Goal: Task Accomplishment & Management: Manage account settings

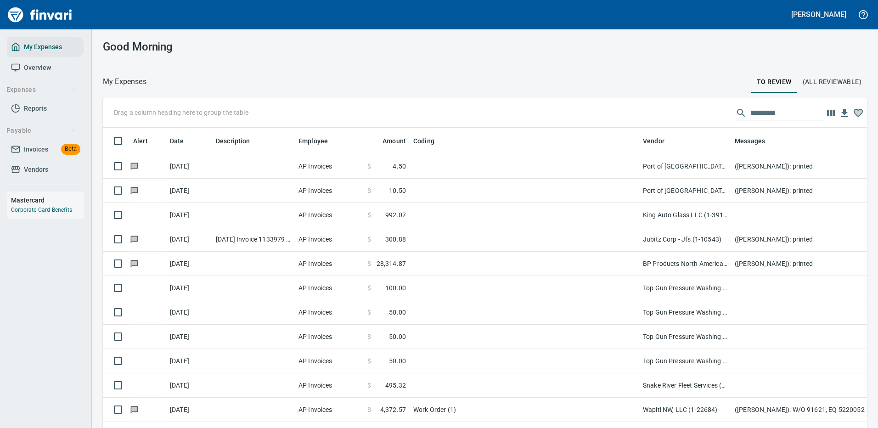
scroll to position [313, 743]
click at [761, 113] on input "text" at bounding box center [786, 113] width 73 height 15
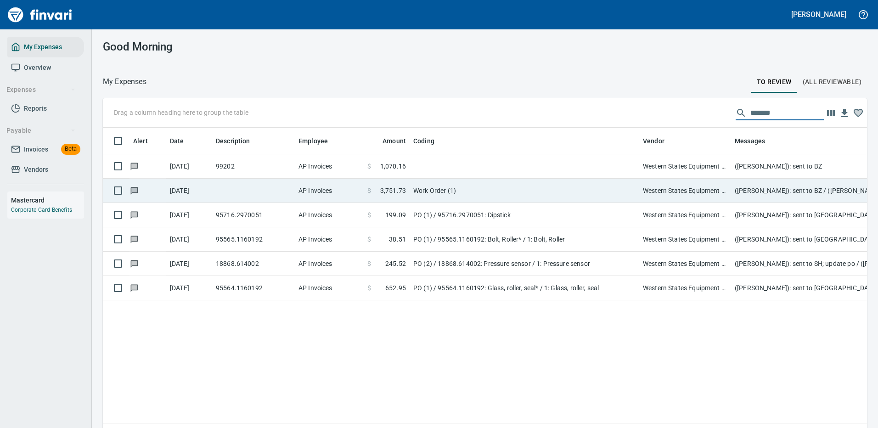
type input "*******"
click at [516, 185] on td "Work Order (1)" at bounding box center [523, 191] width 229 height 24
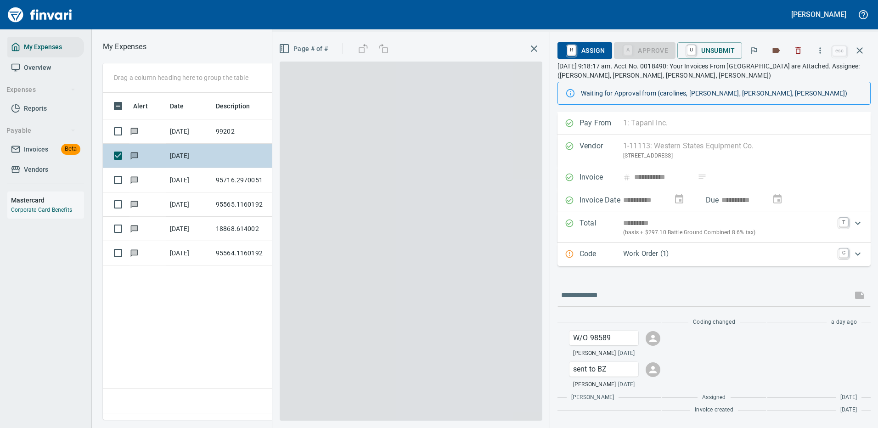
scroll to position [313, 527]
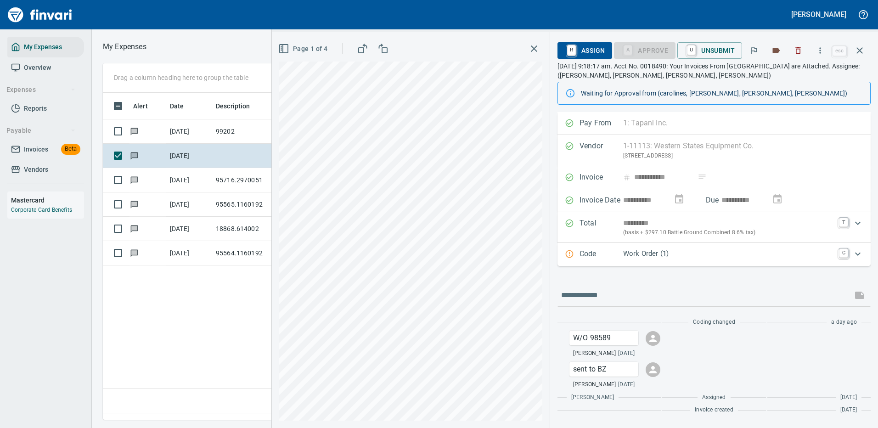
click at [743, 247] on div "Code Work Order (1) C" at bounding box center [713, 254] width 313 height 23
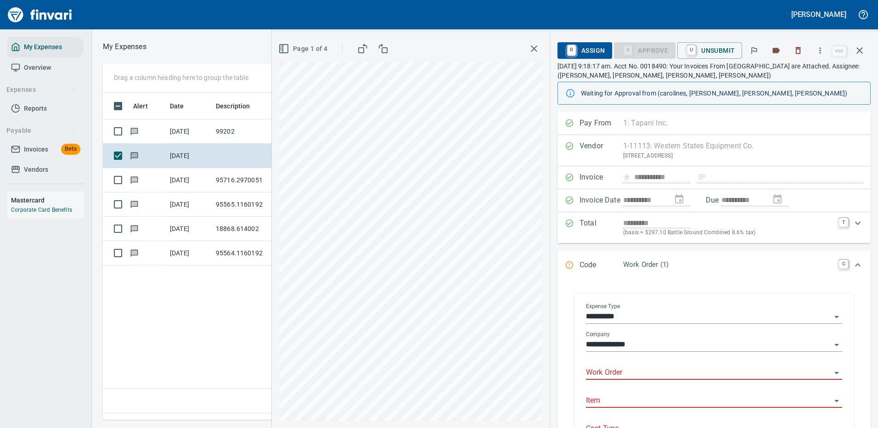
click at [610, 371] on input "Work Order" at bounding box center [708, 372] width 245 height 13
type input "*****"
click at [821, 49] on icon "button" at bounding box center [819, 50] width 9 height 9
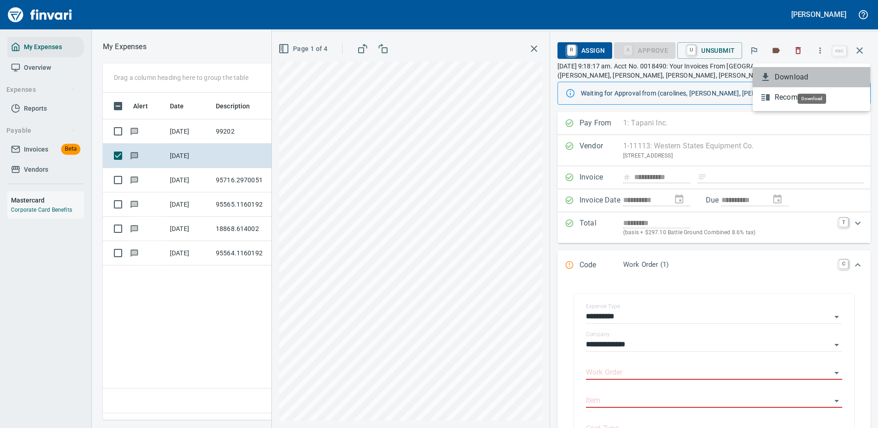
click at [784, 76] on span "Download" at bounding box center [818, 77] width 88 height 11
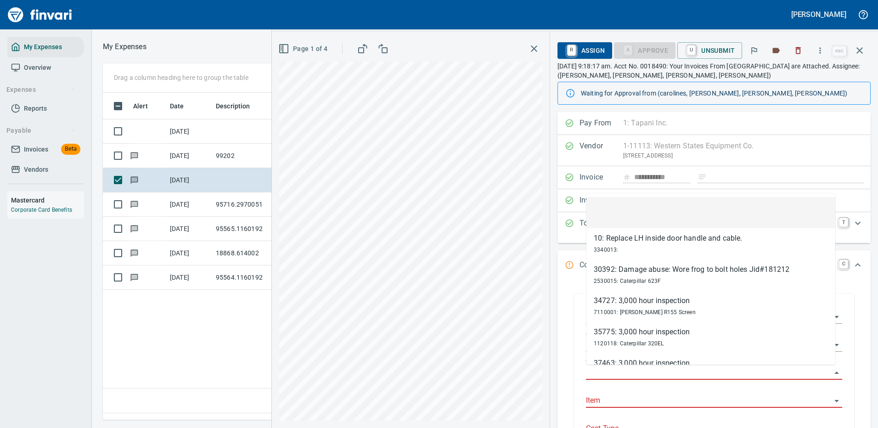
click at [627, 371] on input "Work Order" at bounding box center [708, 372] width 245 height 13
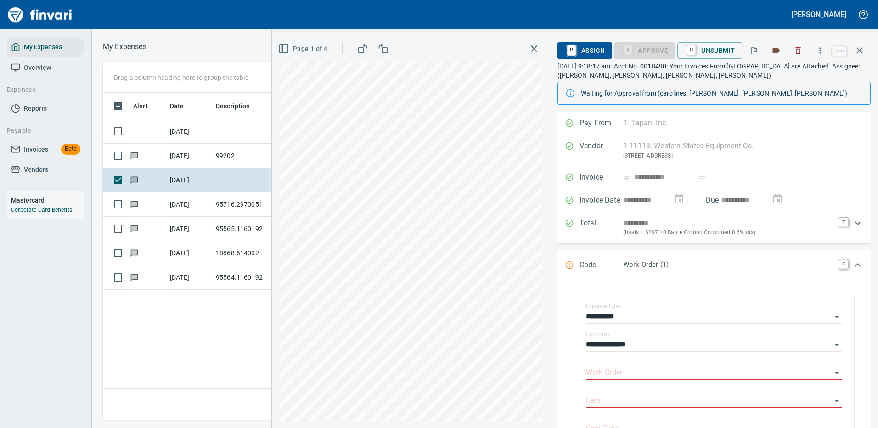
click at [564, 321] on div "**********" at bounding box center [713, 375] width 313 height 190
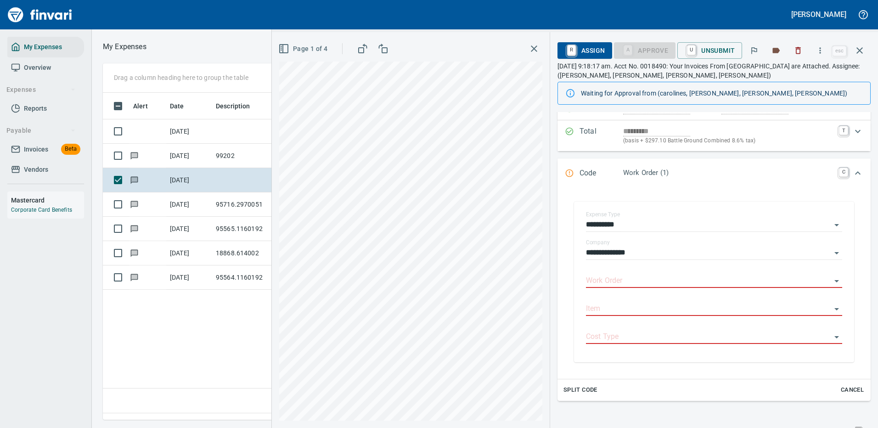
scroll to position [138, 0]
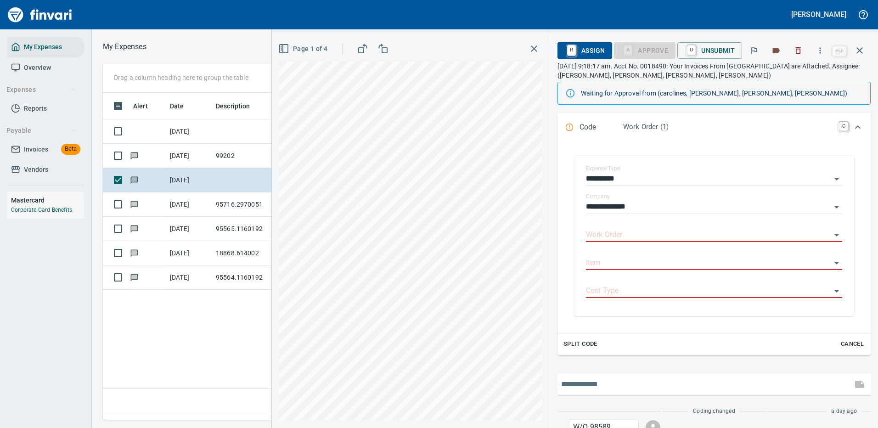
click at [596, 389] on input "text" at bounding box center [704, 384] width 287 height 15
type input "**********"
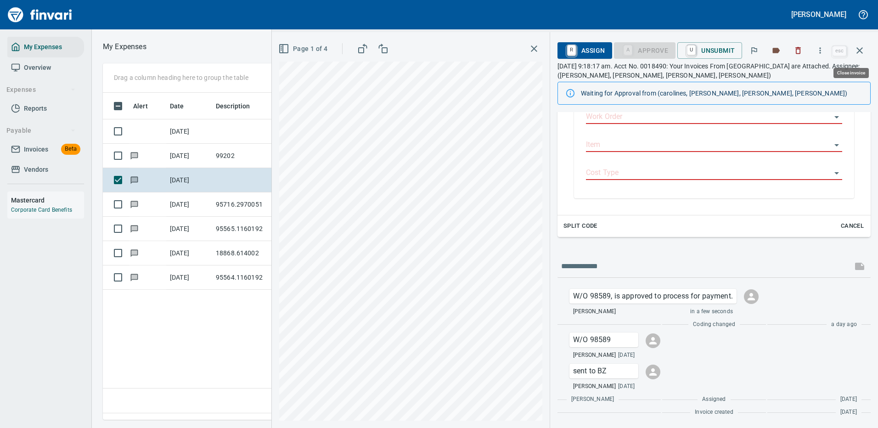
click at [862, 50] on icon "button" at bounding box center [859, 50] width 11 height 11
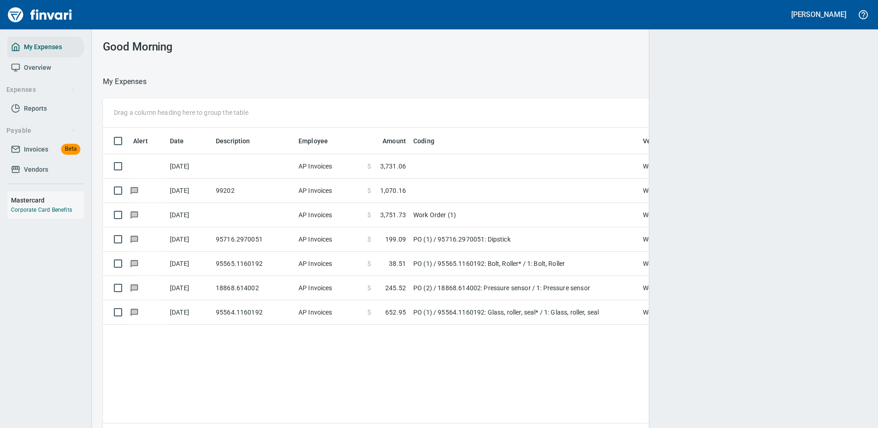
scroll to position [1, 1]
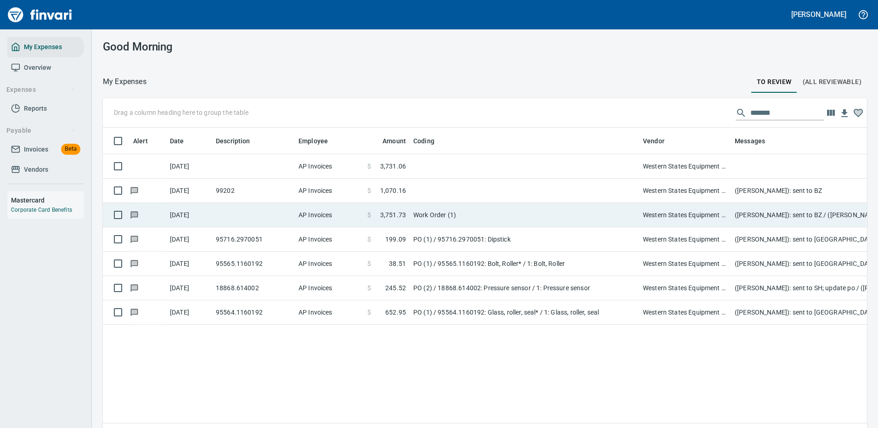
click at [254, 190] on td "99202" at bounding box center [253, 191] width 83 height 24
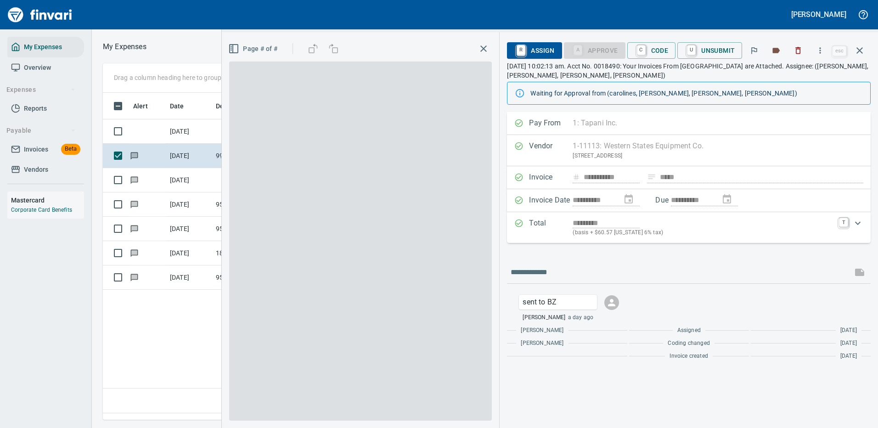
scroll to position [313, 527]
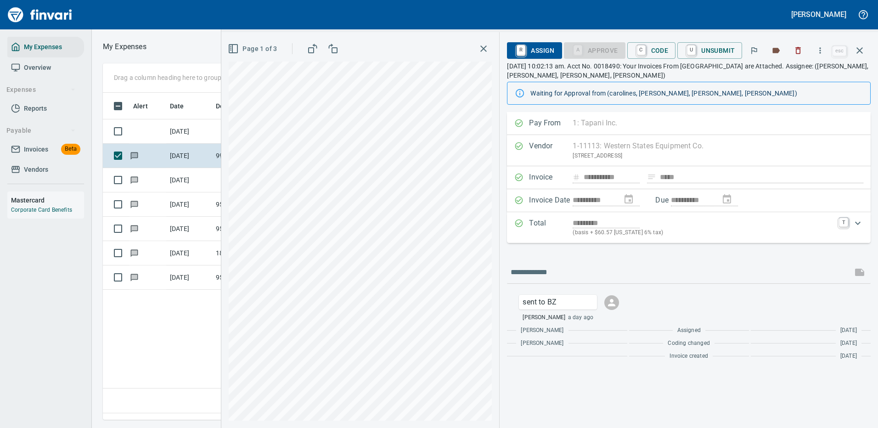
click at [783, 224] on div "*********" at bounding box center [702, 223] width 261 height 11
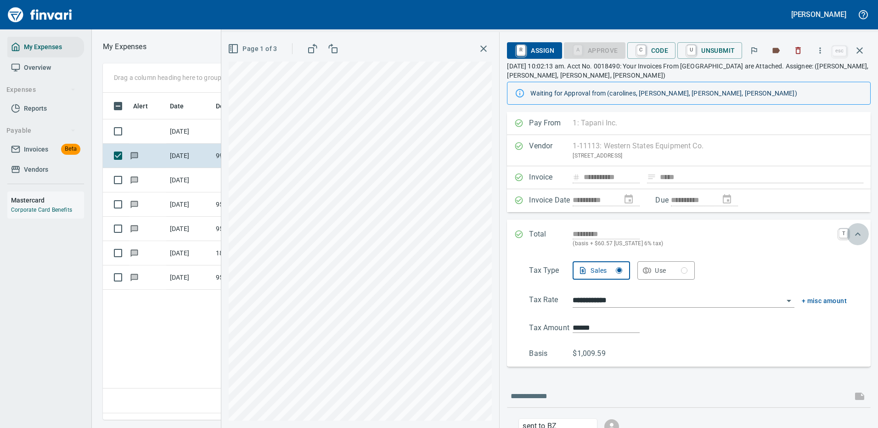
click at [855, 233] on icon "Expand" at bounding box center [858, 233] width 6 height 3
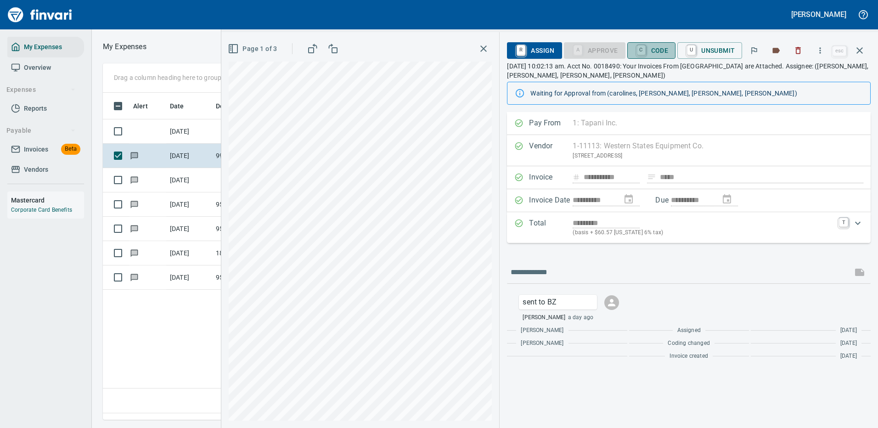
click at [655, 48] on span "C Code" at bounding box center [651, 51] width 34 height 16
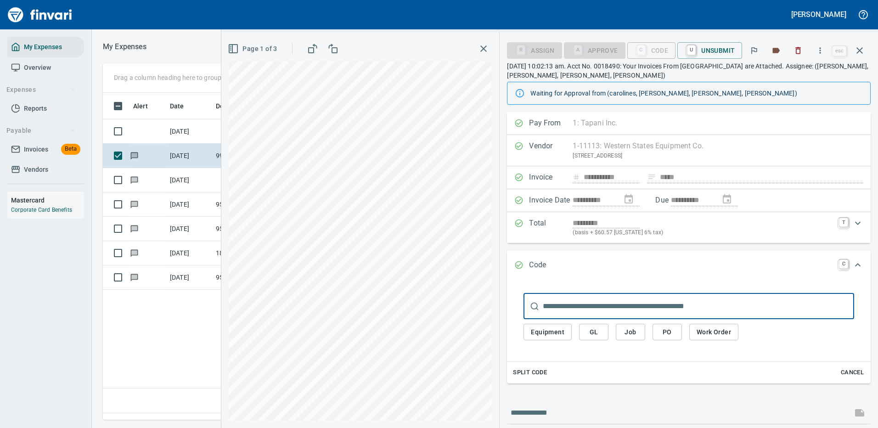
click at [710, 331] on span "Work Order" at bounding box center [713, 331] width 34 height 11
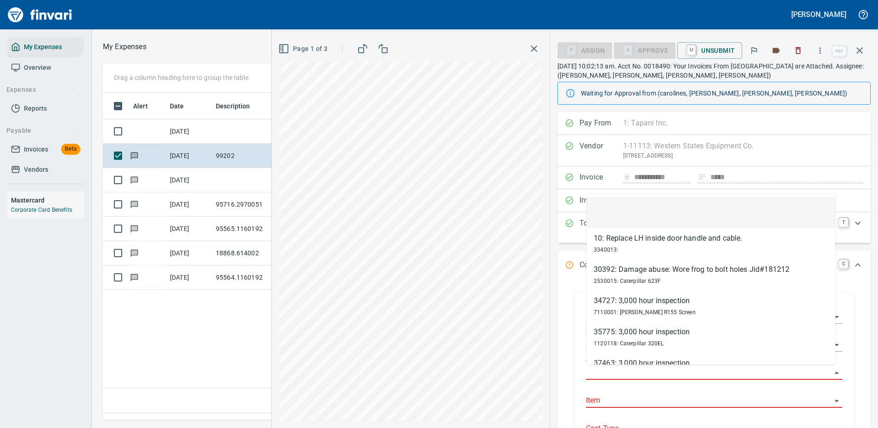
click at [627, 368] on input "Work Order" at bounding box center [708, 372] width 245 height 13
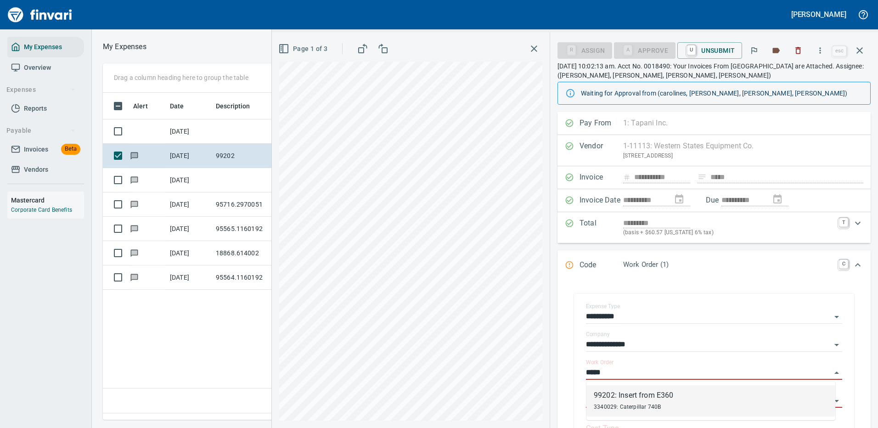
click at [670, 397] on div "99202: Insert from E360" at bounding box center [632, 395] width 79 height 11
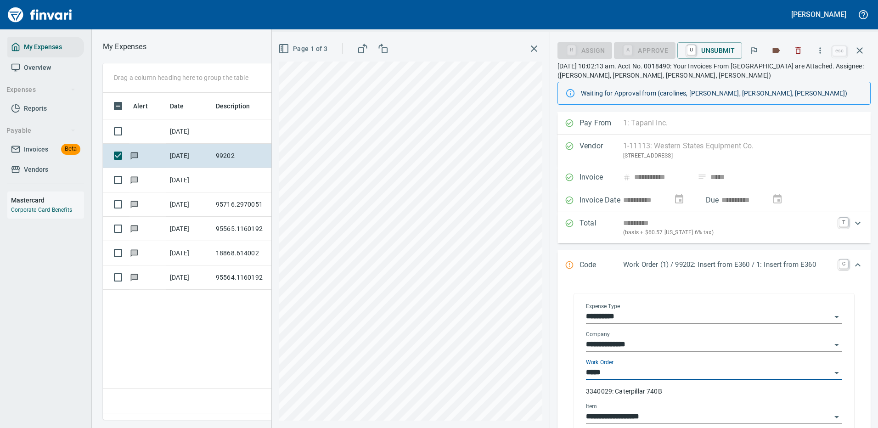
type input "**********"
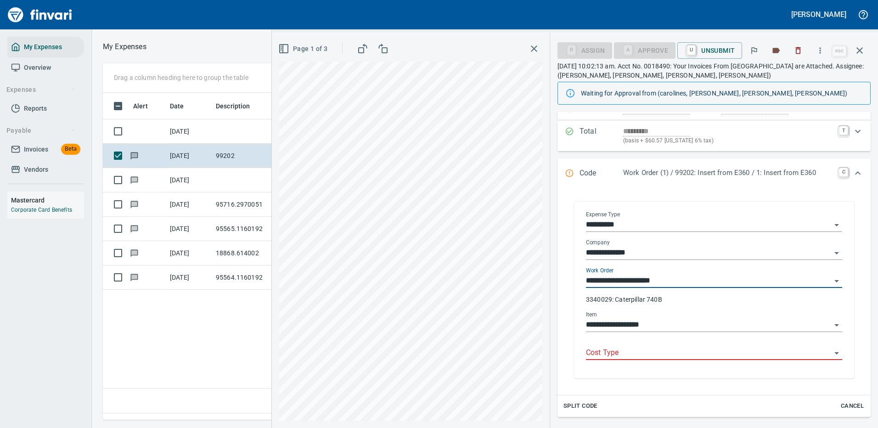
scroll to position [138, 0]
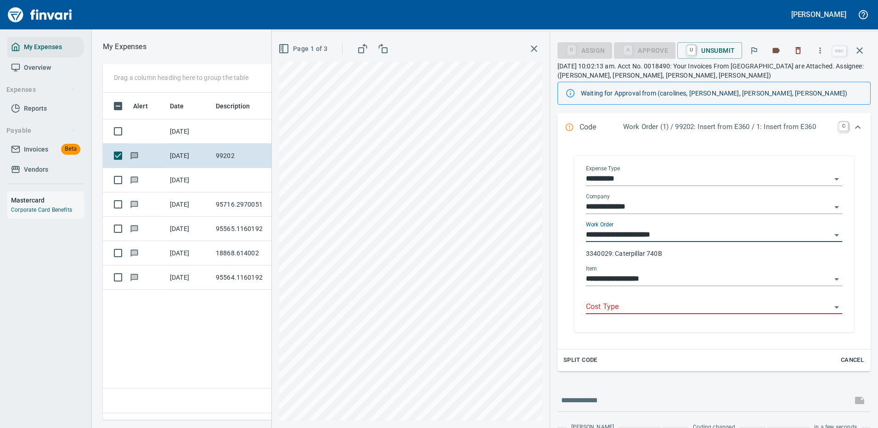
type input "**********"
click at [626, 307] on input "Cost Type" at bounding box center [708, 307] width 245 height 13
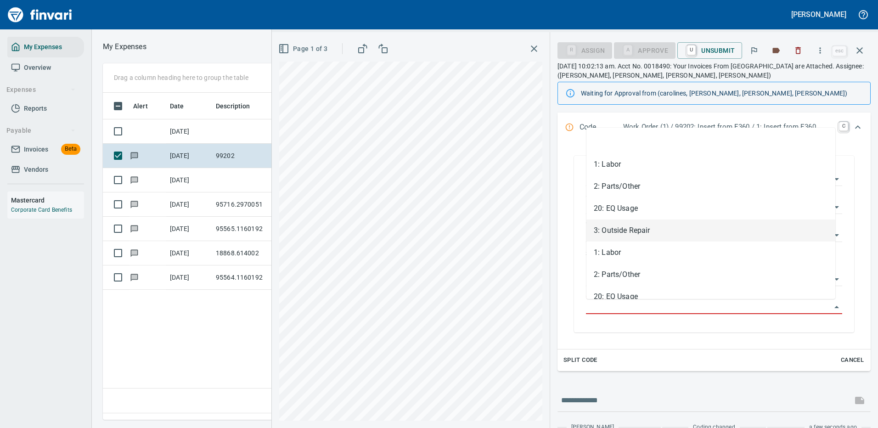
click at [627, 229] on li "3: Outside Repair" at bounding box center [710, 230] width 249 height 22
type input "**********"
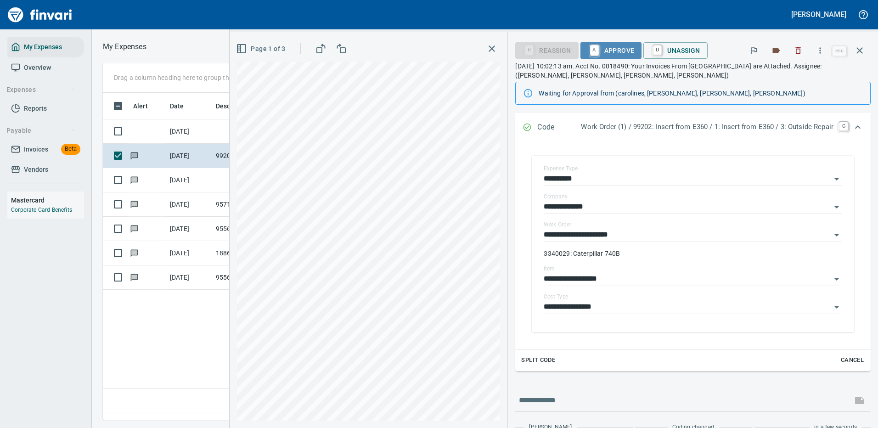
click at [601, 49] on span "A Approve" at bounding box center [611, 51] width 47 height 16
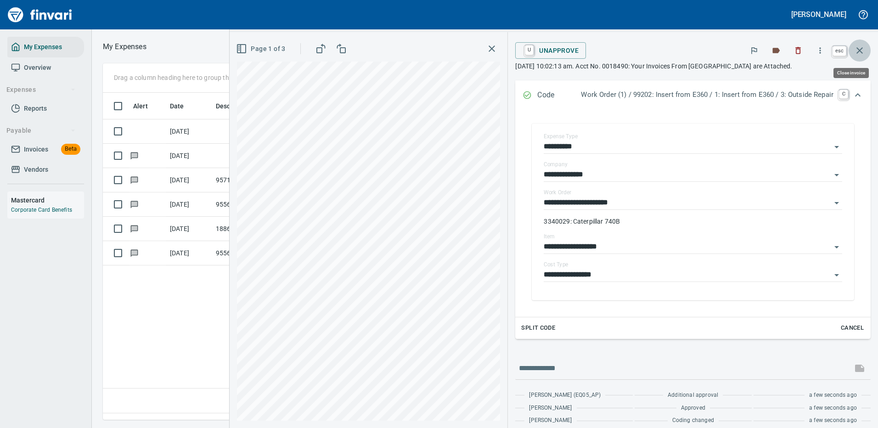
click at [859, 49] on icon "button" at bounding box center [859, 50] width 11 height 11
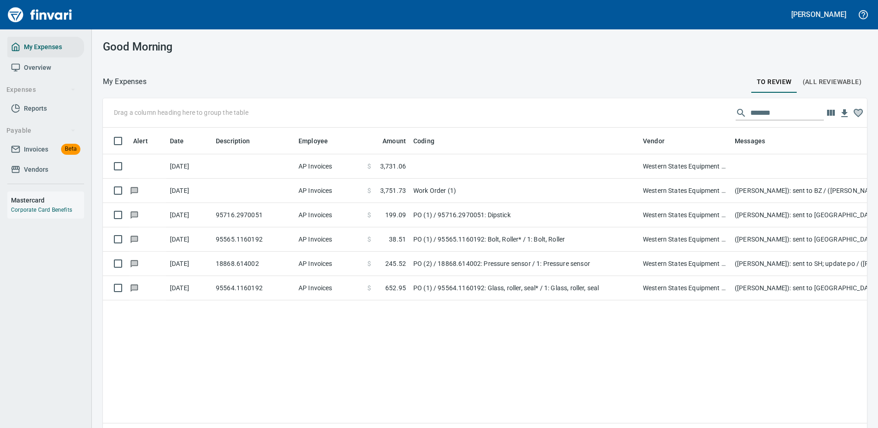
scroll to position [313, 750]
drag, startPoint x: 782, startPoint y: 113, endPoint x: 716, endPoint y: 108, distance: 65.8
click at [716, 108] on div "Drag a column heading here to group the table *******" at bounding box center [485, 112] width 764 height 29
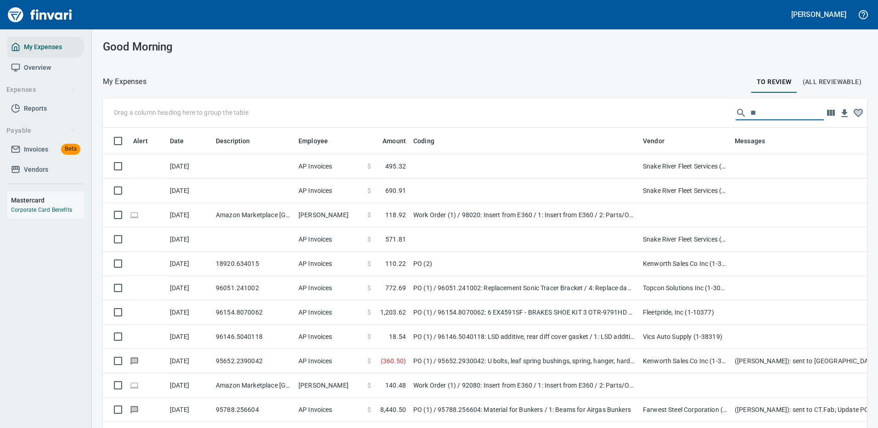
scroll to position [313, 743]
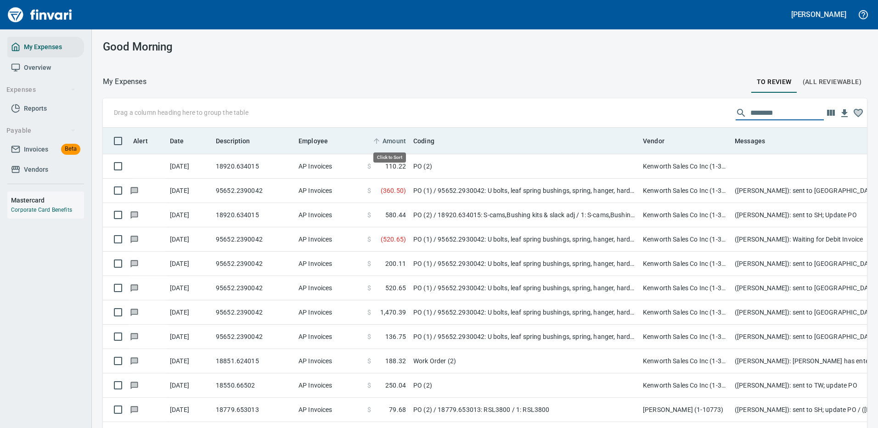
click at [389, 138] on span "Amount" at bounding box center [393, 140] width 23 height 11
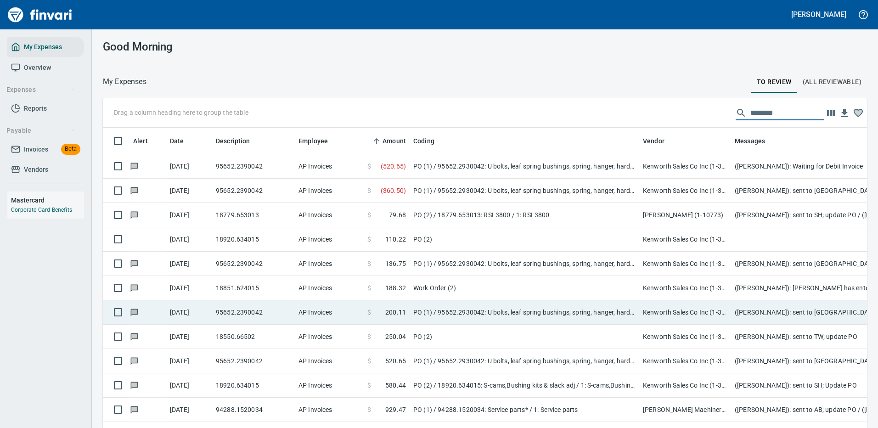
scroll to position [23, 0]
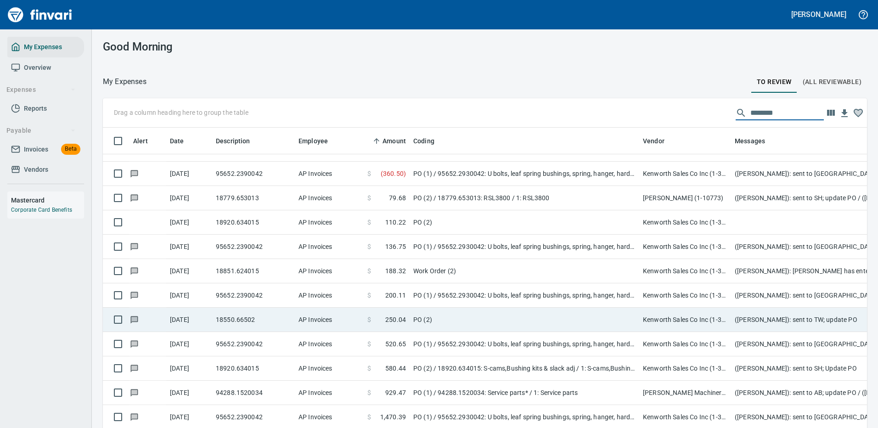
type input "********"
click at [396, 315] on span "250.04" at bounding box center [395, 319] width 21 height 9
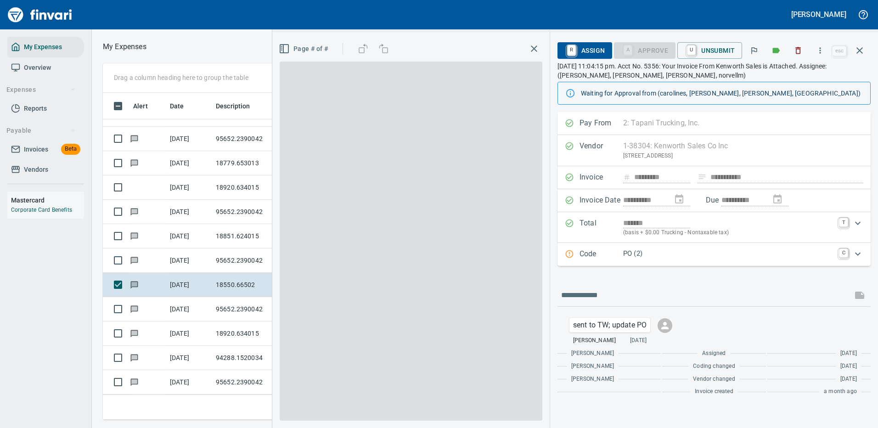
scroll to position [313, 520]
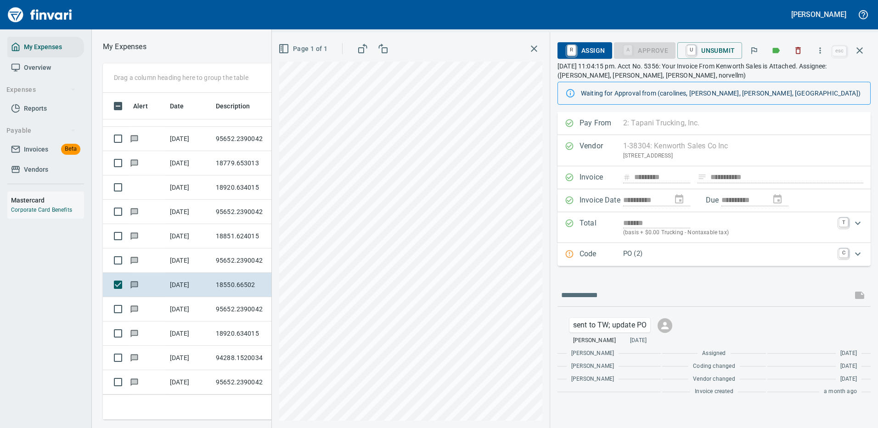
click at [783, 253] on p "PO (2)" at bounding box center [728, 253] width 210 height 11
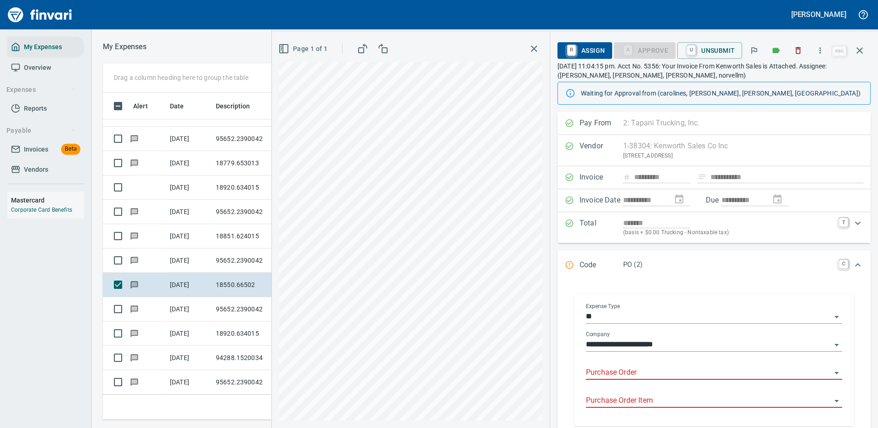
click at [615, 366] on input "Purchase Order" at bounding box center [708, 372] width 245 height 13
type input "*****"
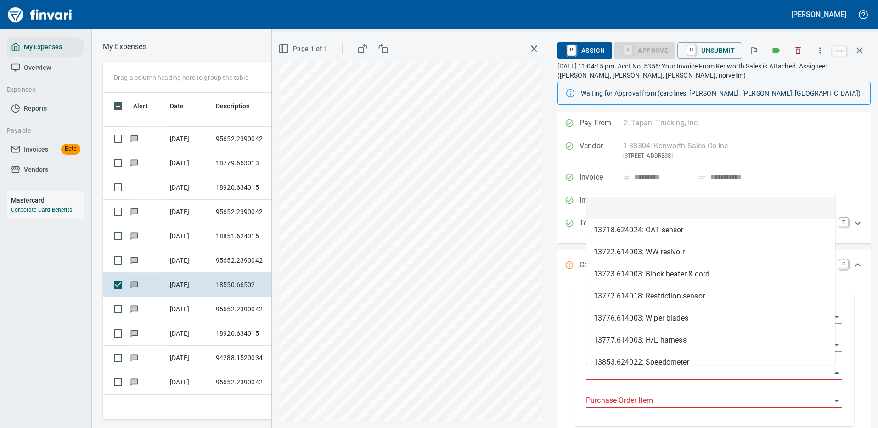
click at [623, 369] on input "Purchase Order" at bounding box center [708, 372] width 245 height 13
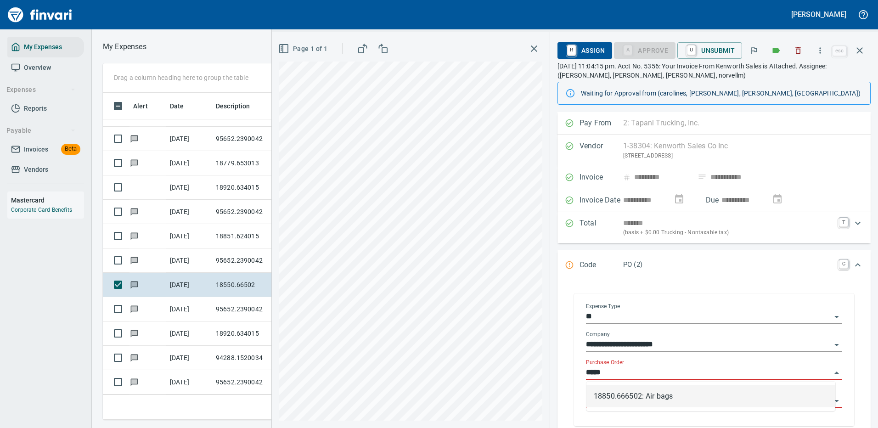
click at [627, 393] on li "18850.666502: Air bags" at bounding box center [710, 396] width 249 height 22
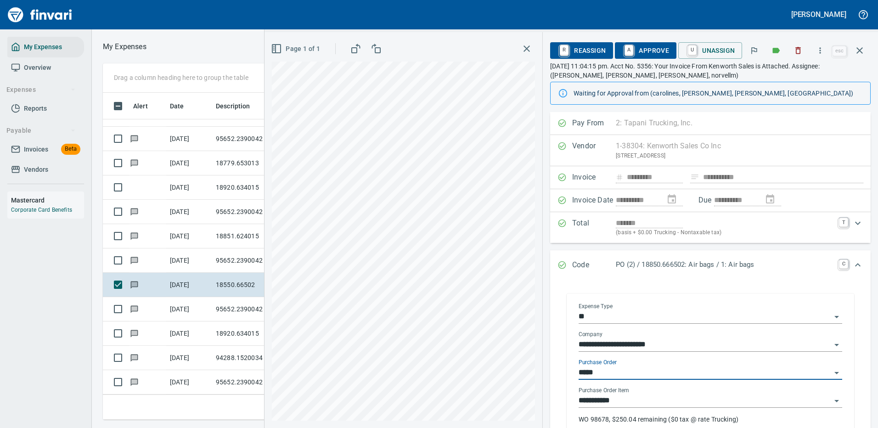
type input "**********"
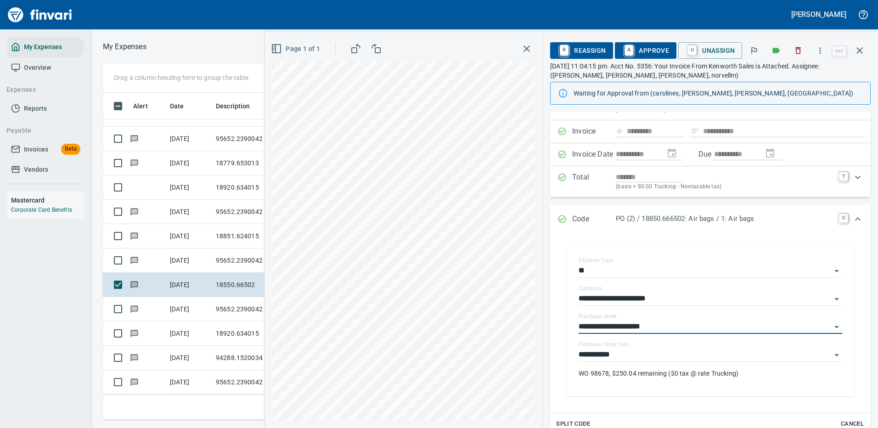
scroll to position [92, 0]
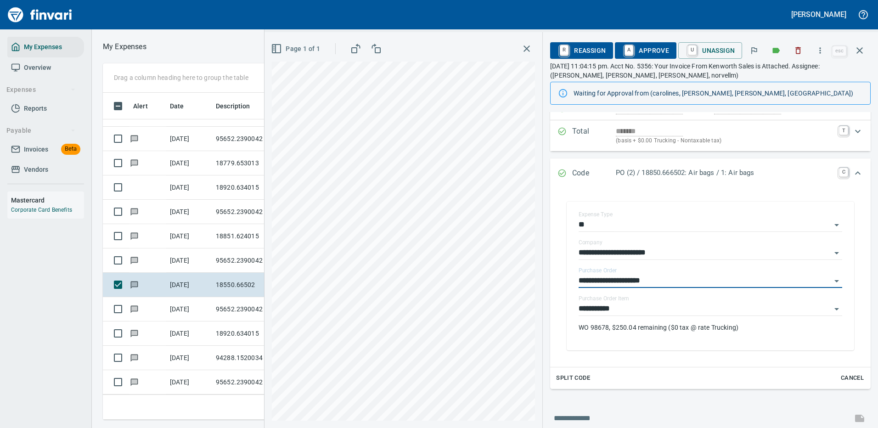
type input "**********"
click at [655, 46] on span "A Approve" at bounding box center [645, 51] width 47 height 16
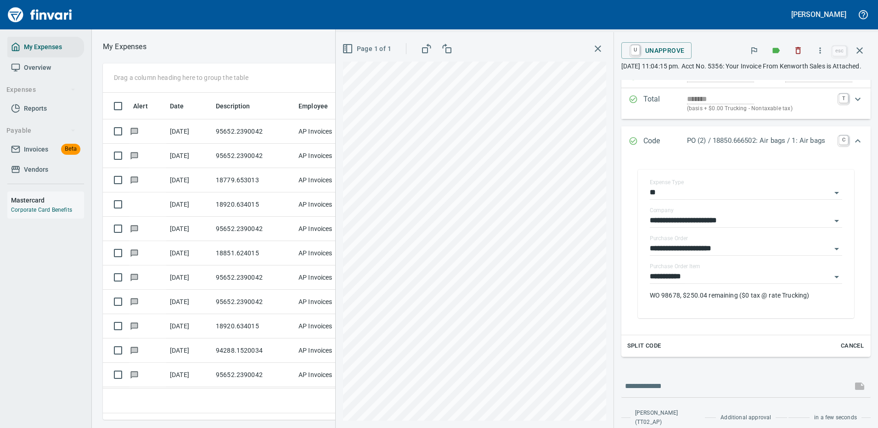
scroll to position [0, 0]
click at [857, 48] on icon "button" at bounding box center [859, 50] width 6 height 6
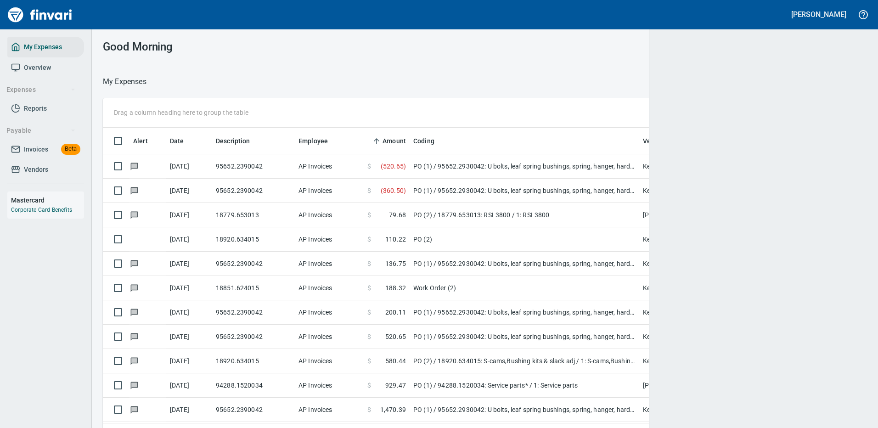
scroll to position [313, 745]
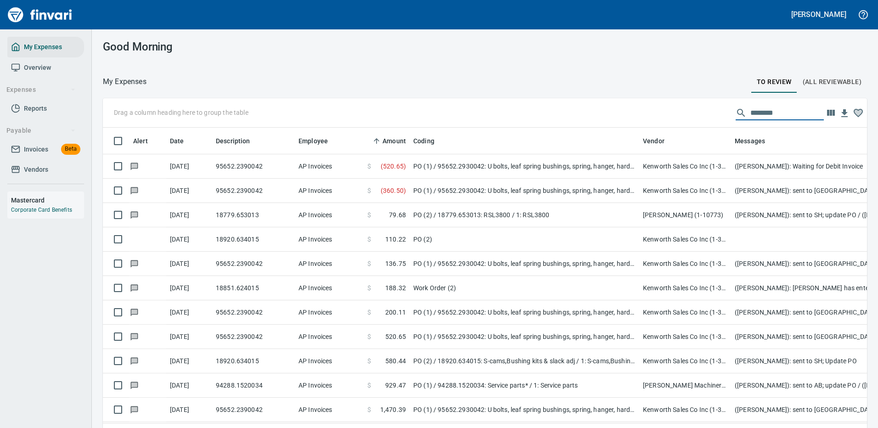
click at [758, 114] on input "********" at bounding box center [786, 113] width 73 height 15
drag, startPoint x: 776, startPoint y: 112, endPoint x: 727, endPoint y: 111, distance: 49.1
click at [735, 114] on div "********" at bounding box center [779, 113] width 88 height 15
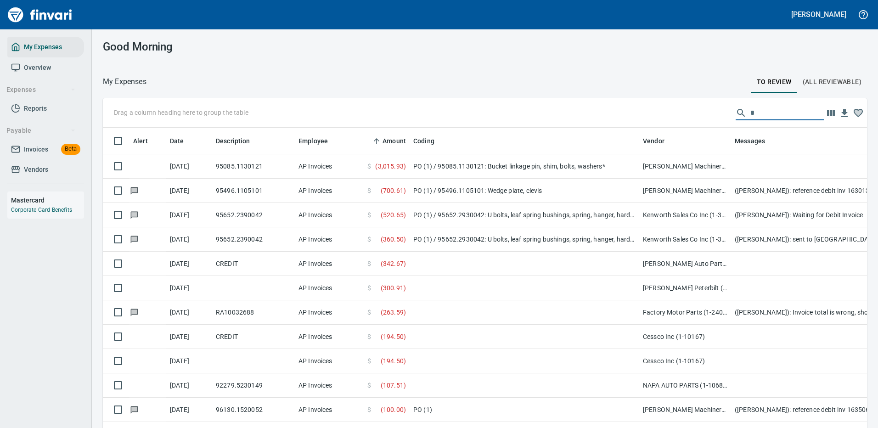
scroll to position [313, 743]
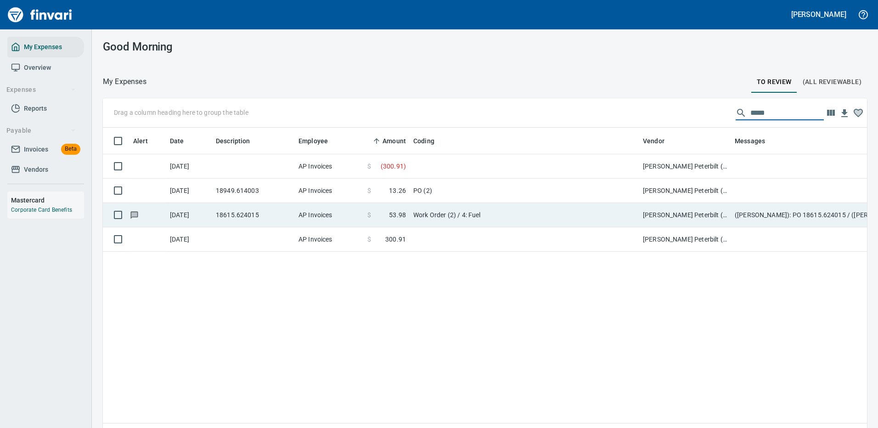
type input "*****"
click at [524, 211] on td "Work Order (2) / 4: Fuel" at bounding box center [523, 215] width 229 height 24
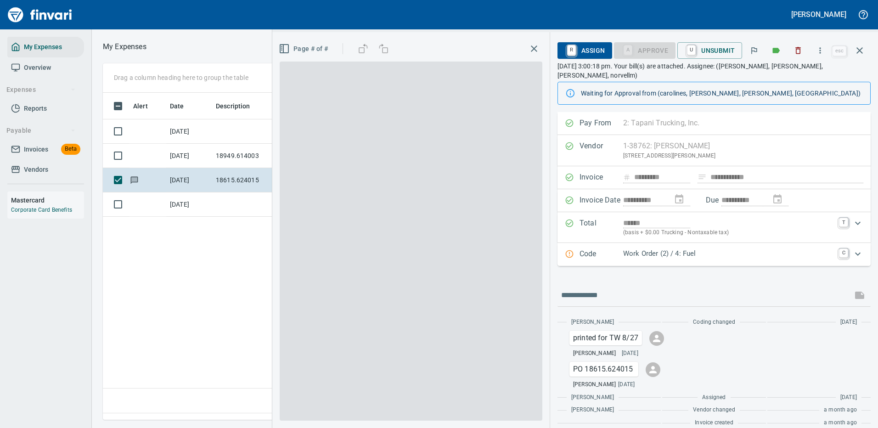
scroll to position [313, 527]
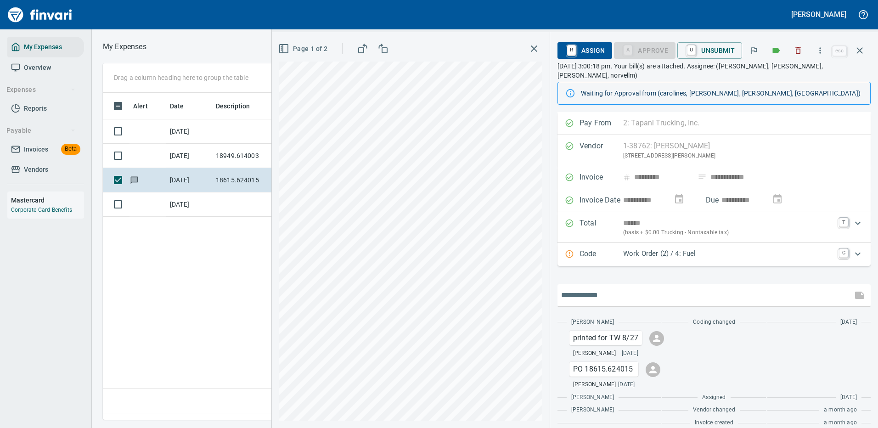
click at [590, 288] on input "text" at bounding box center [704, 295] width 287 height 15
click at [852, 248] on icon "Expand" at bounding box center [857, 253] width 11 height 11
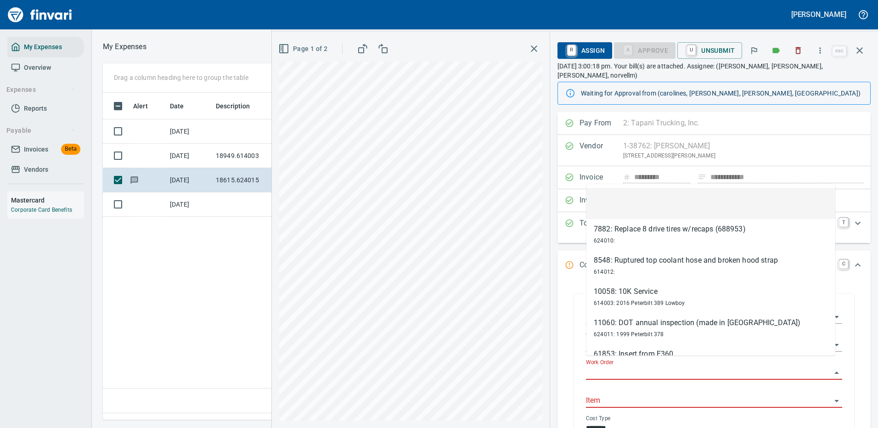
click at [603, 366] on input "Work Order" at bounding box center [708, 372] width 245 height 13
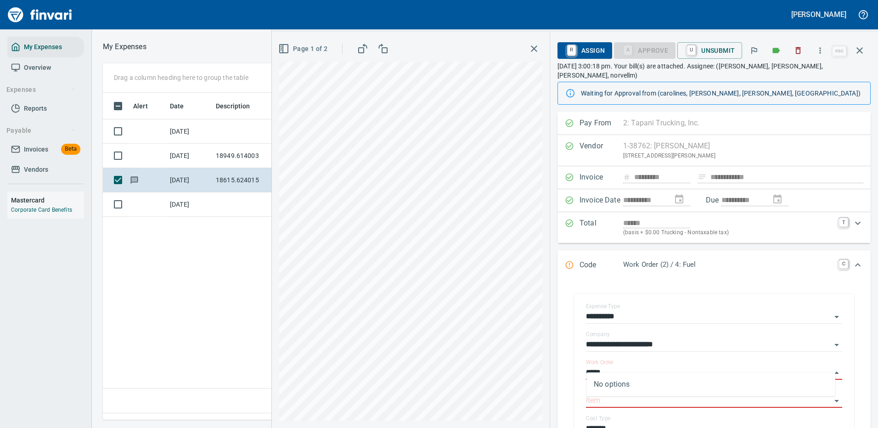
type input "*****"
click at [600, 366] on input "Work Order" at bounding box center [708, 372] width 245 height 13
click at [614, 366] on input "*****" at bounding box center [708, 372] width 245 height 13
type input "*****"
drag, startPoint x: 155, startPoint y: 266, endPoint x: 158, endPoint y: 262, distance: 5.2
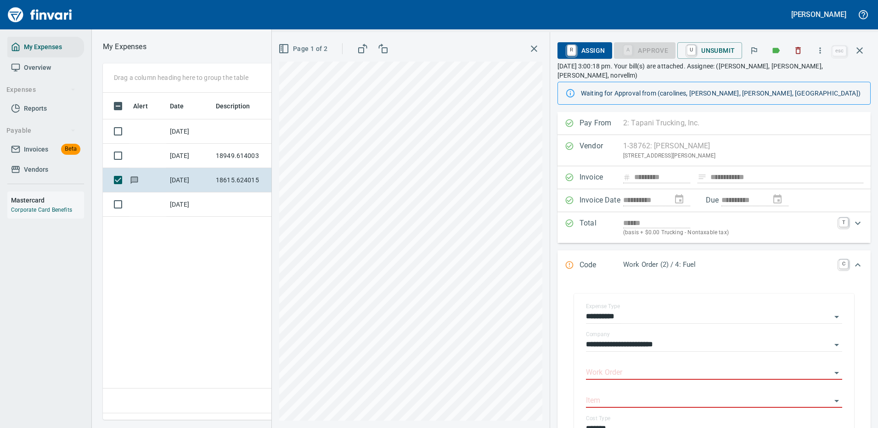
click at [157, 265] on div "Alert Date Description Employee Amount Coding Vendor [DATE] AP Invoices $ ( 300…" at bounding box center [370, 253] width 534 height 320
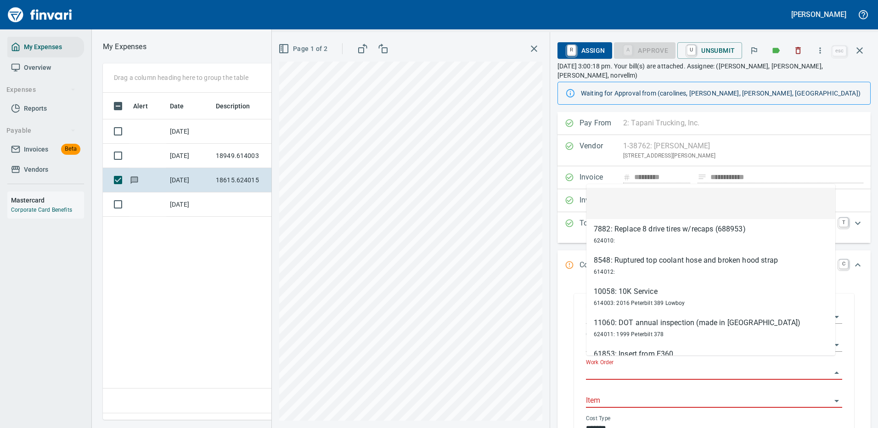
click at [606, 366] on input "Work Order" at bounding box center [708, 372] width 245 height 13
paste input "**********"
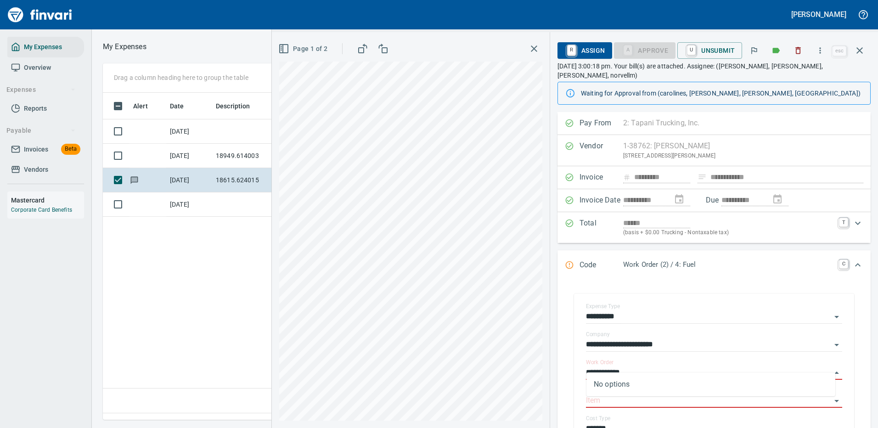
type input "**********"
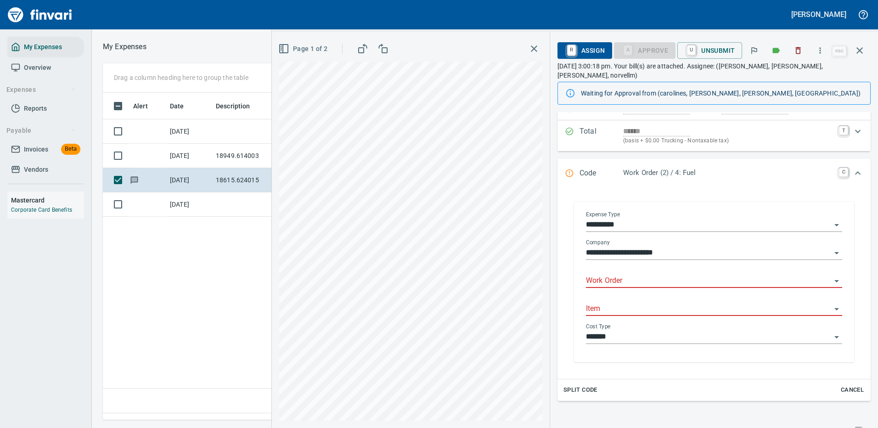
scroll to position [184, 0]
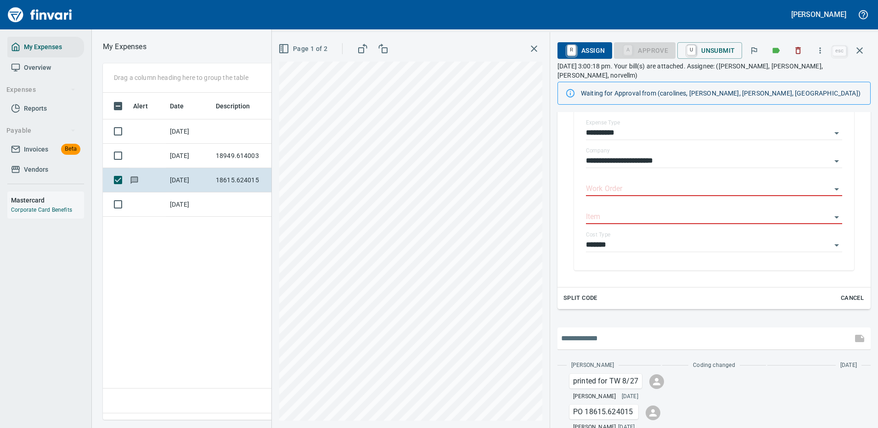
click at [614, 333] on input "text" at bounding box center [704, 338] width 287 height 15
paste input "**********"
type input "**********"
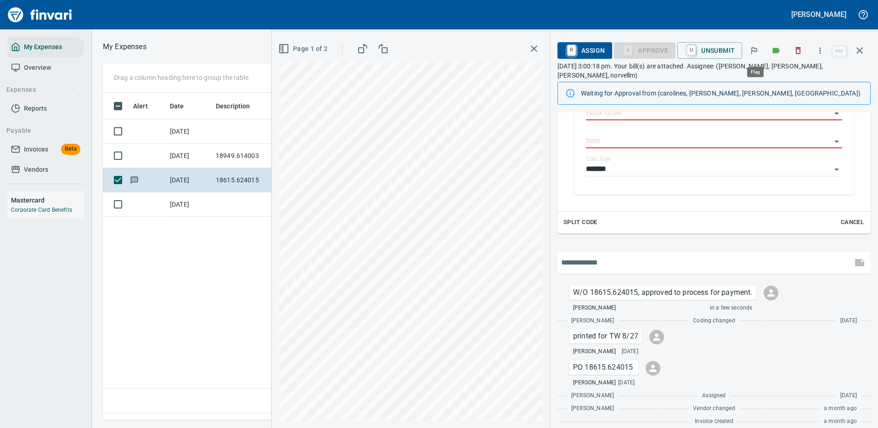
scroll to position [313, 527]
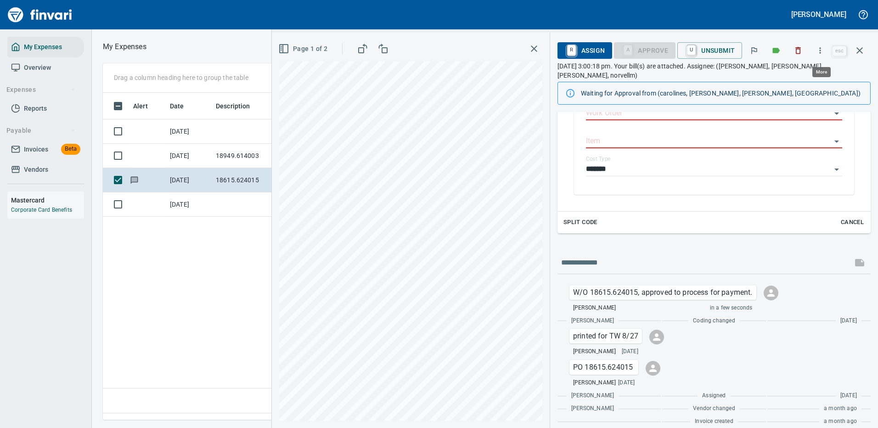
click at [821, 48] on icon "button" at bounding box center [819, 50] width 1 height 6
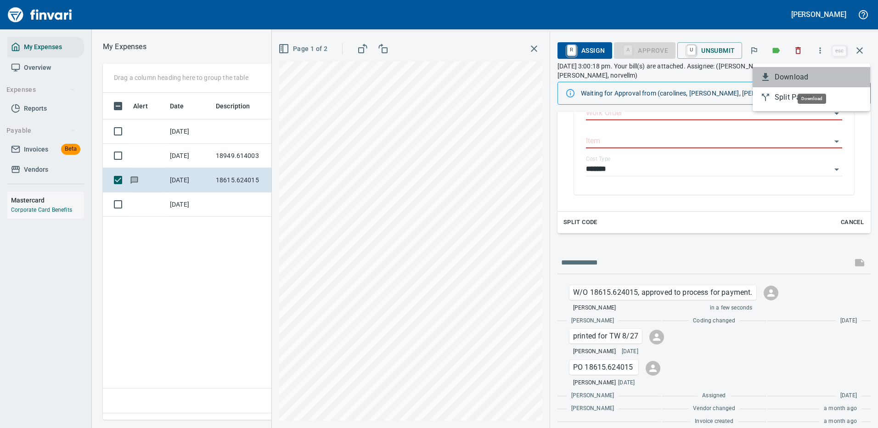
click at [789, 76] on span "Download" at bounding box center [818, 77] width 88 height 11
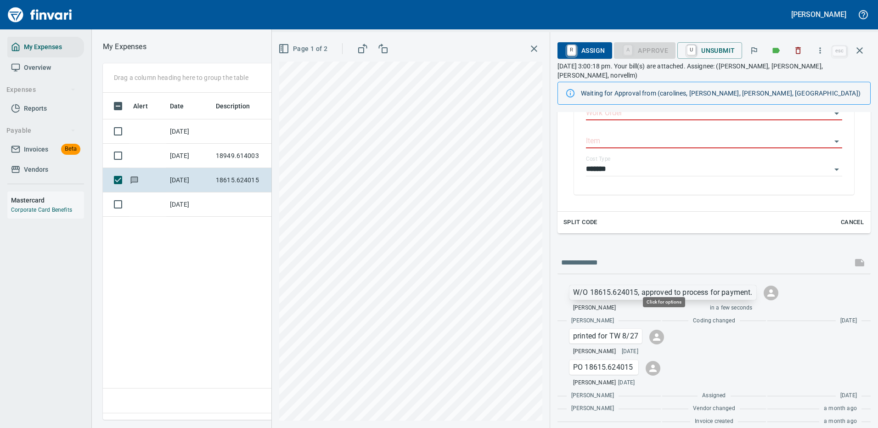
click at [711, 287] on p "W/O 18615.624015, approved to process for payment." at bounding box center [662, 292] width 179 height 11
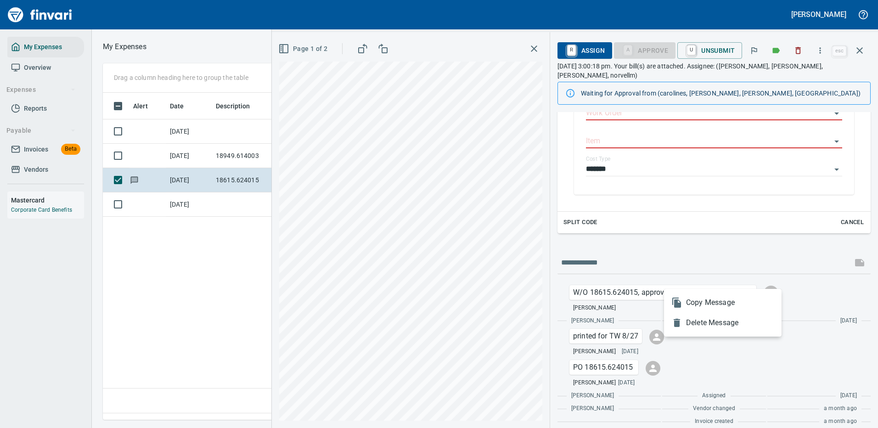
click at [729, 277] on div at bounding box center [439, 214] width 878 height 428
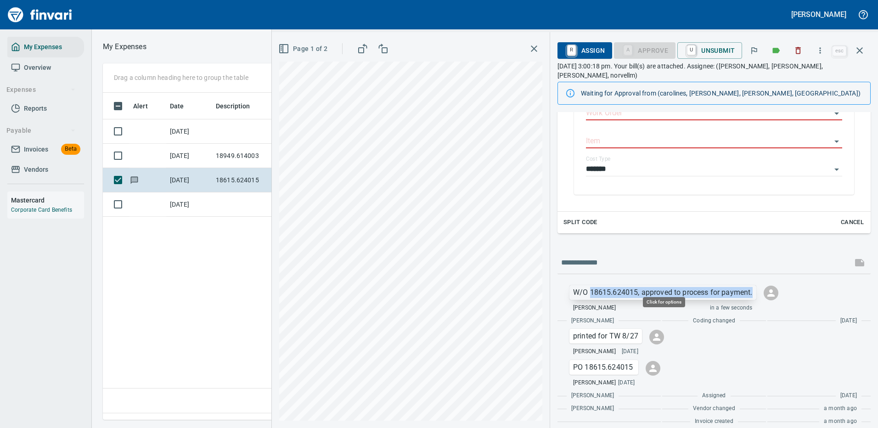
drag, startPoint x: 753, startPoint y: 282, endPoint x: 590, endPoint y: 285, distance: 163.0
click at [590, 287] on p "W/O 18615.624015, approved to process for payment." at bounding box center [662, 292] width 179 height 11
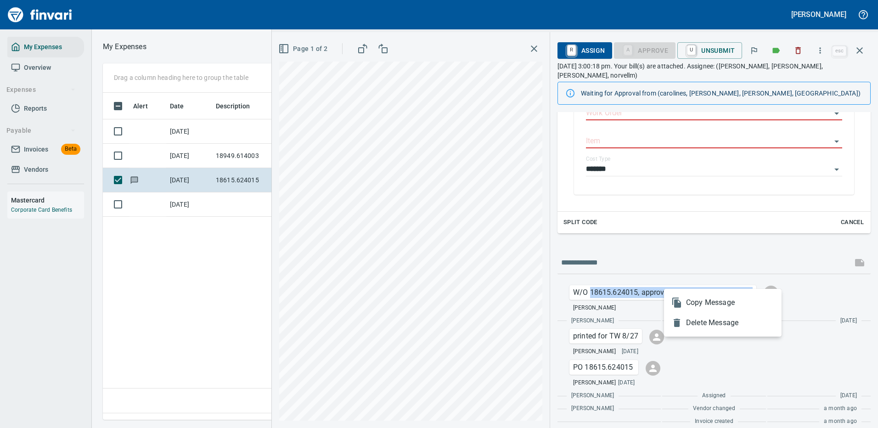
copy p "18615.624015, approved to process for payment."
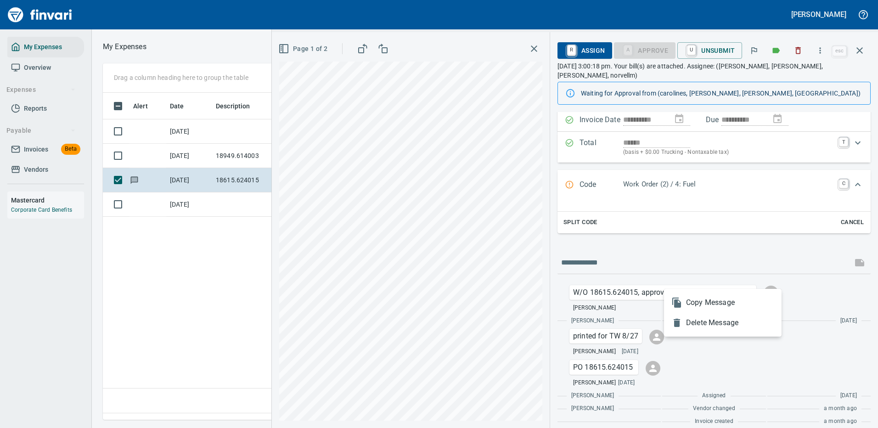
click at [646, 283] on div at bounding box center [439, 214] width 878 height 428
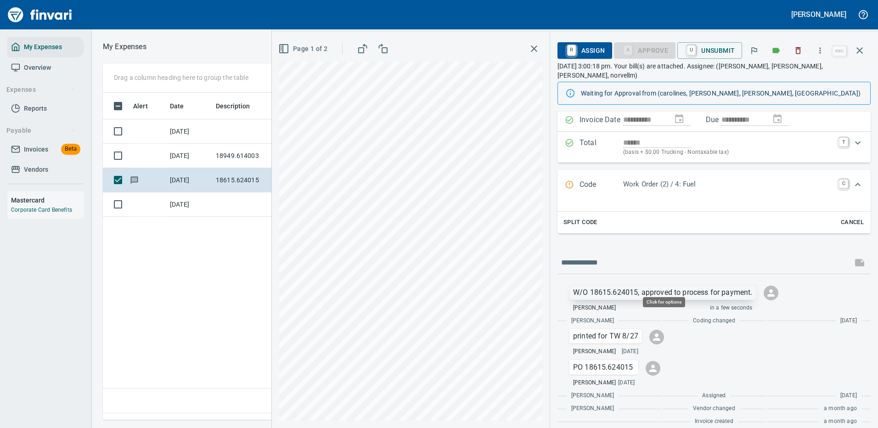
scroll to position [313, 527]
click at [724, 287] on p "W/O 18615.624015, approved to process for payment." at bounding box center [662, 292] width 179 height 11
click at [725, 283] on div at bounding box center [439, 214] width 878 height 428
click at [701, 287] on p "W/O 18615.624015, approved to process for payment." at bounding box center [662, 292] width 179 height 11
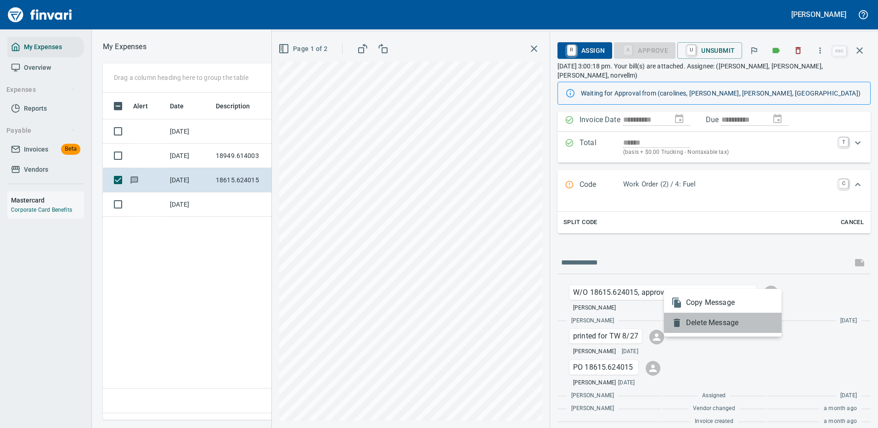
drag, startPoint x: 698, startPoint y: 322, endPoint x: 716, endPoint y: 285, distance: 41.1
click at [699, 322] on span "Delete Message" at bounding box center [730, 322] width 88 height 11
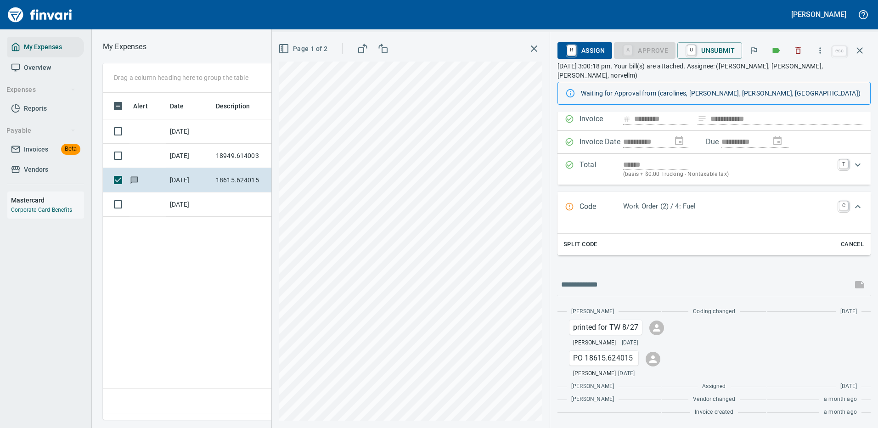
scroll to position [49, 0]
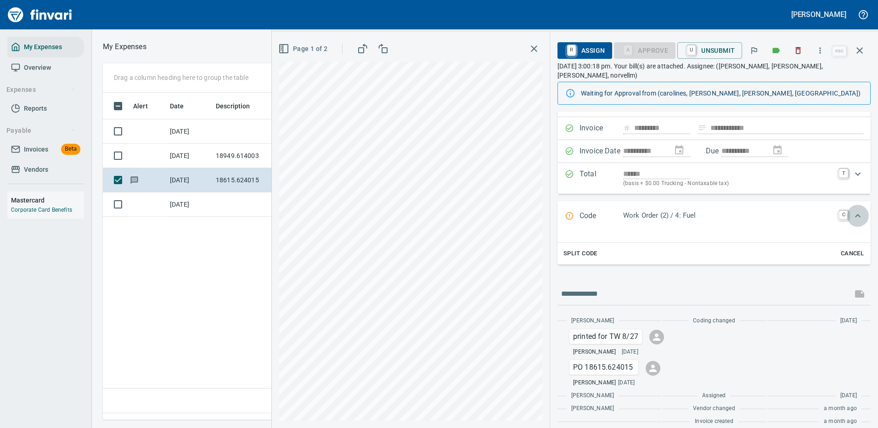
click at [852, 210] on icon "Expand" at bounding box center [857, 215] width 11 height 11
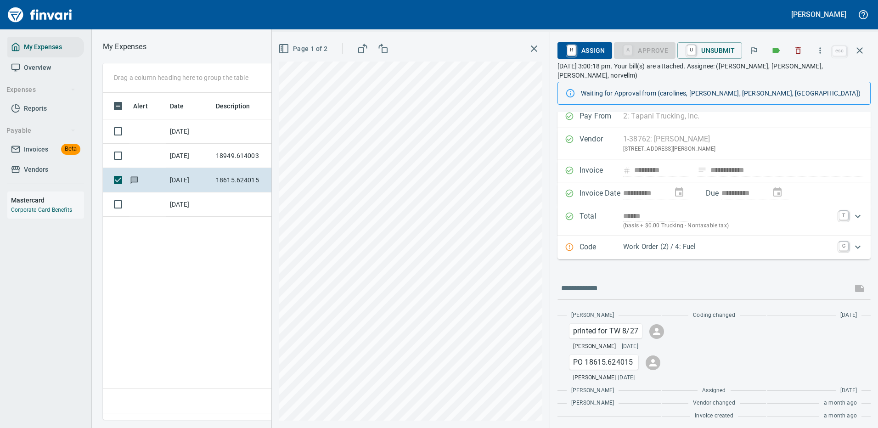
scroll to position [1, 0]
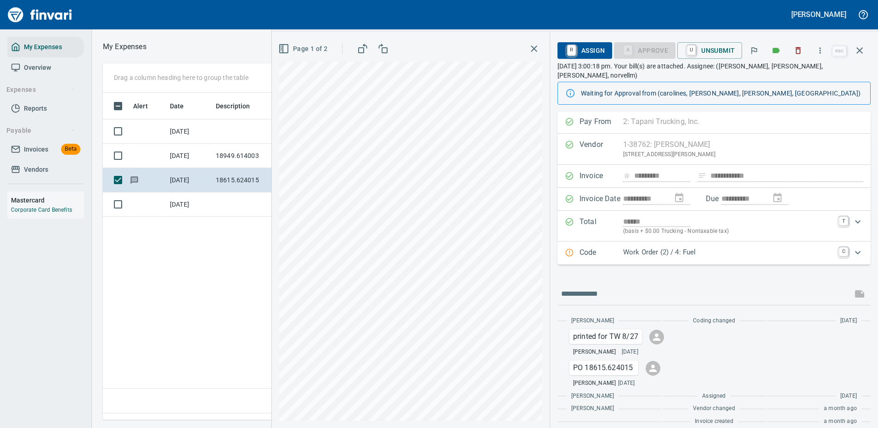
click at [852, 247] on icon "Expand" at bounding box center [857, 252] width 11 height 11
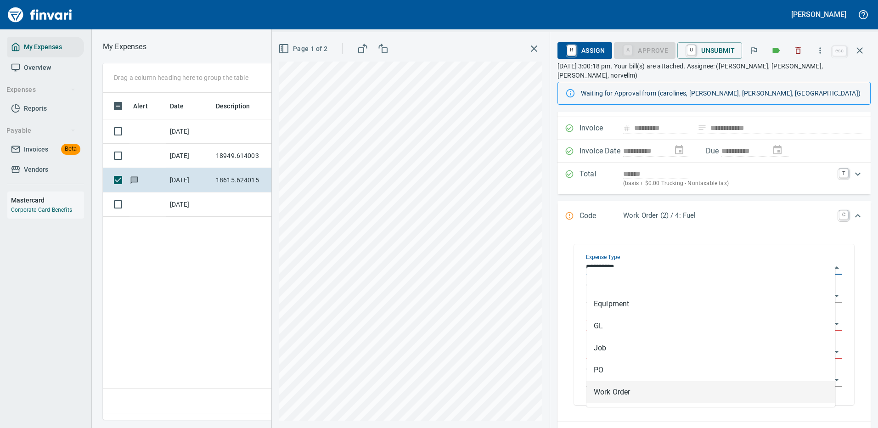
scroll to position [313, 527]
click at [749, 261] on input "**********" at bounding box center [708, 267] width 245 height 13
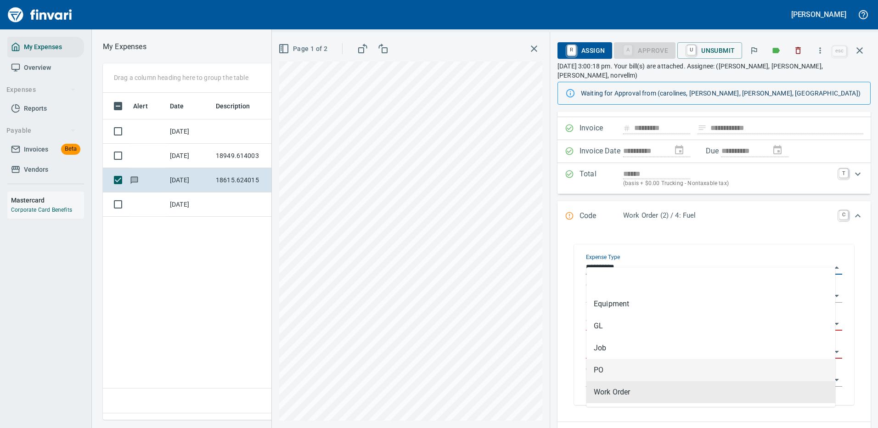
click at [602, 371] on li "PO" at bounding box center [710, 370] width 249 height 22
type input "**"
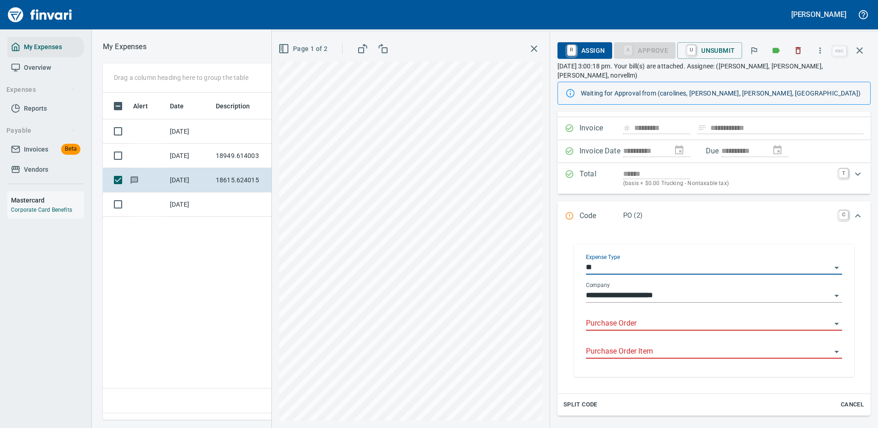
click at [620, 317] on input "Purchase Order" at bounding box center [708, 323] width 245 height 13
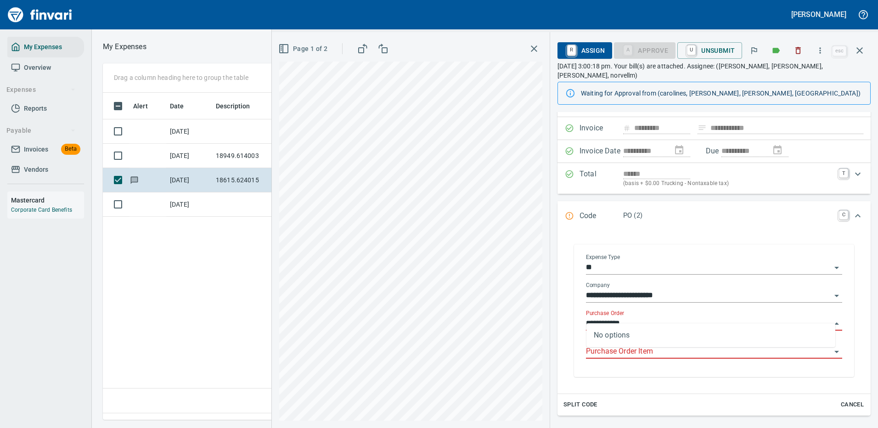
type input "**********"
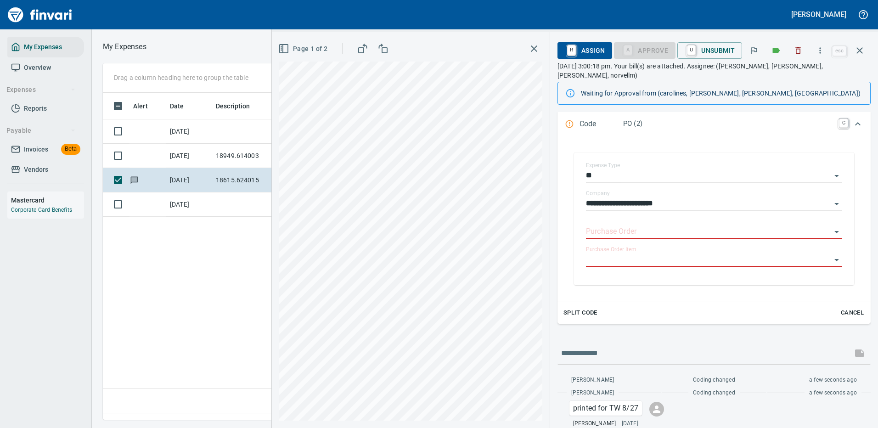
scroll to position [187, 0]
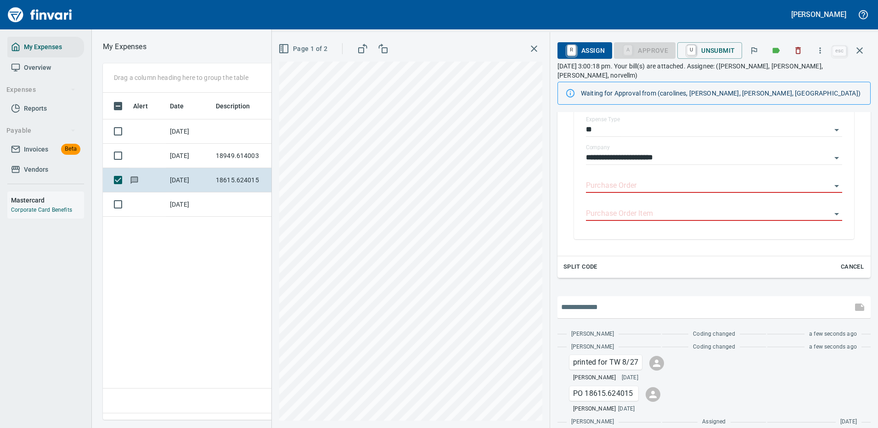
click at [604, 303] on input "text" at bounding box center [704, 307] width 287 height 15
paste input "**********"
type input "**********"
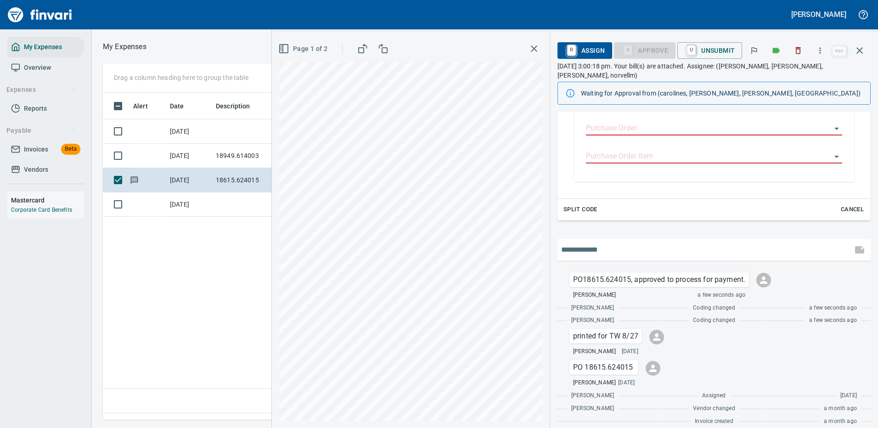
scroll to position [313, 527]
click at [819, 49] on icon "button" at bounding box center [819, 50] width 9 height 9
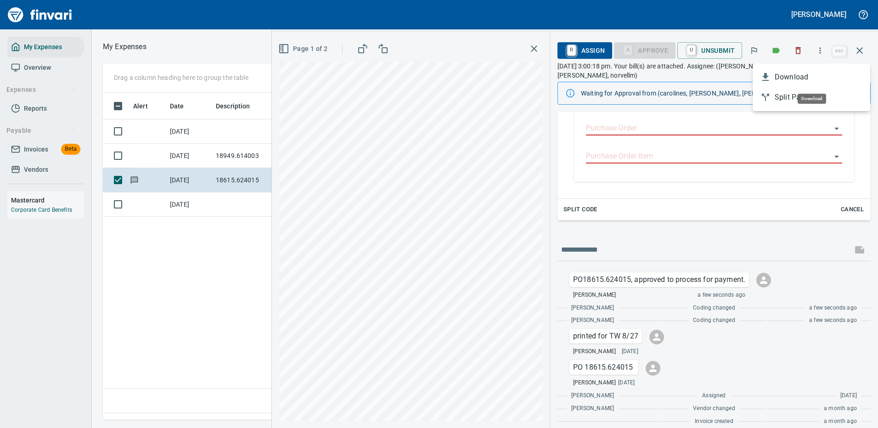
click at [791, 76] on span "Download" at bounding box center [818, 77] width 88 height 11
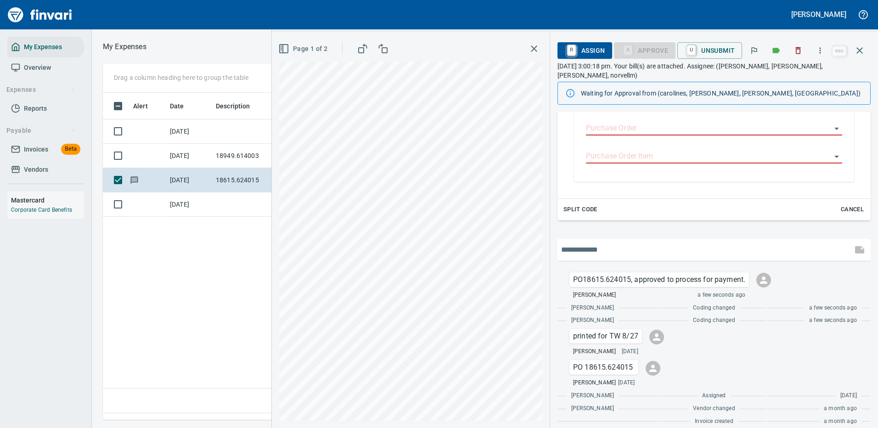
click at [603, 246] on input "text" at bounding box center [704, 249] width 287 height 15
type input "**********"
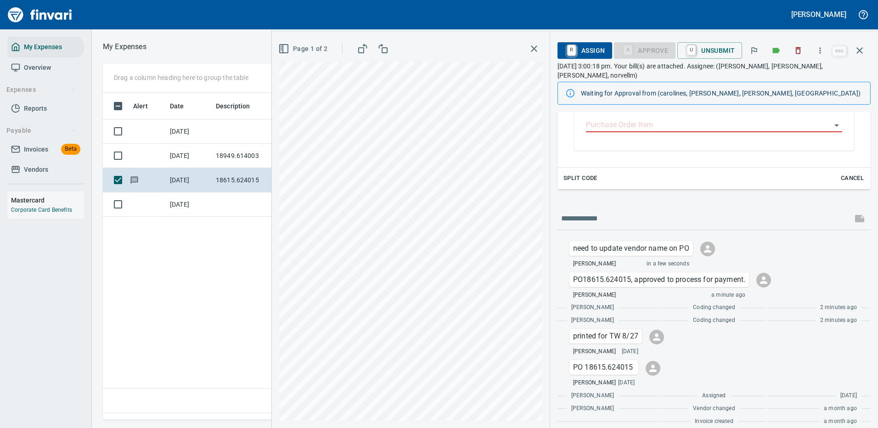
click at [717, 11] on div "[PERSON_NAME]" at bounding box center [439, 14] width 878 height 29
click at [859, 49] on icon "button" at bounding box center [859, 50] width 11 height 11
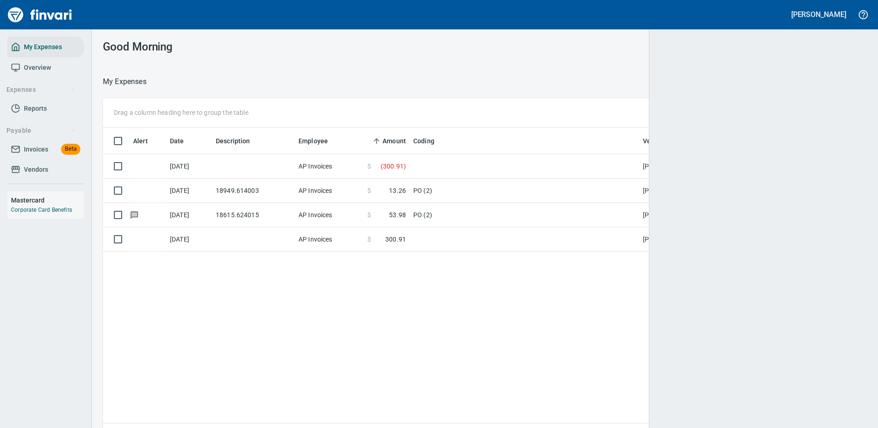
scroll to position [313, 744]
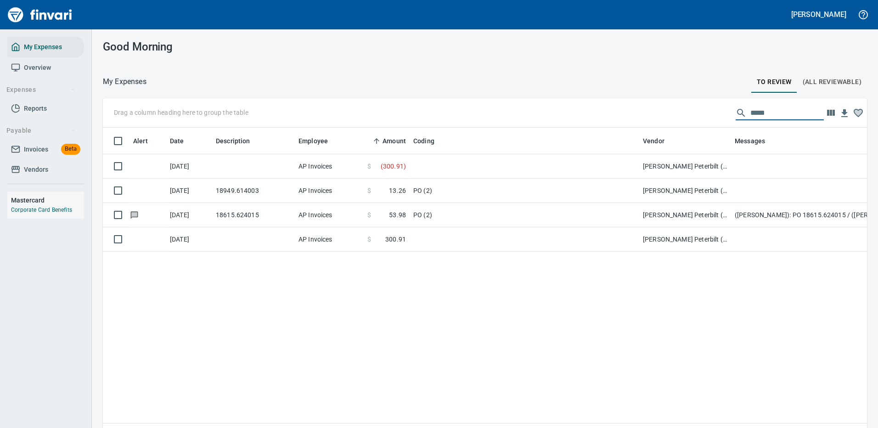
drag, startPoint x: 767, startPoint y: 111, endPoint x: 732, endPoint y: 109, distance: 34.5
click at [735, 109] on div "*****" at bounding box center [779, 113] width 88 height 15
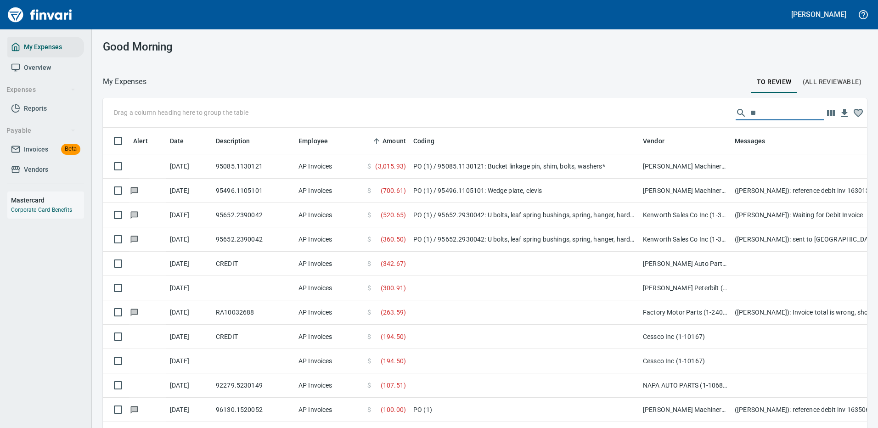
scroll to position [313, 743]
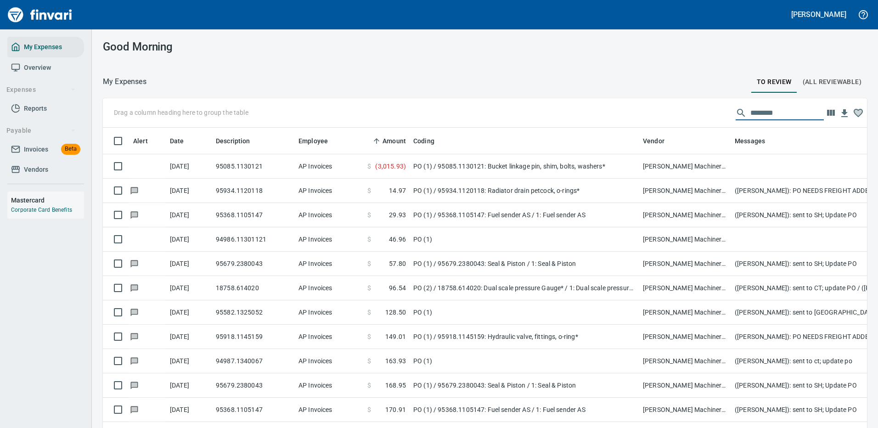
type input "********"
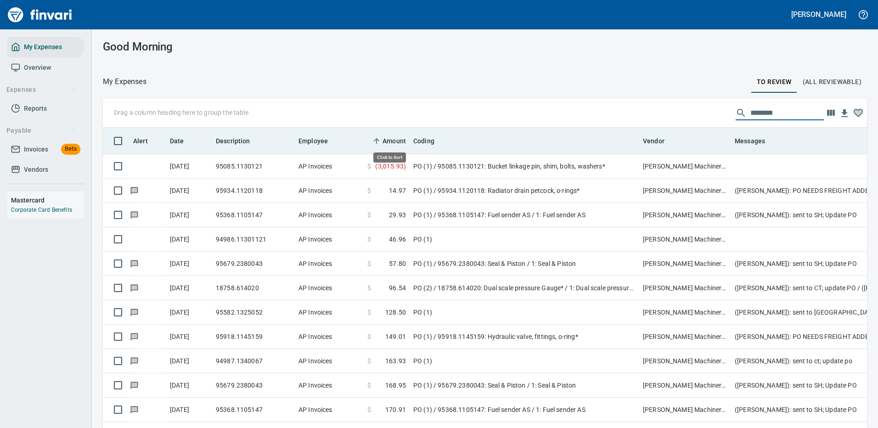
click at [391, 139] on span "Amount" at bounding box center [393, 140] width 23 height 11
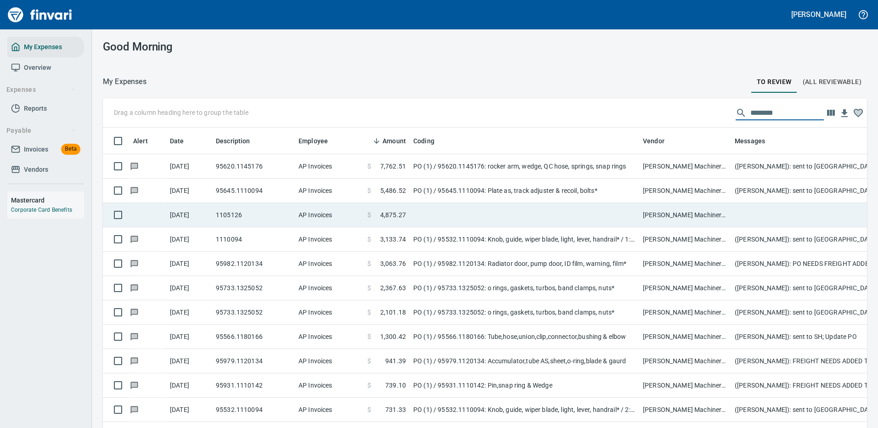
click at [424, 211] on td at bounding box center [523, 215] width 229 height 24
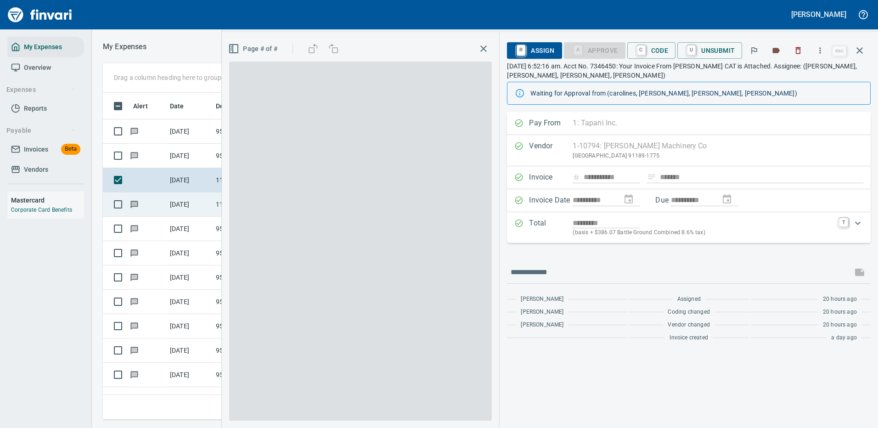
scroll to position [313, 520]
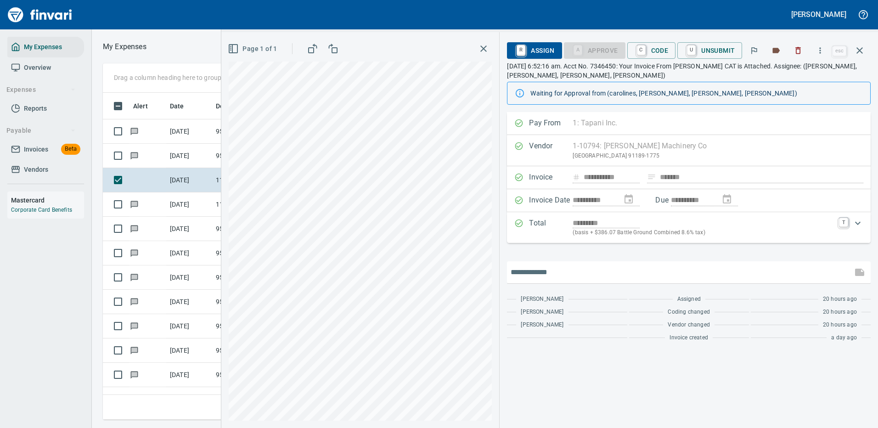
click at [547, 274] on input "text" at bounding box center [679, 272] width 338 height 15
type input "**********"
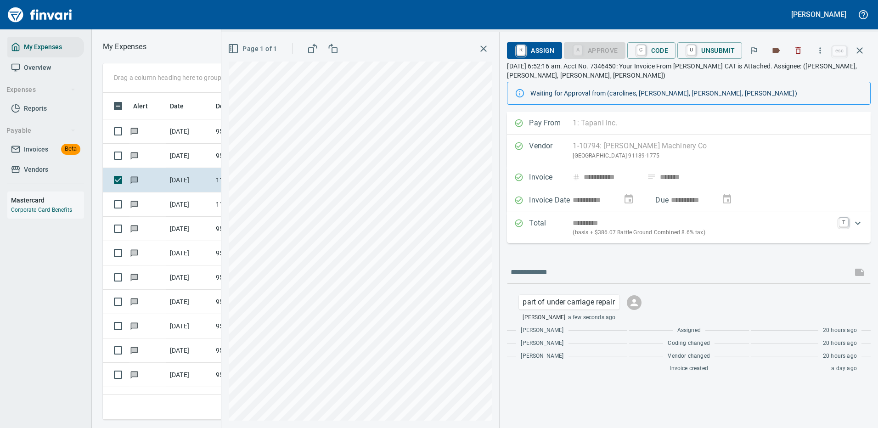
click at [529, 46] on span "R Assign" at bounding box center [534, 51] width 40 height 16
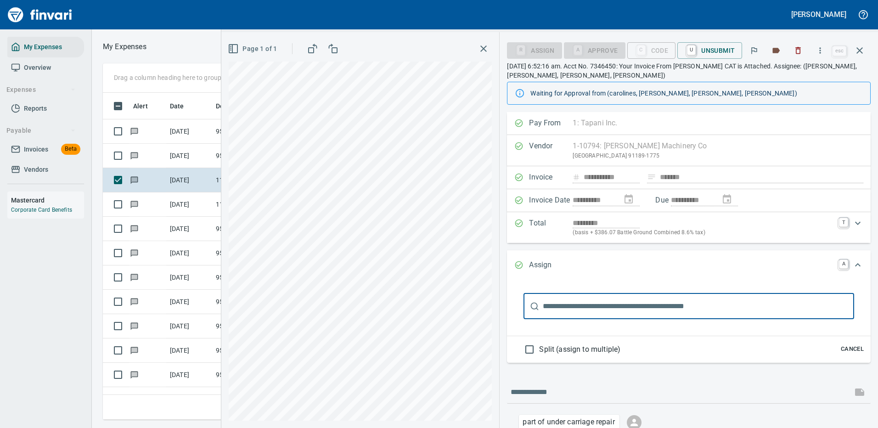
click at [568, 303] on input "text" at bounding box center [698, 306] width 311 height 26
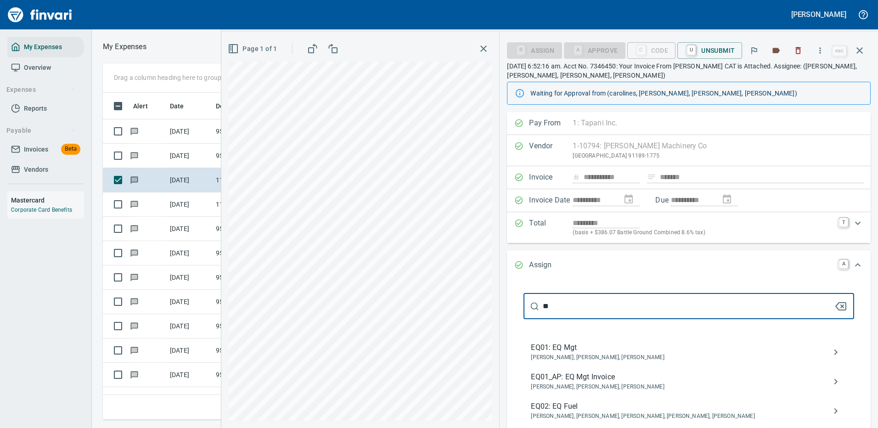
type input "**"
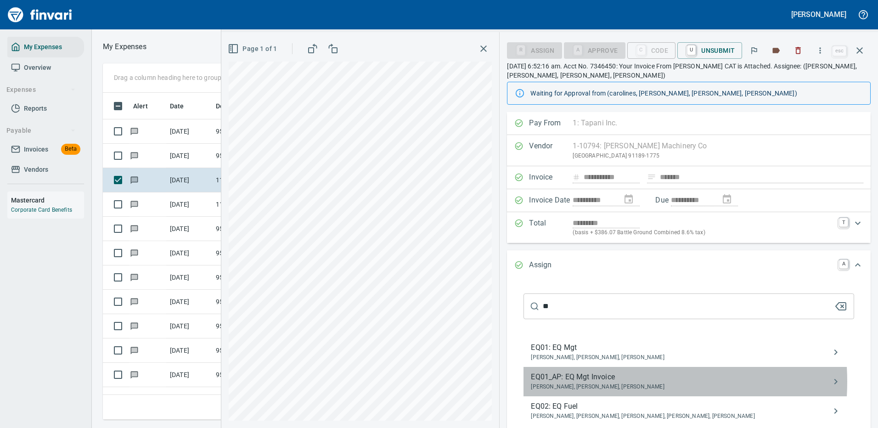
click at [591, 381] on span "EQ01_AP: EQ Mgt Invoice" at bounding box center [681, 376] width 301 height 11
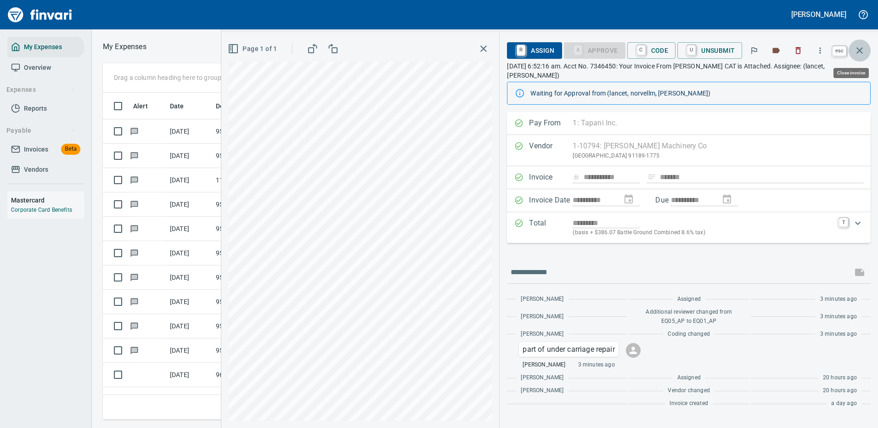
click at [859, 48] on icon "button" at bounding box center [859, 50] width 11 height 11
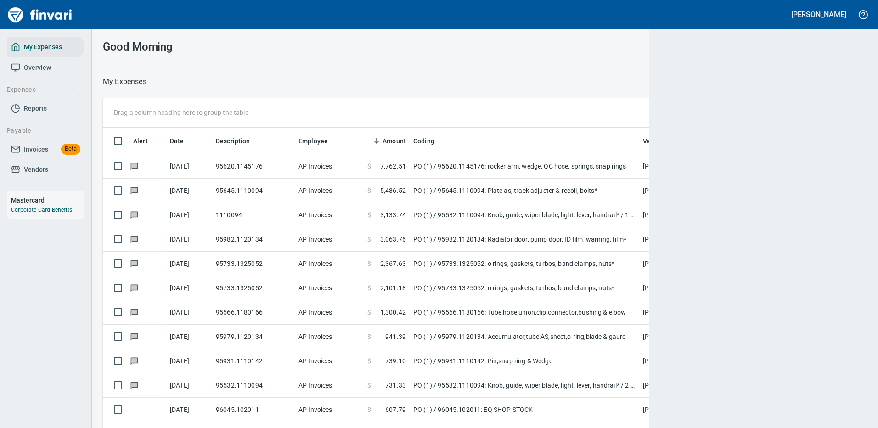
scroll to position [313, 741]
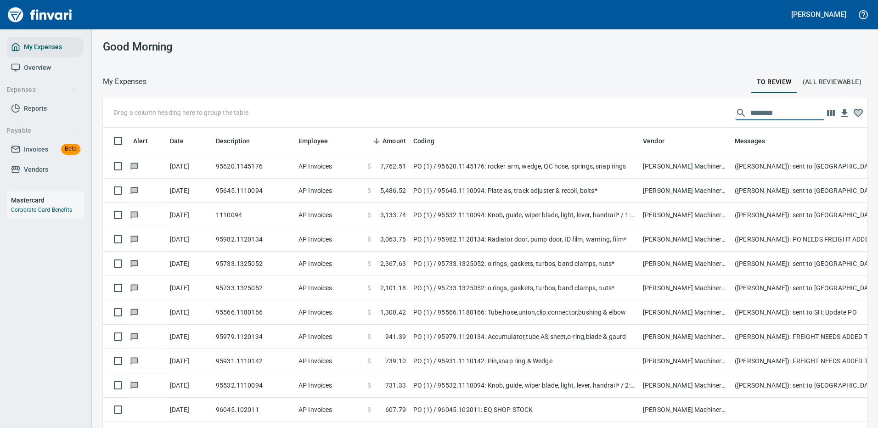
drag, startPoint x: 772, startPoint y: 114, endPoint x: 698, endPoint y: 112, distance: 74.8
click at [711, 115] on div "Drag a column heading here to group the table ********" at bounding box center [485, 112] width 764 height 29
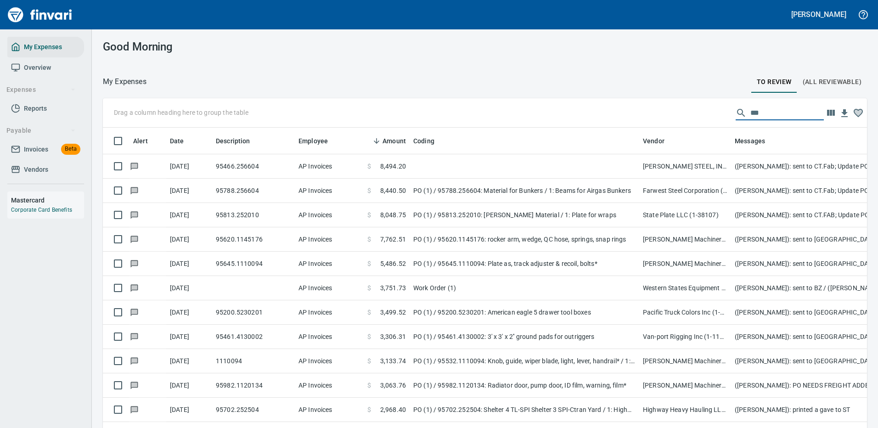
scroll to position [313, 750]
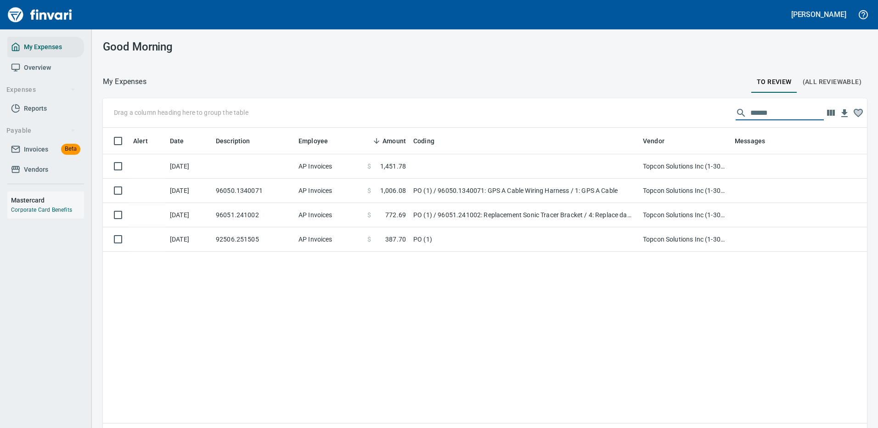
type input "******"
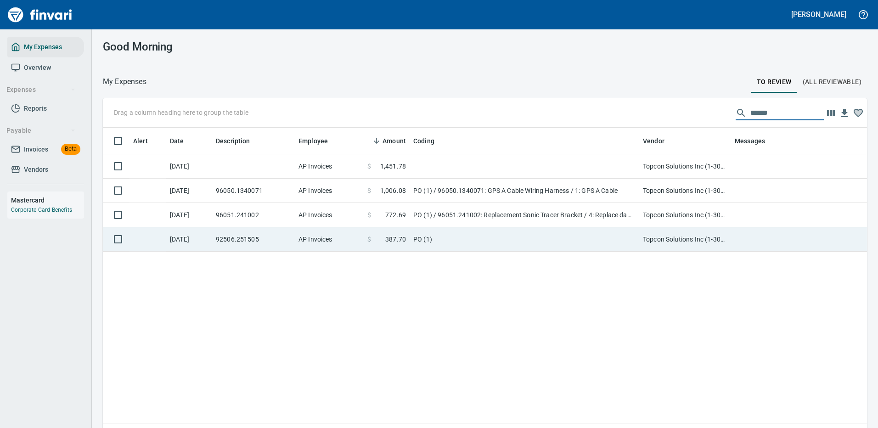
click at [457, 239] on td "PO (1)" at bounding box center [523, 239] width 229 height 24
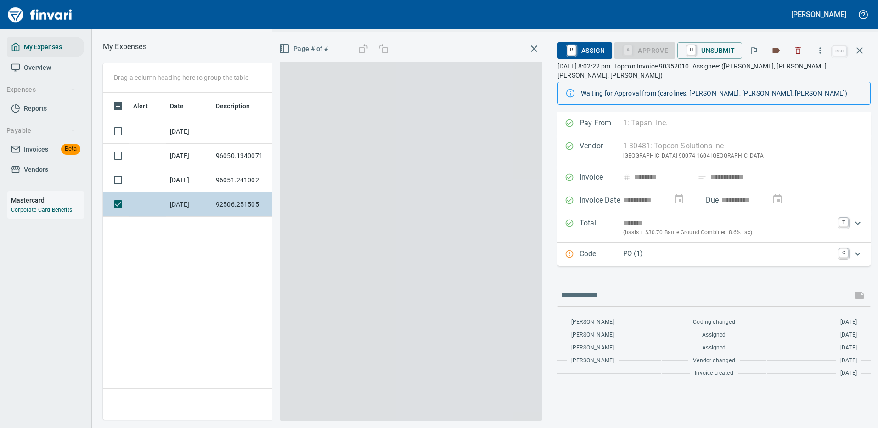
scroll to position [313, 527]
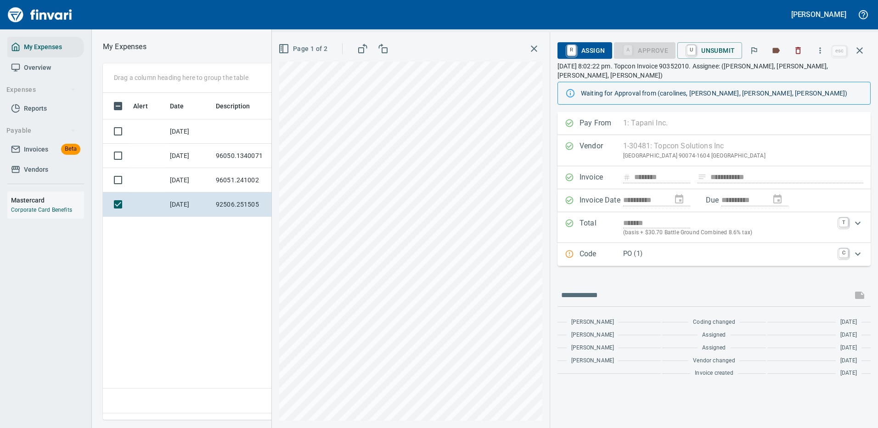
click at [709, 248] on p "PO (1)" at bounding box center [728, 253] width 210 height 11
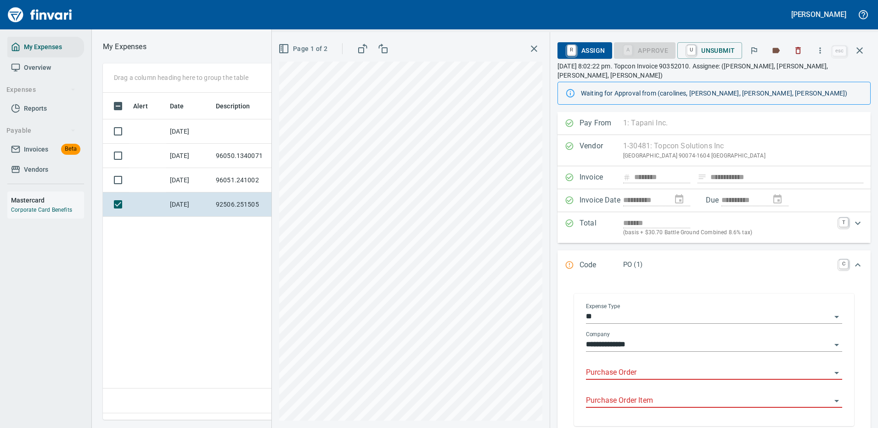
click at [619, 366] on input "Purchase Order" at bounding box center [708, 372] width 245 height 13
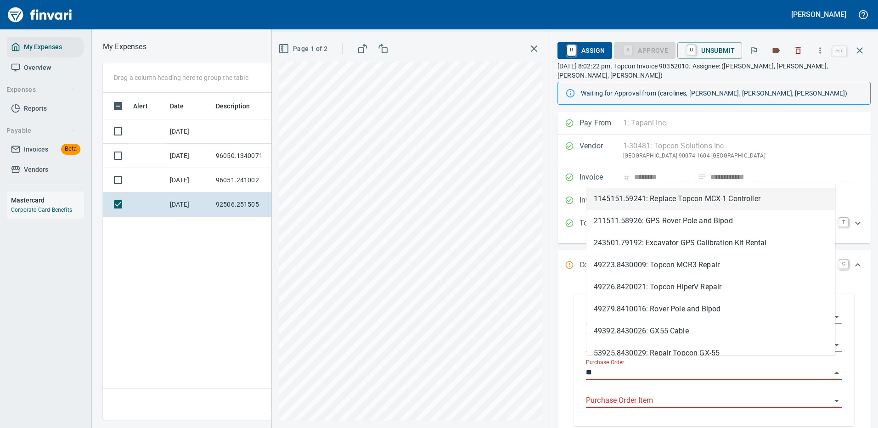
type input "*"
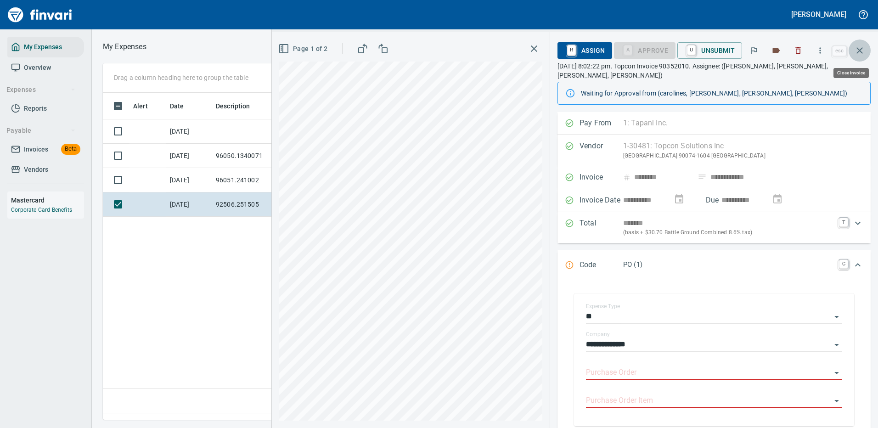
click at [864, 52] on icon "button" at bounding box center [859, 50] width 11 height 11
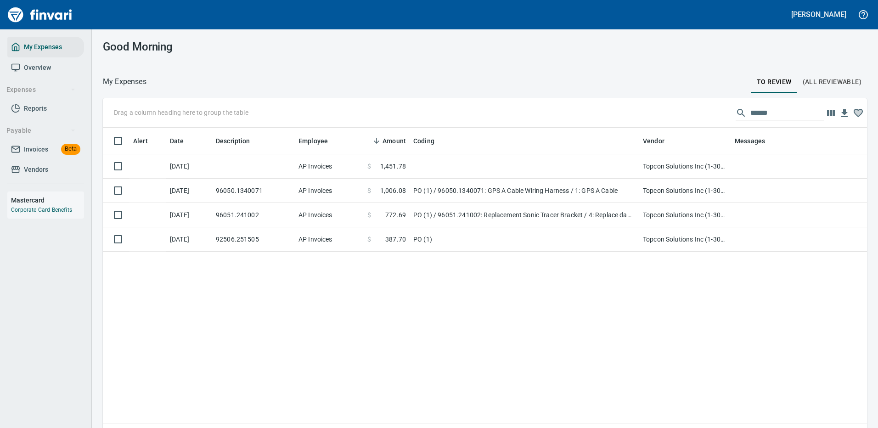
scroll to position [313, 744]
drag, startPoint x: 772, startPoint y: 115, endPoint x: 687, endPoint y: 112, distance: 85.0
click at [687, 113] on div "Drag a column heading here to group the table ******" at bounding box center [485, 112] width 764 height 29
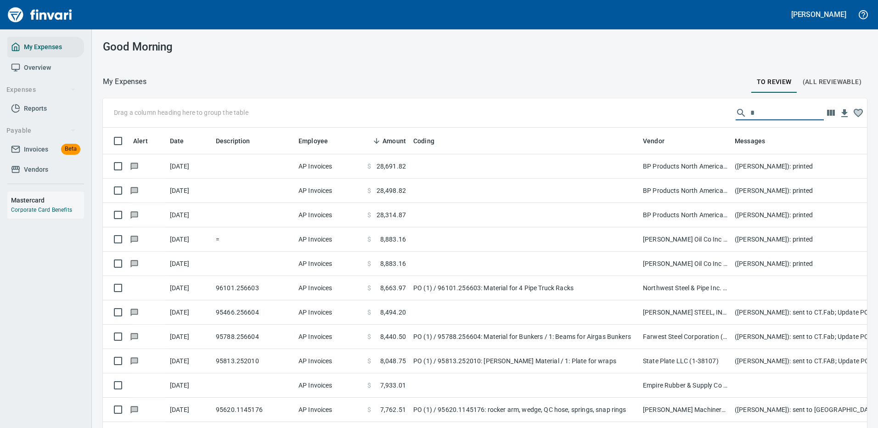
scroll to position [313, 743]
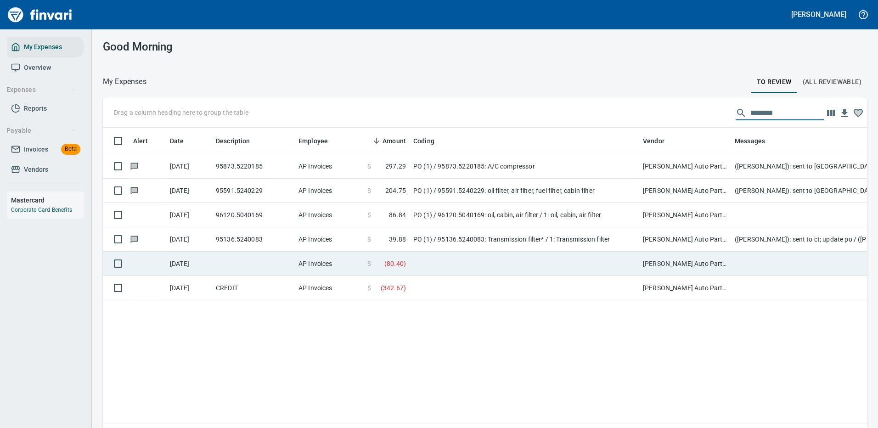
type input "********"
click at [415, 263] on td at bounding box center [523, 264] width 229 height 24
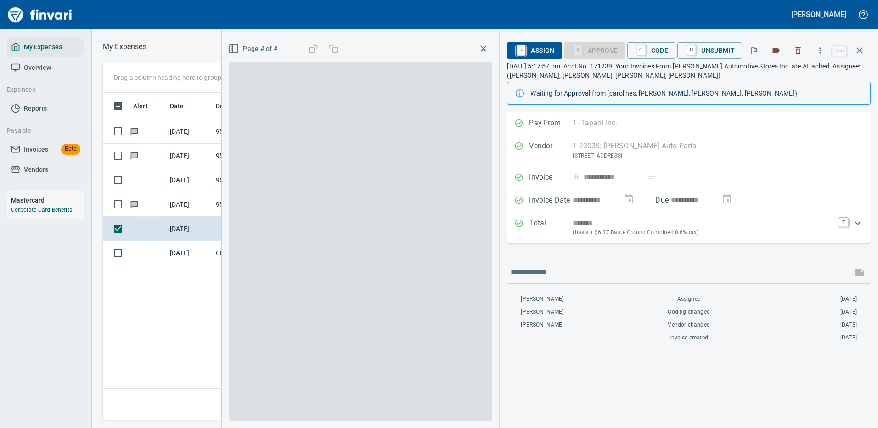
scroll to position [313, 527]
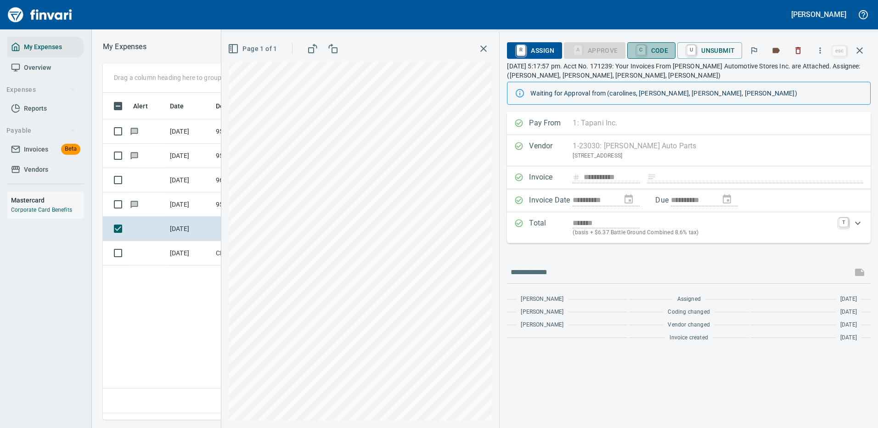
click at [663, 48] on span "C Code" at bounding box center [651, 51] width 34 height 16
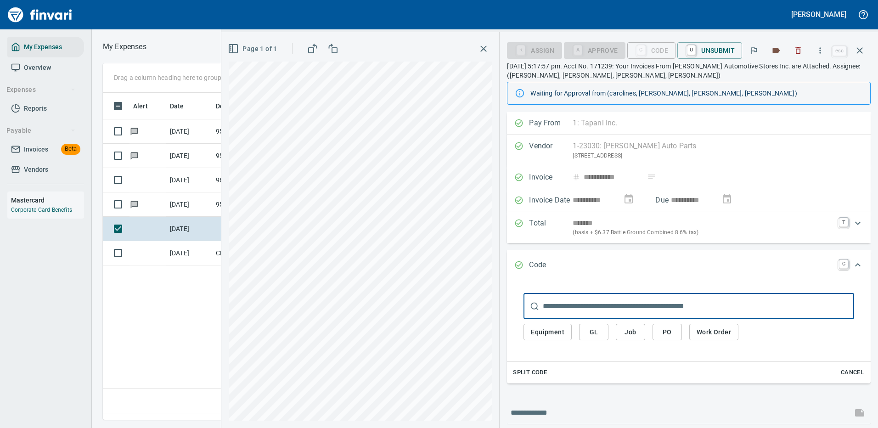
click at [669, 329] on span "PO" at bounding box center [667, 331] width 15 height 11
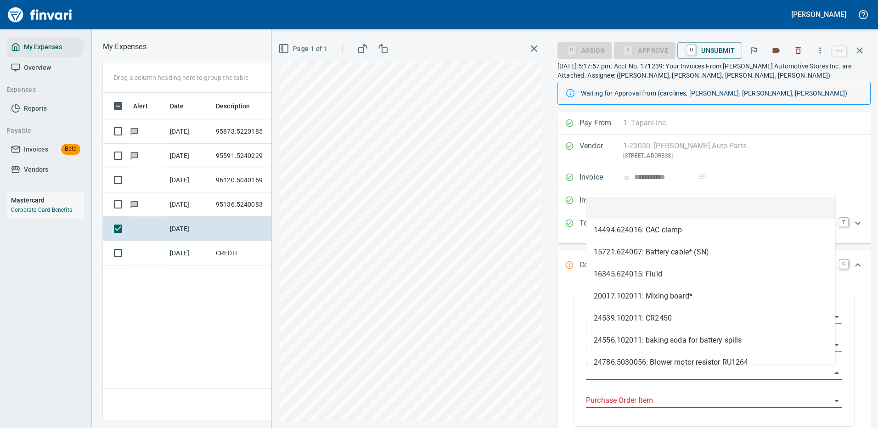
click at [620, 366] on input "Purchase Order" at bounding box center [708, 372] width 245 height 13
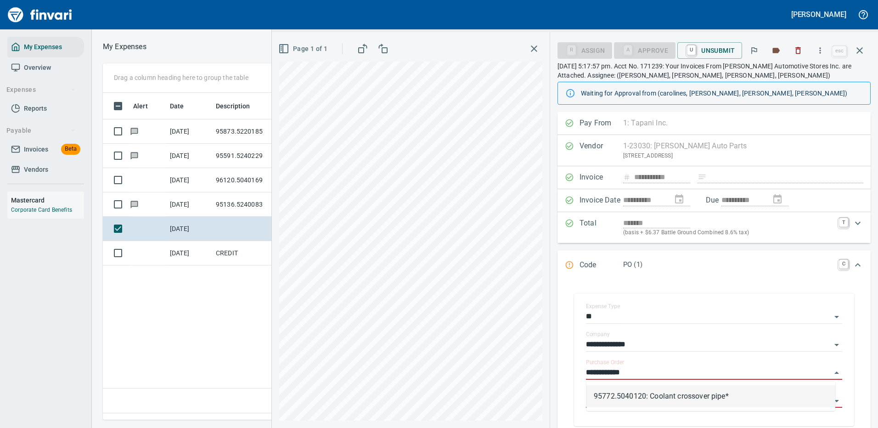
click at [675, 393] on li "95772.5040120: Coolant crossover pipe*" at bounding box center [710, 396] width 249 height 22
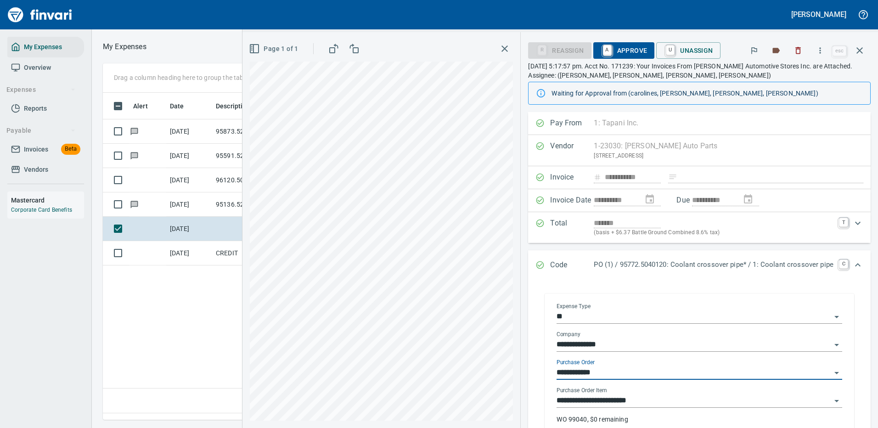
type input "**********"
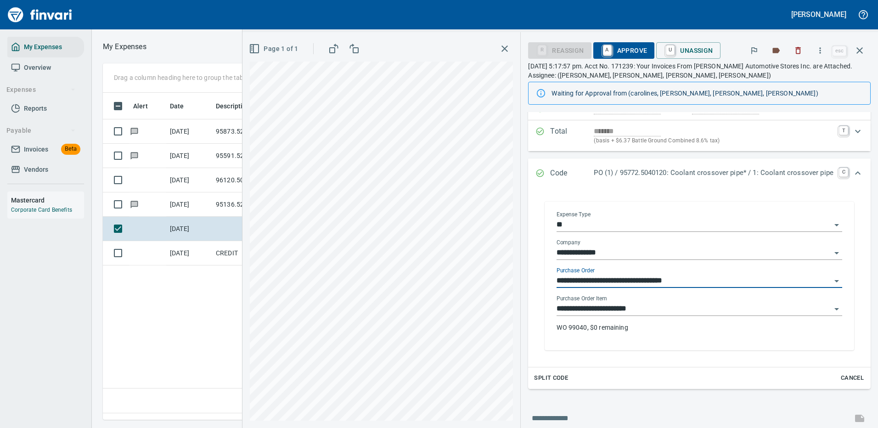
scroll to position [138, 0]
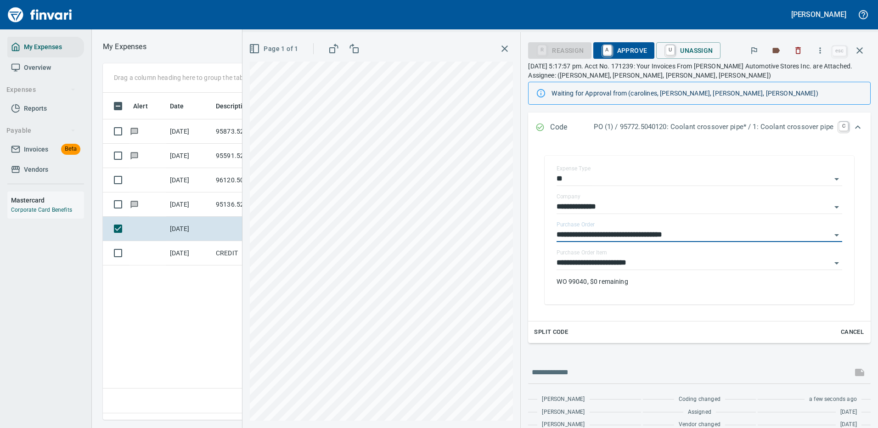
type input "**********"
drag, startPoint x: 622, startPoint y: 49, endPoint x: 625, endPoint y: 45, distance: 5.2
click at [622, 49] on span "A Approve" at bounding box center [623, 51] width 47 height 16
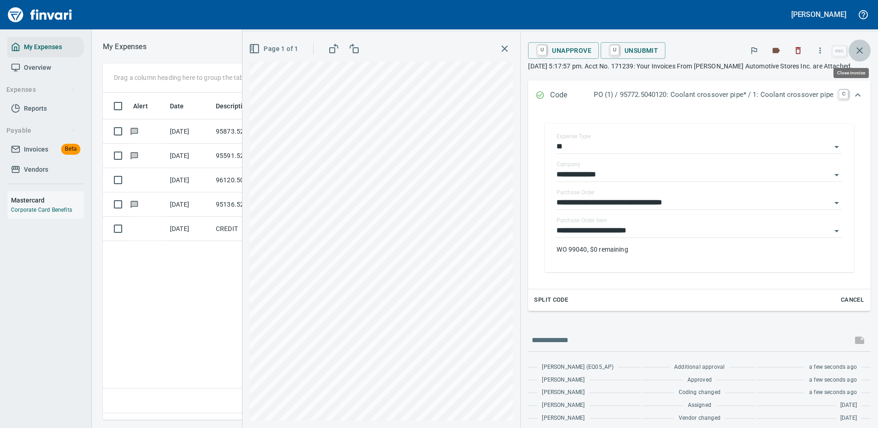
click at [858, 45] on icon "button" at bounding box center [859, 50] width 11 height 11
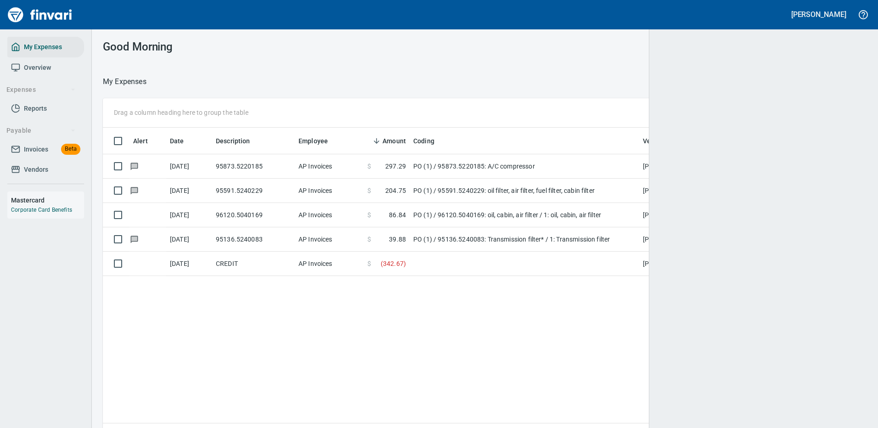
scroll to position [313, 750]
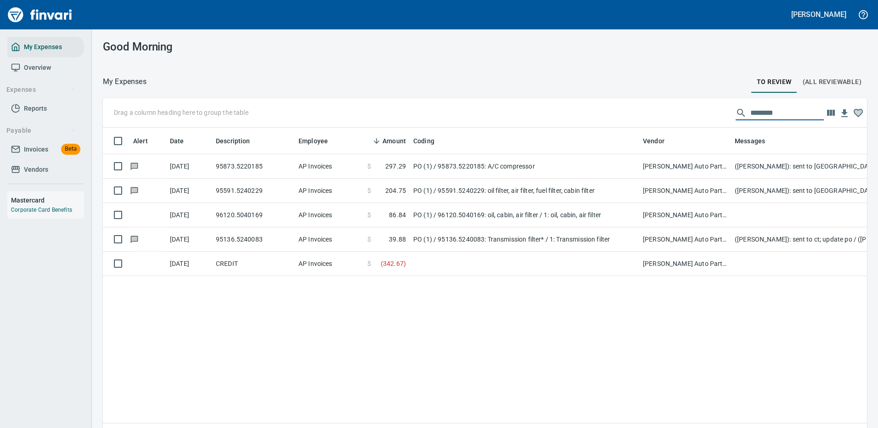
drag, startPoint x: 769, startPoint y: 114, endPoint x: 683, endPoint y: 114, distance: 86.8
click at [683, 114] on div "Drag a column heading here to group the table ********" at bounding box center [485, 112] width 764 height 29
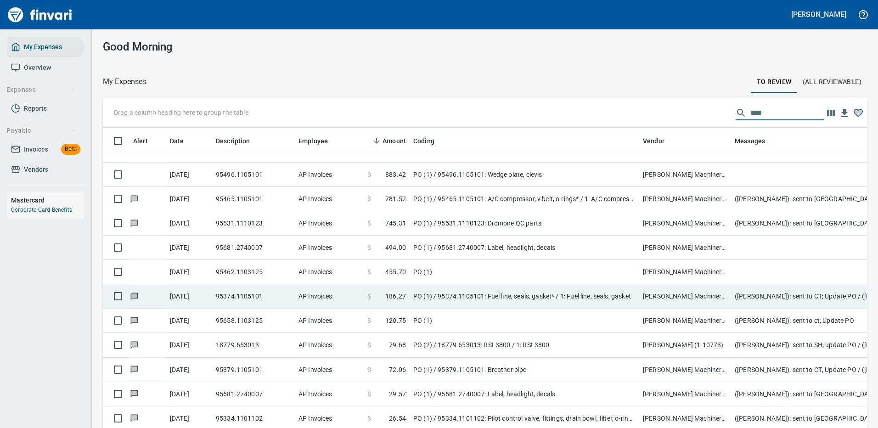
scroll to position [184, 0]
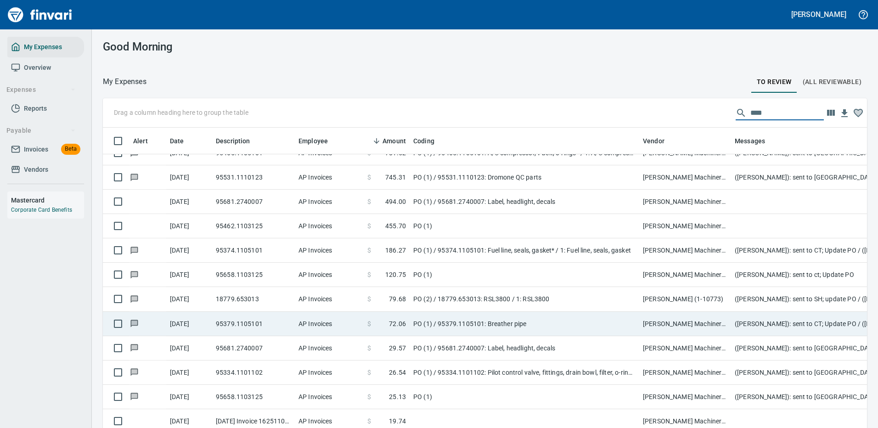
click at [260, 325] on td "95379.1105101" at bounding box center [253, 324] width 83 height 24
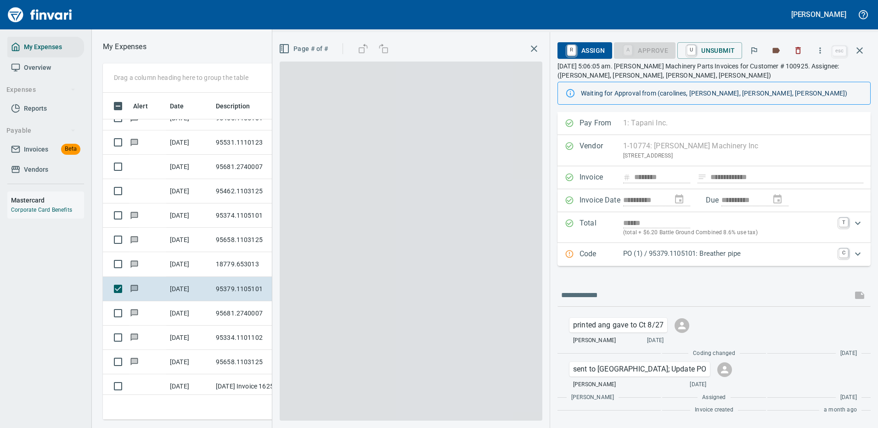
scroll to position [313, 520]
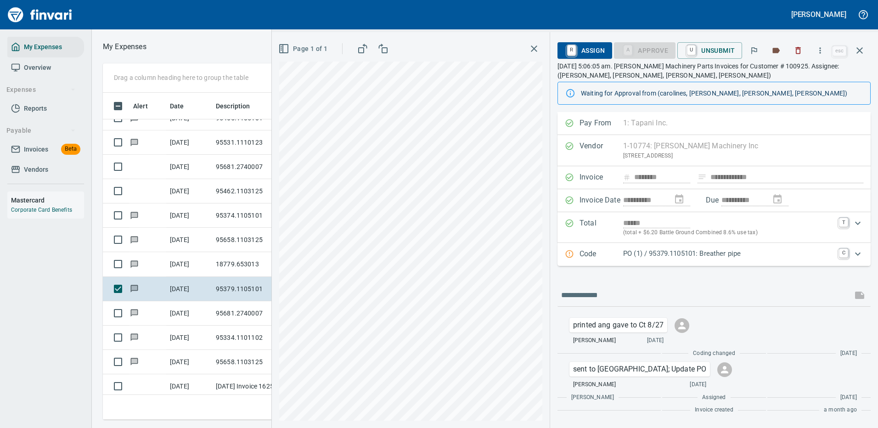
click at [816, 251] on p "PO (1) / 95379.1105101: Breather pipe" at bounding box center [728, 253] width 210 height 11
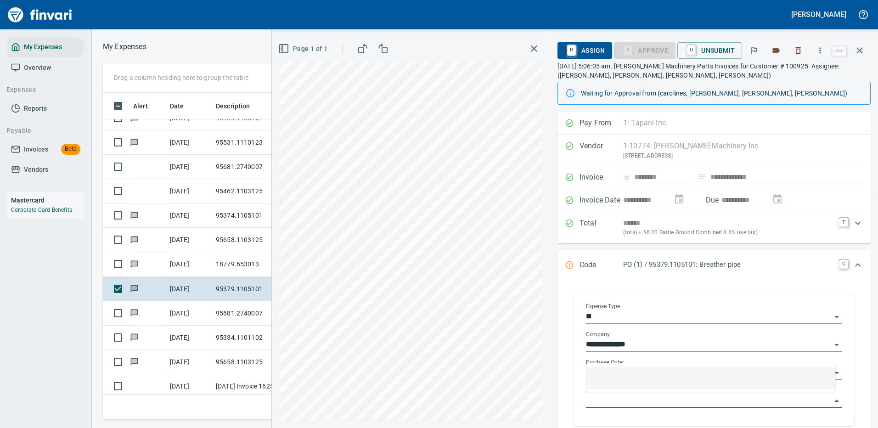
click at [635, 401] on input "Purchase Order Item" at bounding box center [708, 400] width 245 height 13
click at [632, 389] on div at bounding box center [710, 377] width 249 height 29
click at [632, 388] on div at bounding box center [710, 377] width 249 height 29
click at [620, 373] on li at bounding box center [710, 378] width 249 height 22
click at [704, 372] on input "**********" at bounding box center [708, 372] width 245 height 13
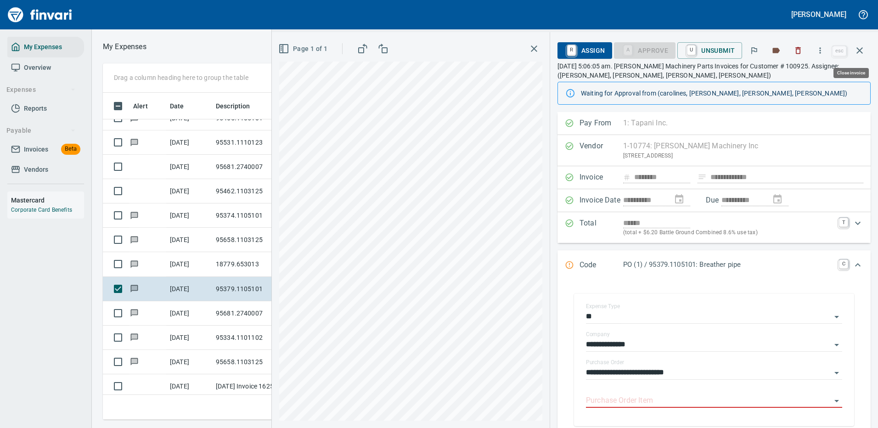
click at [858, 51] on icon "button" at bounding box center [859, 50] width 11 height 11
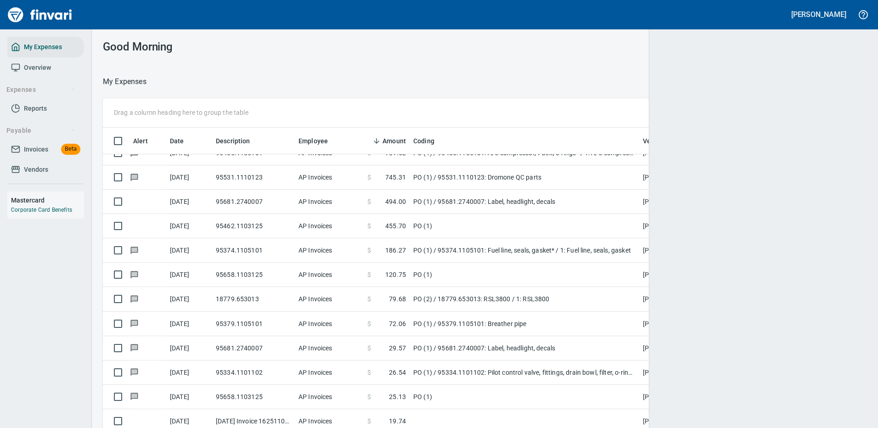
scroll to position [1, 1]
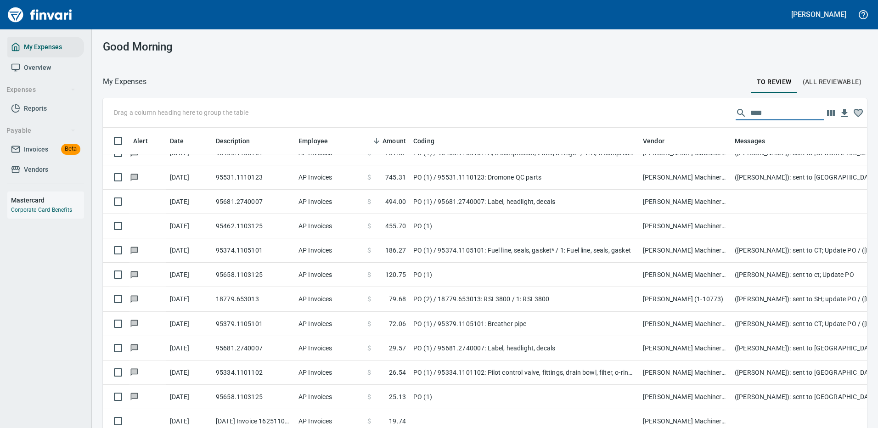
drag, startPoint x: 760, startPoint y: 115, endPoint x: 676, endPoint y: 116, distance: 84.5
click at [676, 116] on div "Drag a column heading here to group the table ****" at bounding box center [485, 112] width 764 height 29
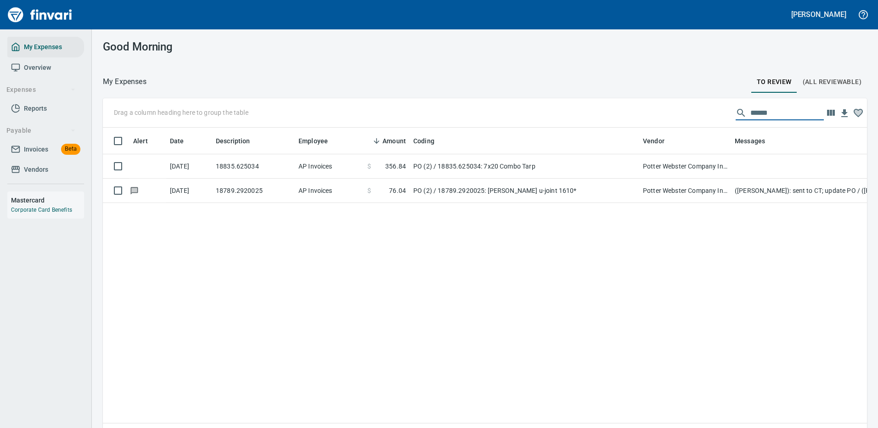
scroll to position [313, 750]
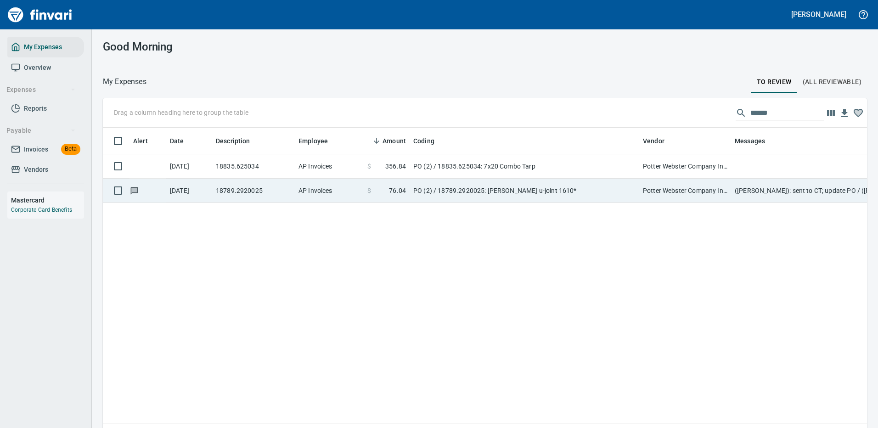
click at [467, 194] on td "PO (2) / 18789.2920025: [PERSON_NAME] u-joint 1610*" at bounding box center [523, 191] width 229 height 24
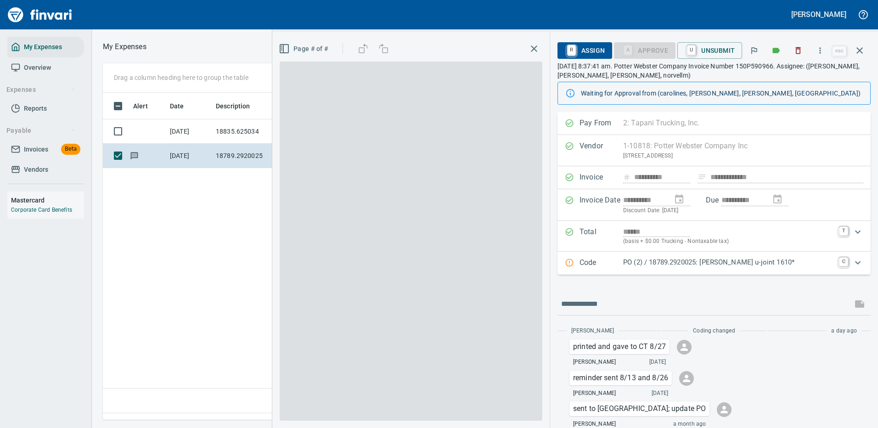
scroll to position [313, 527]
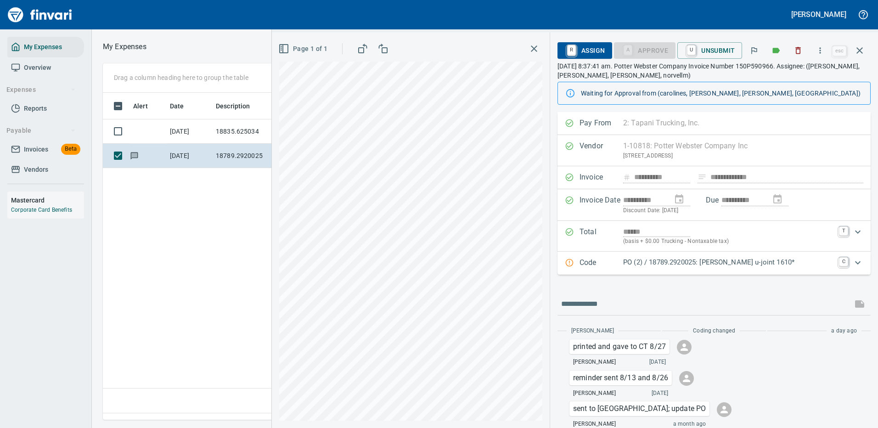
click at [805, 262] on p "PO (2) / 18789.2920025: [PERSON_NAME] u-joint 1610*" at bounding box center [728, 262] width 210 height 11
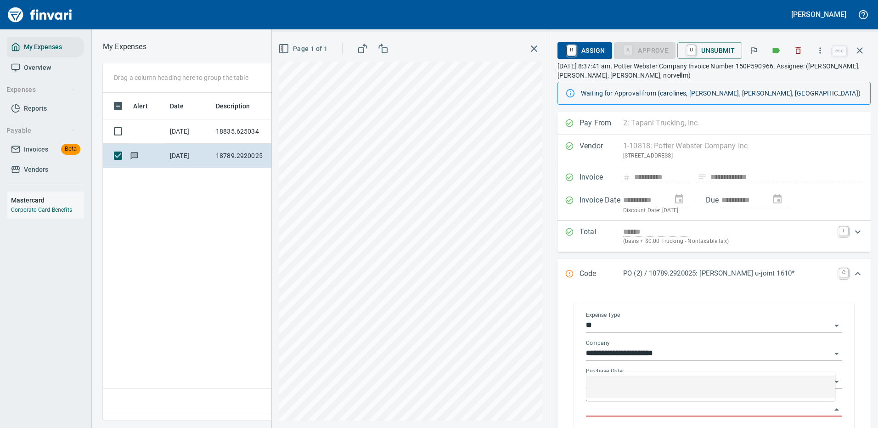
click at [619, 404] on input "Purchase Order Item" at bounding box center [708, 409] width 245 height 13
click at [858, 47] on icon "button" at bounding box center [859, 50] width 11 height 11
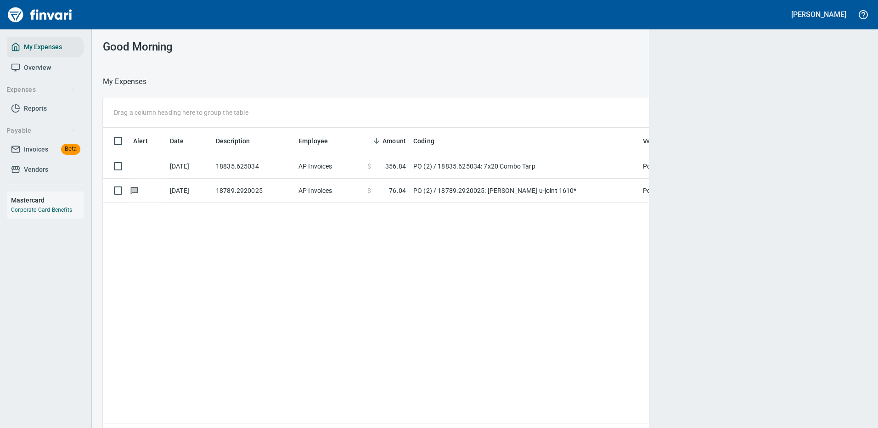
scroll to position [313, 750]
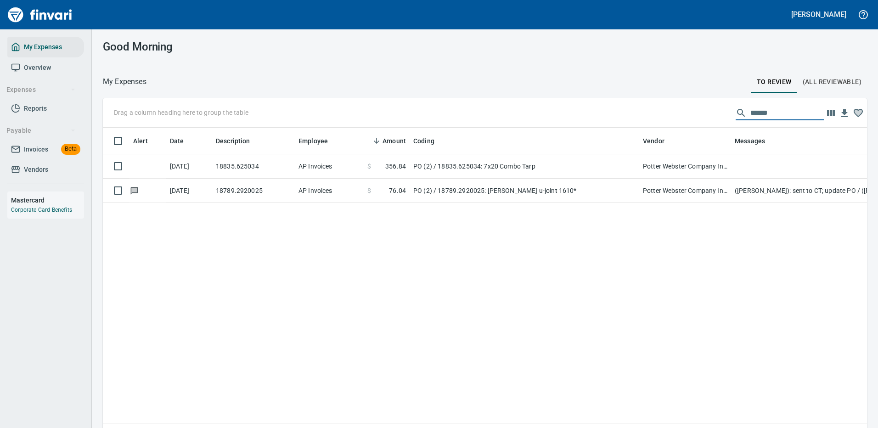
drag, startPoint x: 765, startPoint y: 113, endPoint x: 713, endPoint y: 111, distance: 52.4
click at [713, 111] on div "Drag a column heading here to group the table ******" at bounding box center [485, 112] width 764 height 29
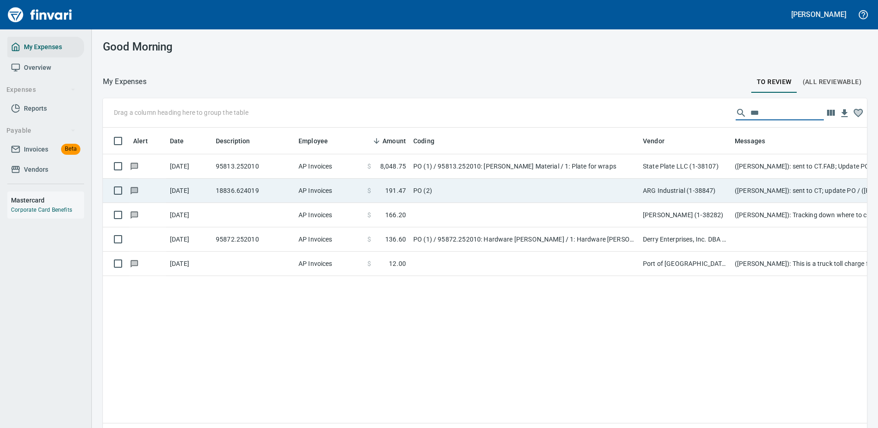
type input "***"
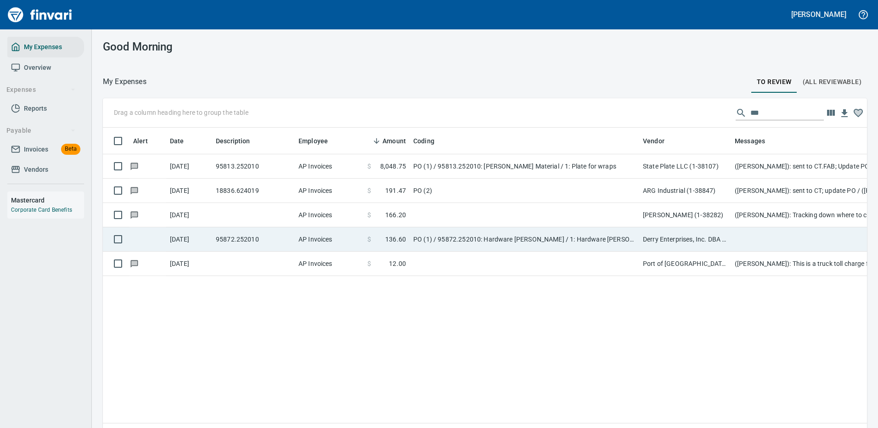
click at [447, 192] on td "PO (2)" at bounding box center [523, 191] width 229 height 24
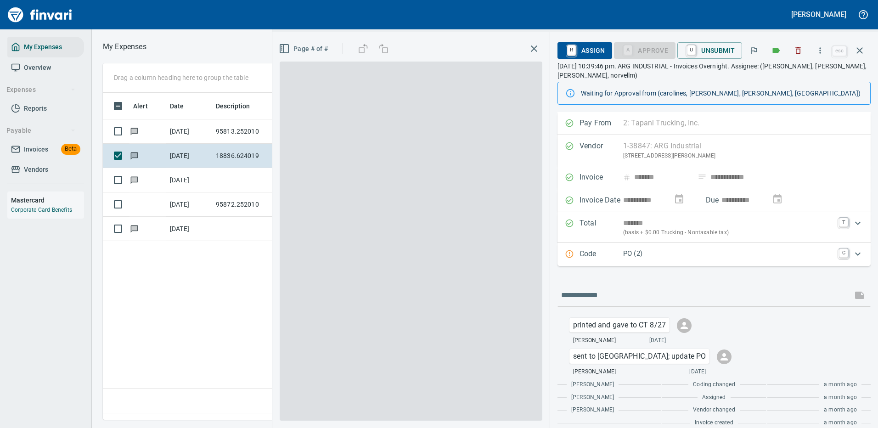
scroll to position [313, 527]
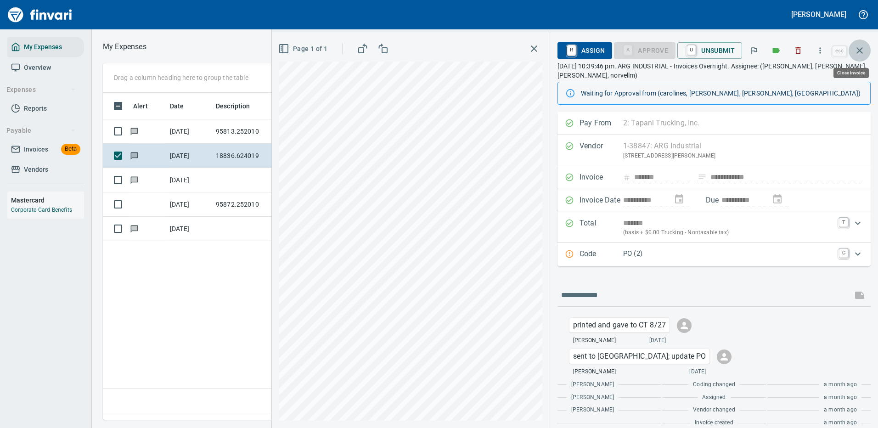
click at [860, 50] on icon "button" at bounding box center [859, 50] width 6 height 6
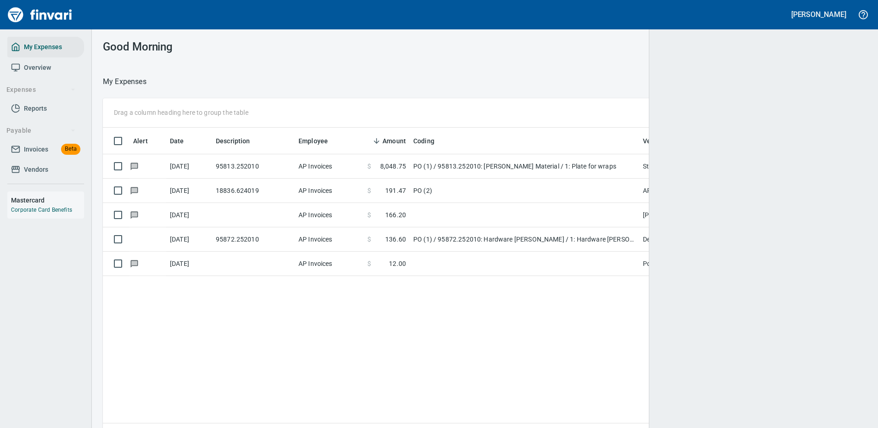
scroll to position [1, 1]
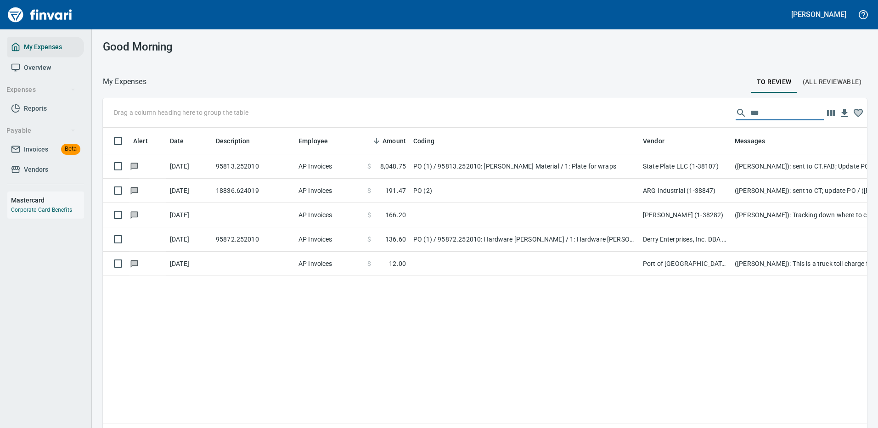
drag, startPoint x: 754, startPoint y: 112, endPoint x: 694, endPoint y: 114, distance: 59.7
click at [696, 114] on div "Drag a column heading here to group the table ***" at bounding box center [485, 112] width 764 height 29
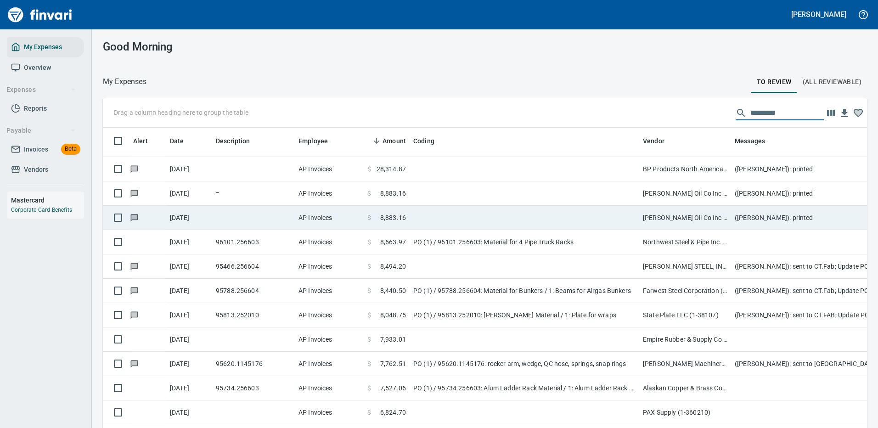
scroll to position [92, 0]
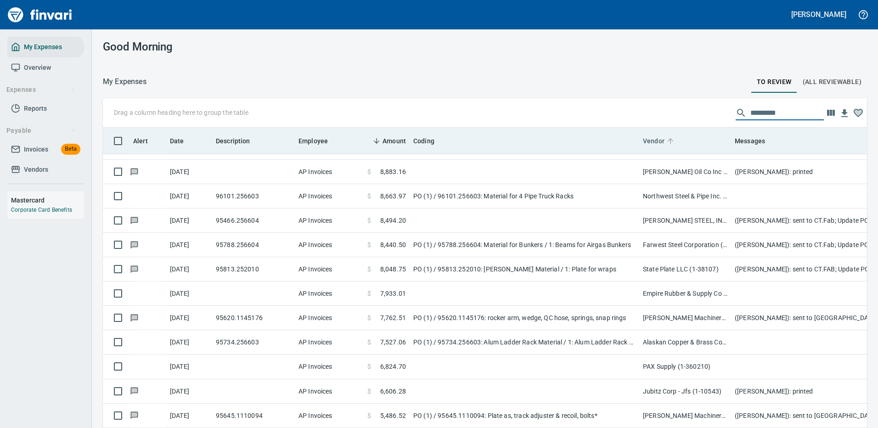
click at [651, 136] on span "Vendor" at bounding box center [654, 140] width 22 height 11
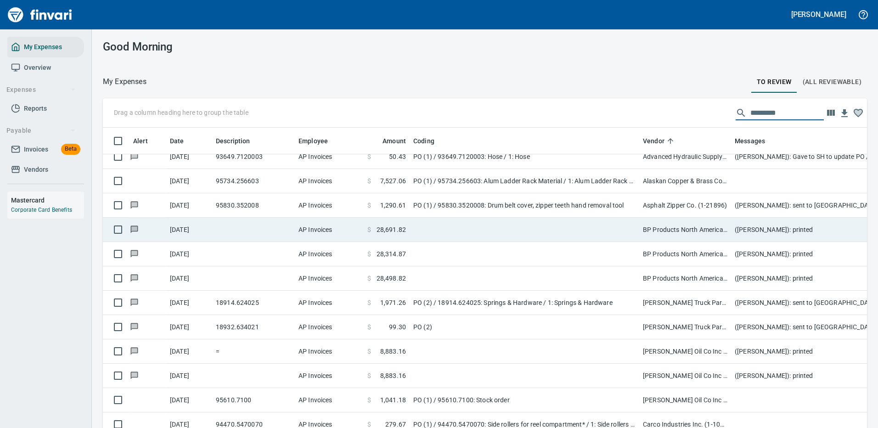
scroll to position [688, 0]
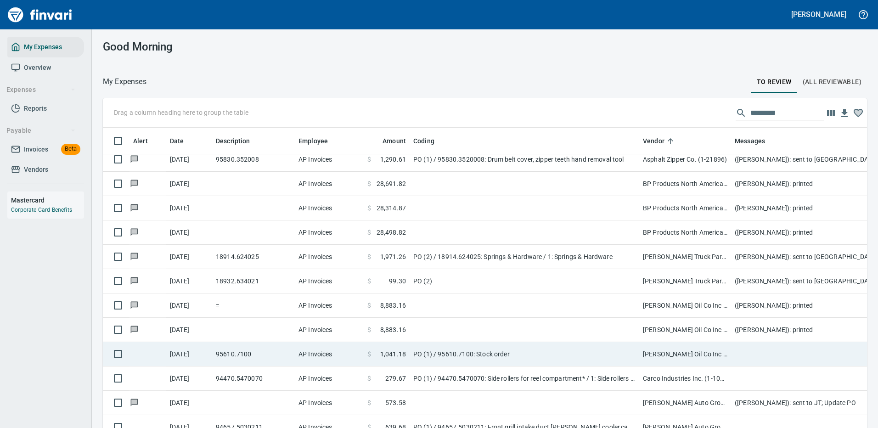
click at [612, 347] on td "PO (1) / 95610.7100: Stock order" at bounding box center [523, 354] width 229 height 24
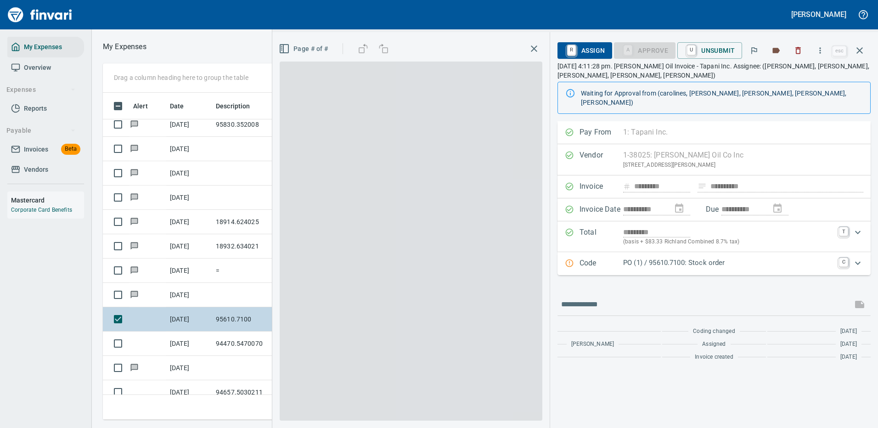
scroll to position [313, 520]
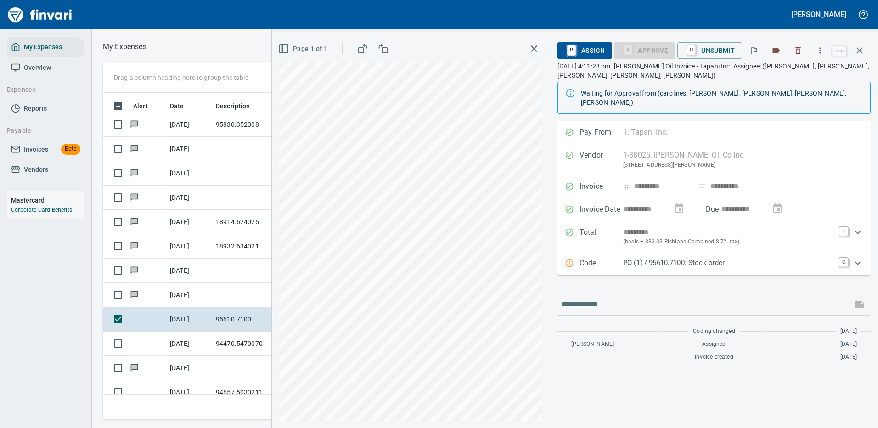
click at [747, 257] on p "PO (1) / 95610.7100: Stock order" at bounding box center [728, 262] width 210 height 11
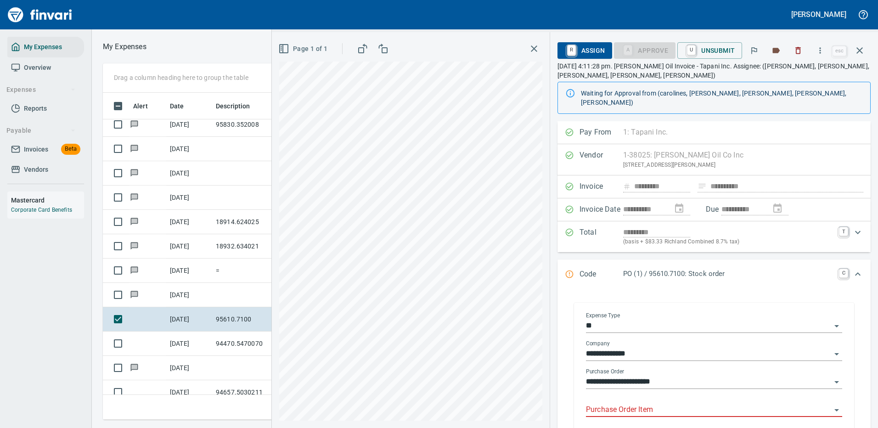
click at [615, 403] on input "Purchase Order Item" at bounding box center [708, 409] width 245 height 13
click at [746, 273] on div "Code PO (1) / 95610.7100: Stock order C" at bounding box center [713, 274] width 313 height 30
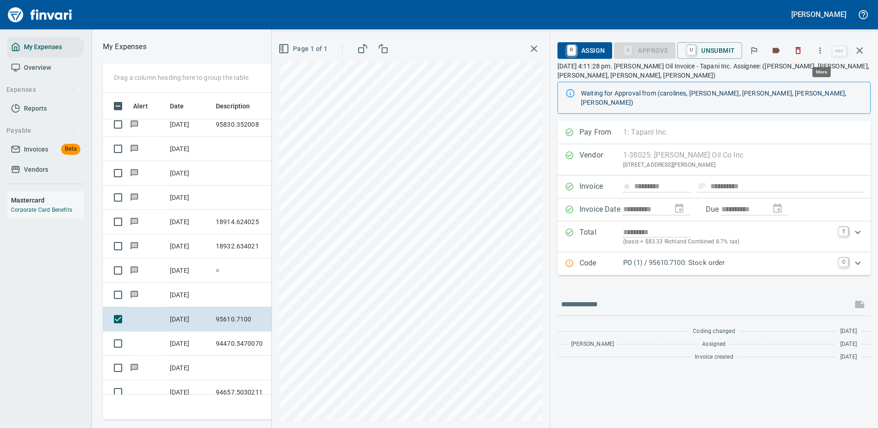
click at [820, 48] on icon "button" at bounding box center [819, 50] width 9 height 9
click at [784, 76] on span "Download" at bounding box center [818, 77] width 88 height 11
click at [604, 297] on input "text" at bounding box center [704, 304] width 287 height 15
type input "*******"
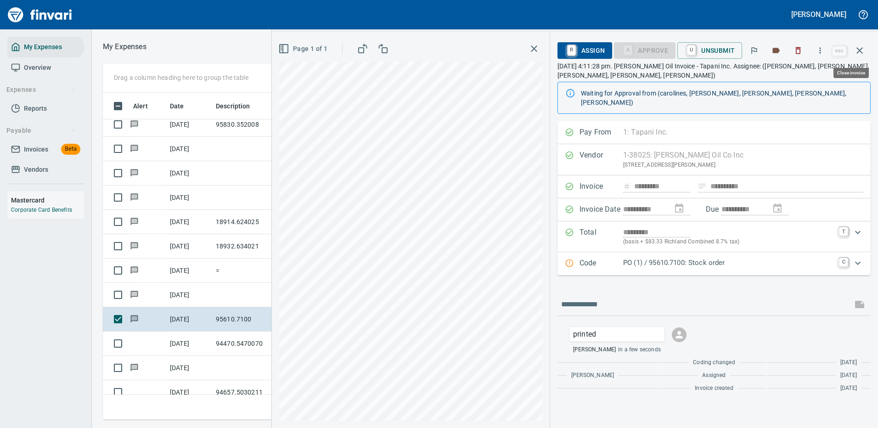
click at [859, 48] on icon "button" at bounding box center [859, 50] width 11 height 11
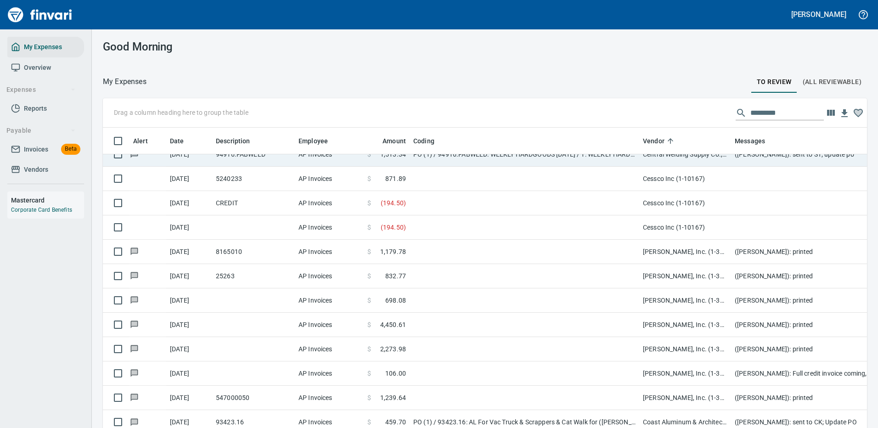
scroll to position [1056, 0]
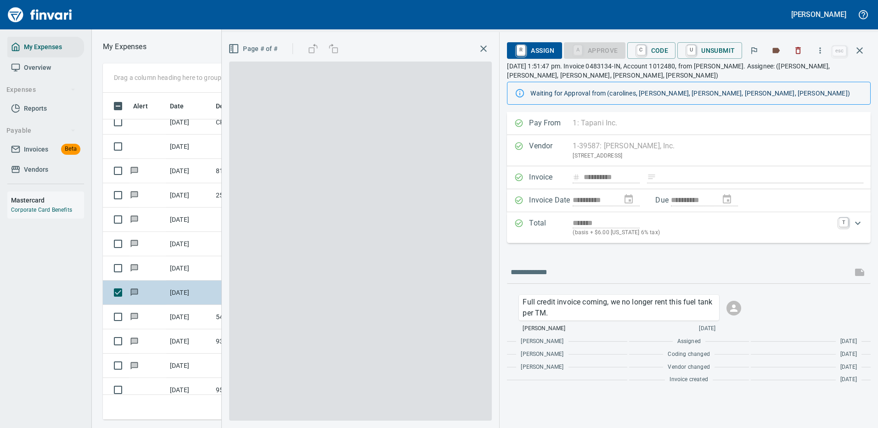
scroll to position [313, 520]
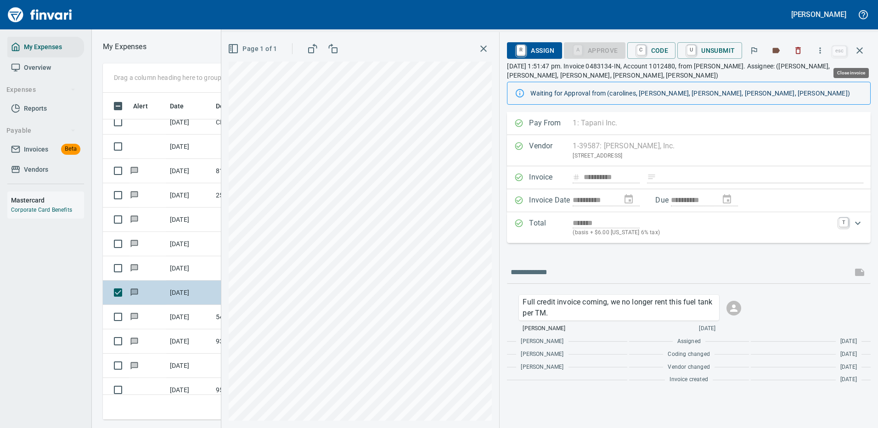
click at [859, 48] on icon "button" at bounding box center [859, 50] width 11 height 11
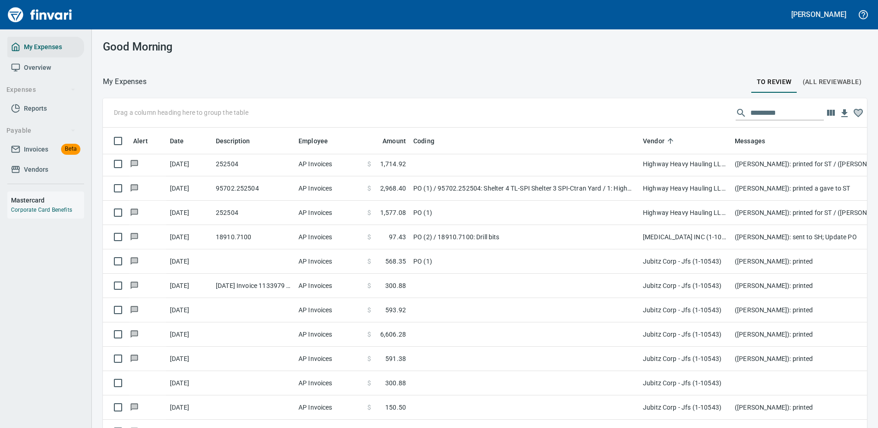
scroll to position [2020, 0]
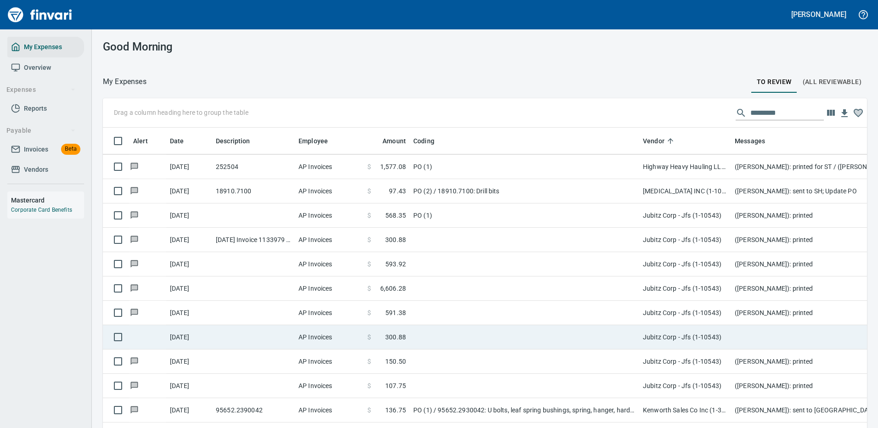
click at [632, 334] on td at bounding box center [523, 337] width 229 height 24
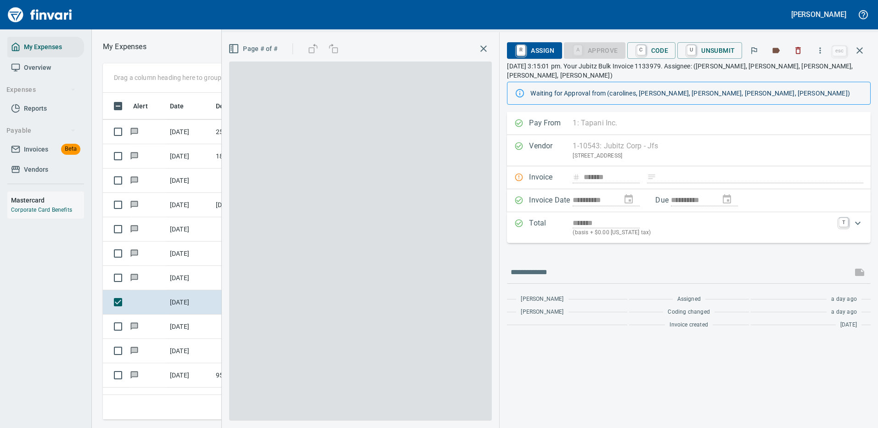
scroll to position [313, 520]
click at [824, 48] on icon "button" at bounding box center [819, 50] width 9 height 9
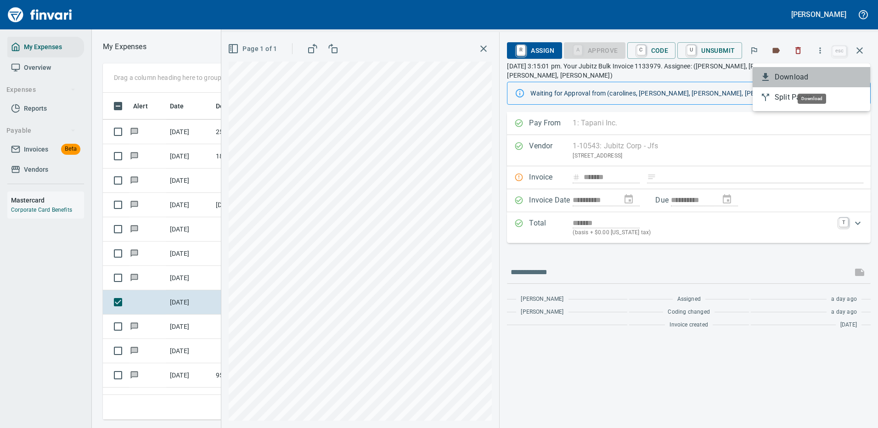
click at [786, 80] on span "Download" at bounding box center [818, 77] width 88 height 11
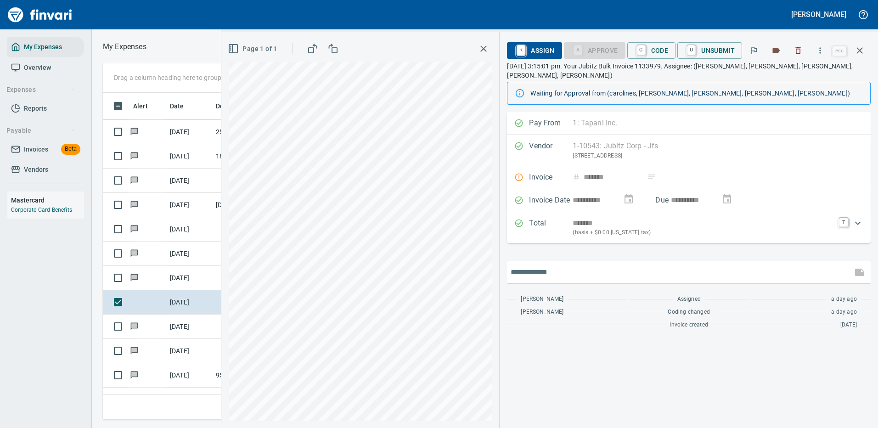
click at [556, 265] on input "text" at bounding box center [679, 272] width 338 height 15
type input "*******"
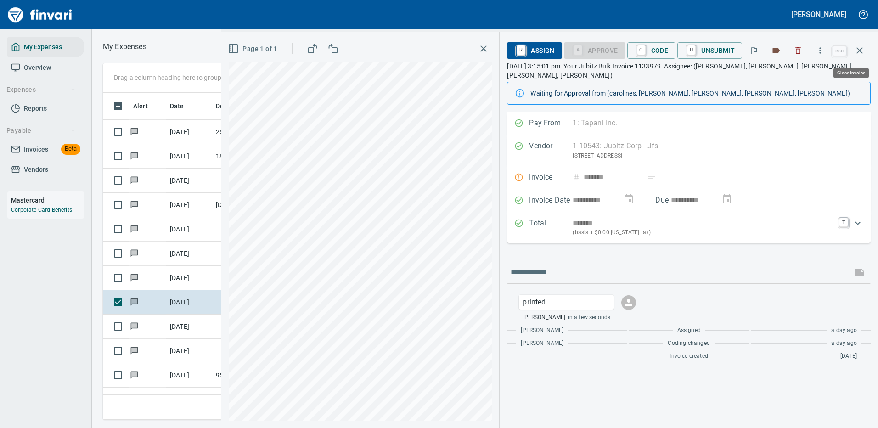
click at [857, 48] on icon "button" at bounding box center [859, 50] width 6 height 6
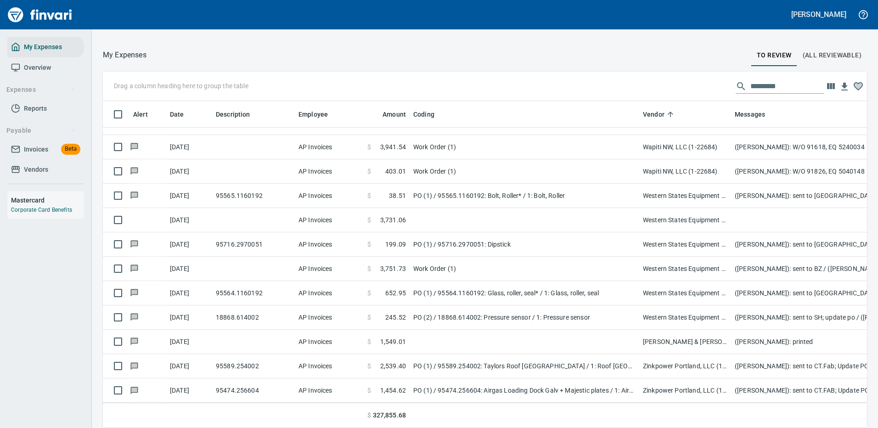
scroll to position [5742, 0]
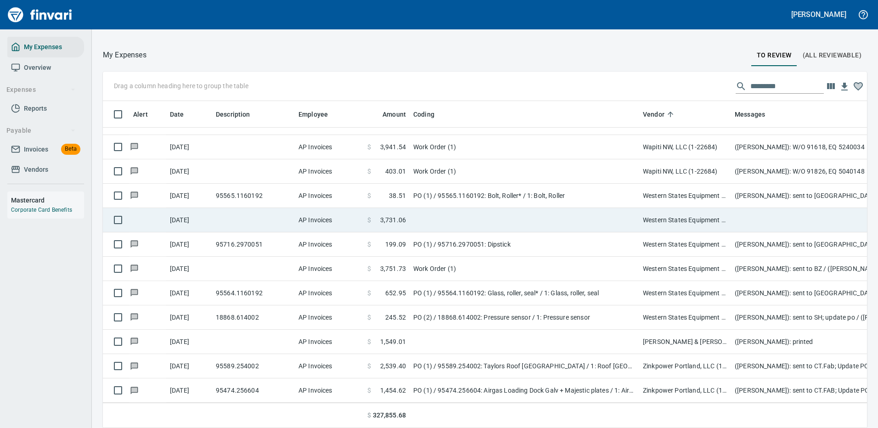
click at [513, 209] on td at bounding box center [523, 220] width 229 height 24
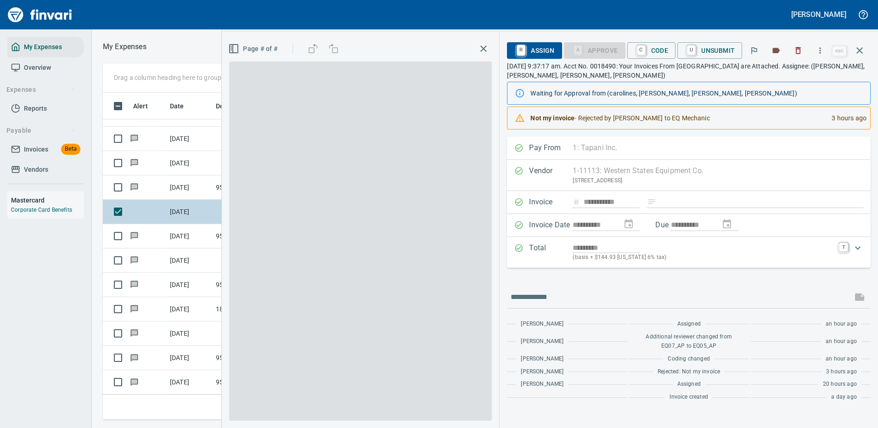
scroll to position [313, 520]
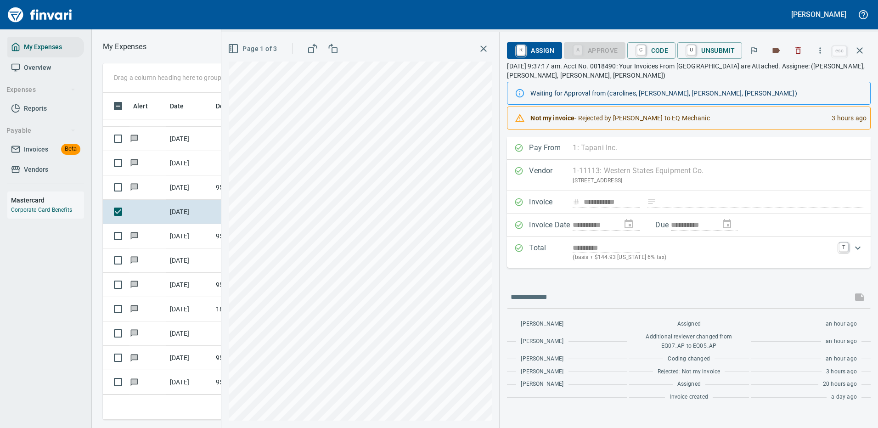
click at [762, 212] on div "**********" at bounding box center [689, 202] width 364 height 131
click at [821, 48] on icon "button" at bounding box center [819, 50] width 1 height 6
click at [795, 74] on span "Download" at bounding box center [818, 77] width 88 height 11
click at [543, 293] on input "text" at bounding box center [679, 297] width 338 height 15
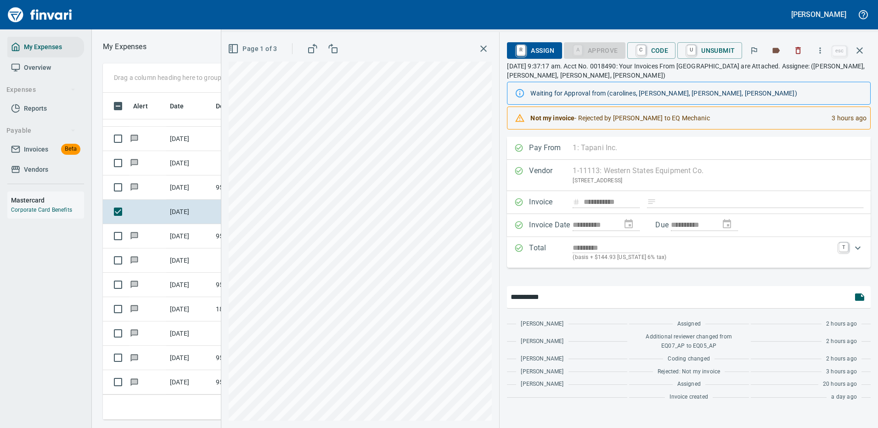
type input "**********"
click at [558, 296] on input "**********" at bounding box center [679, 297] width 338 height 15
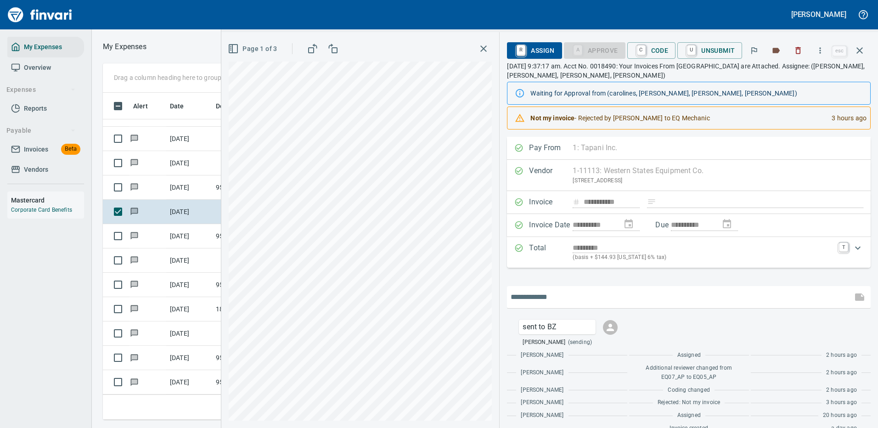
scroll to position [16, 0]
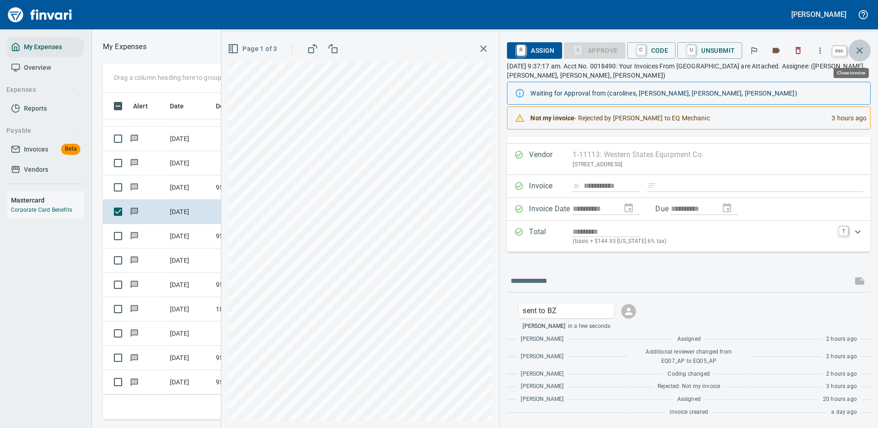
click at [858, 48] on icon "button" at bounding box center [859, 50] width 11 height 11
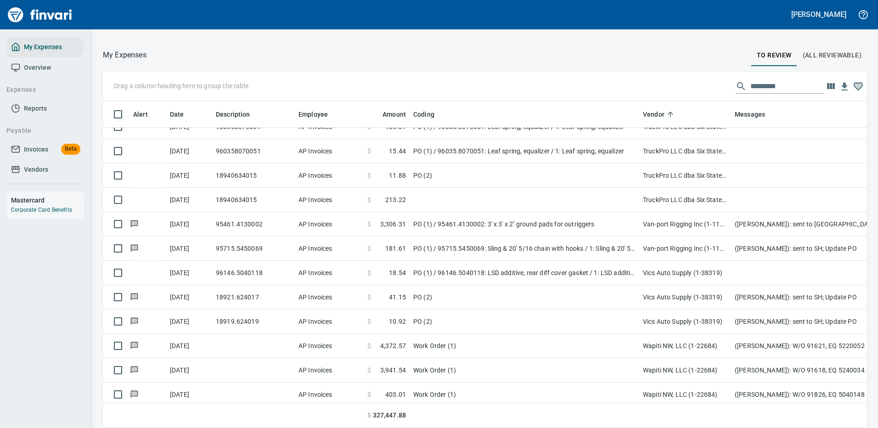
scroll to position [5396, 0]
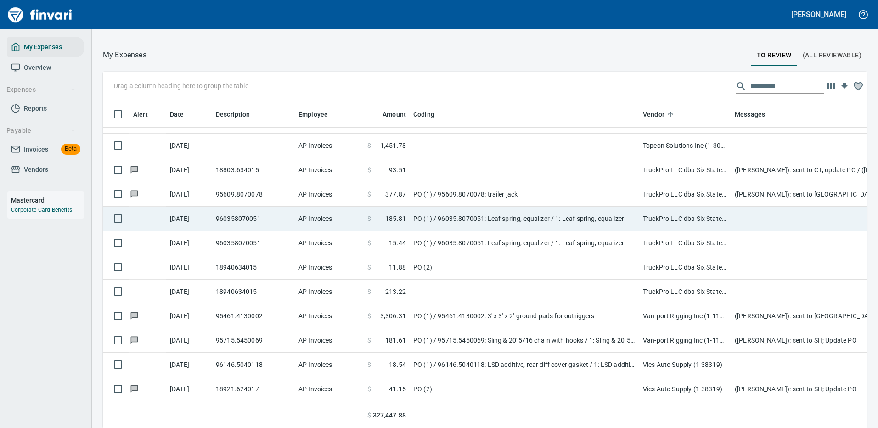
click at [559, 216] on td "PO (1) / 96035.8070051: Leaf spring, equalizer / 1: Leaf spring, equalizer" at bounding box center [523, 219] width 229 height 24
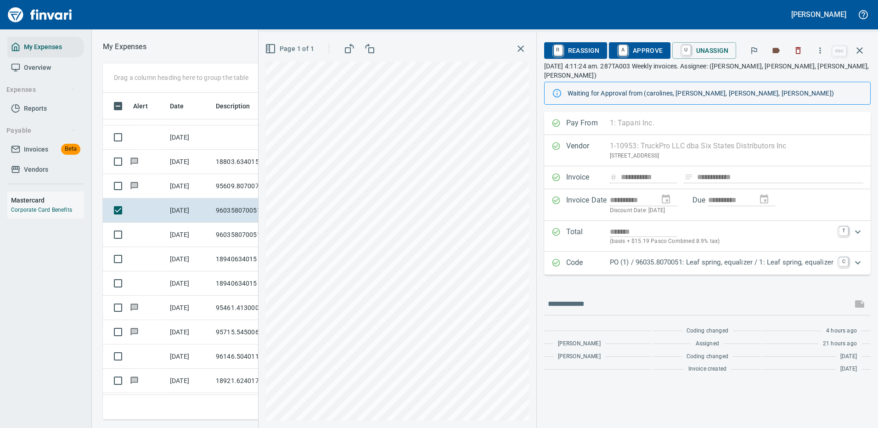
scroll to position [313, 520]
click at [857, 257] on icon "Expand" at bounding box center [857, 262] width 11 height 11
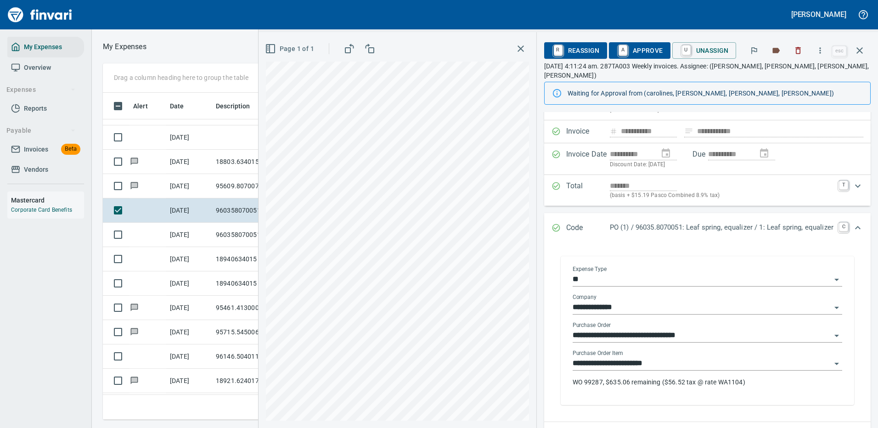
scroll to position [92, 0]
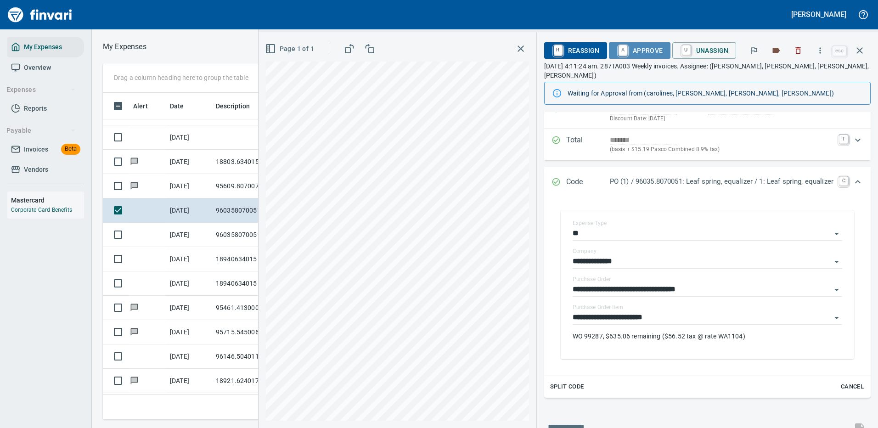
click at [636, 52] on span "A Approve" at bounding box center [639, 51] width 47 height 16
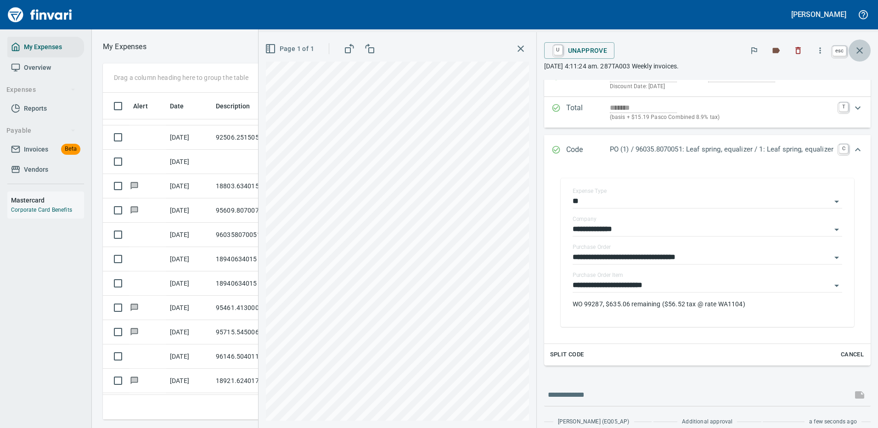
click at [862, 47] on icon "button" at bounding box center [859, 50] width 11 height 11
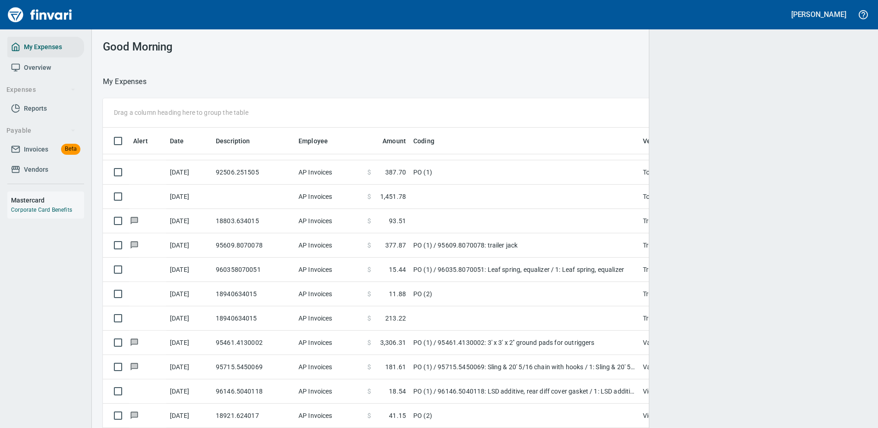
scroll to position [313, 743]
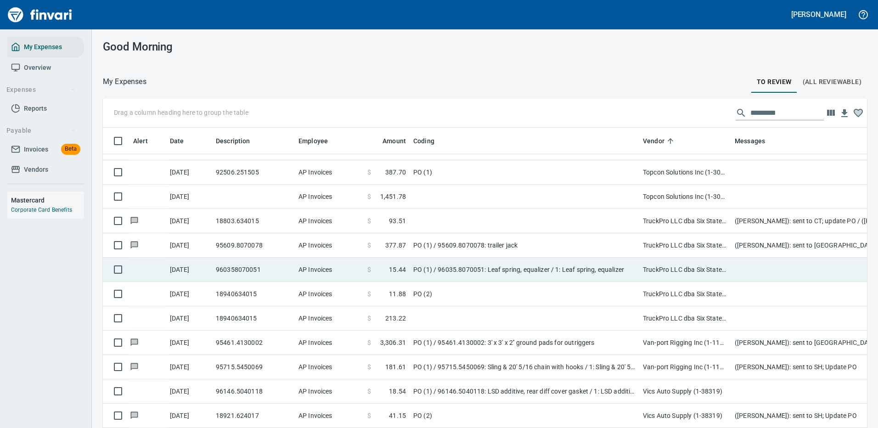
click at [580, 264] on td "PO (1) / 96035.8070051: Leaf spring, equalizer / 1: Leaf spring, equalizer" at bounding box center [523, 269] width 229 height 24
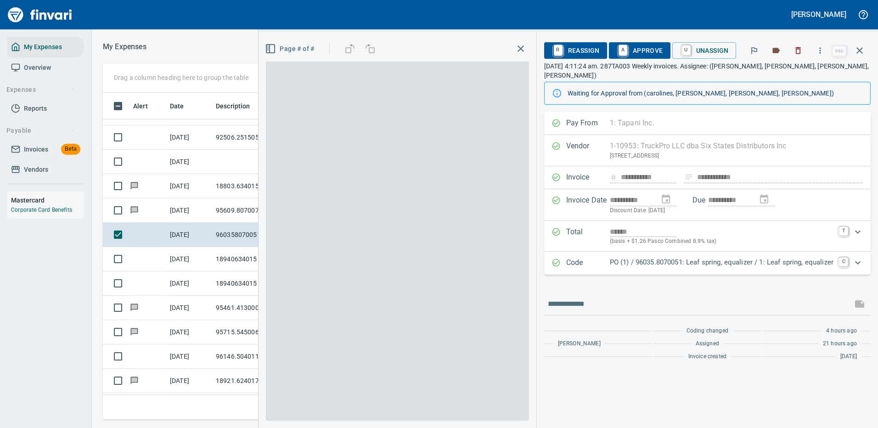
scroll to position [313, 520]
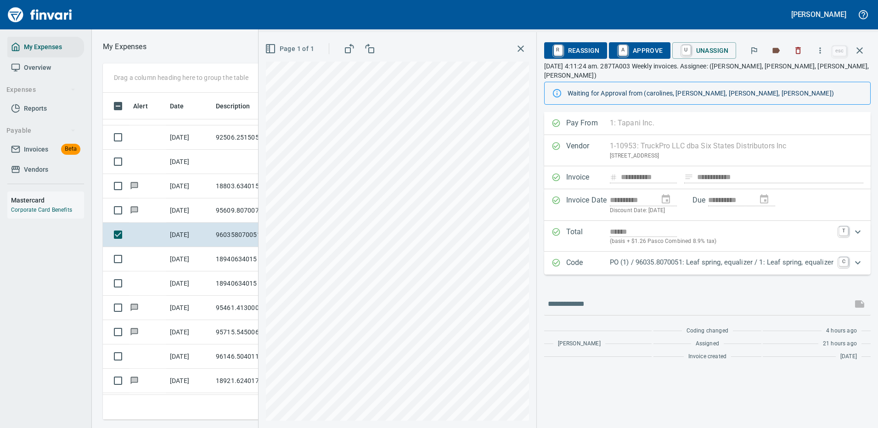
click at [680, 257] on p "PO (1) / 96035.8070051: Leaf spring, equalizer / 1: Leaf spring, equalizer" at bounding box center [722, 262] width 224 height 11
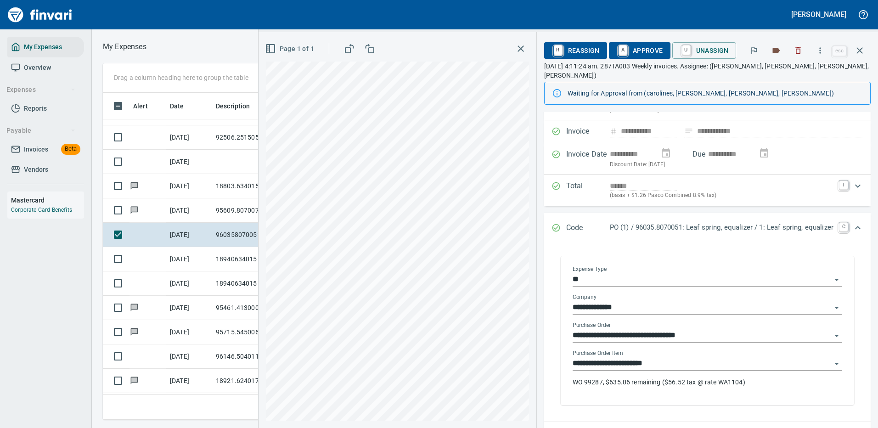
scroll to position [92, 0]
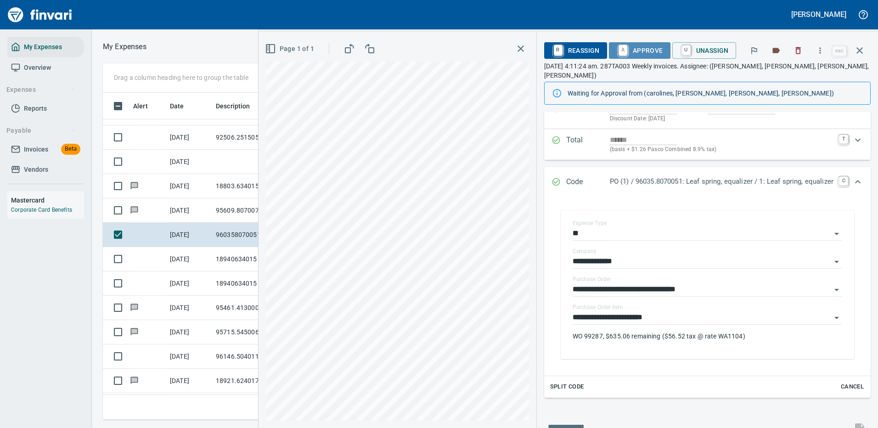
click at [644, 50] on span "A Approve" at bounding box center [639, 51] width 47 height 16
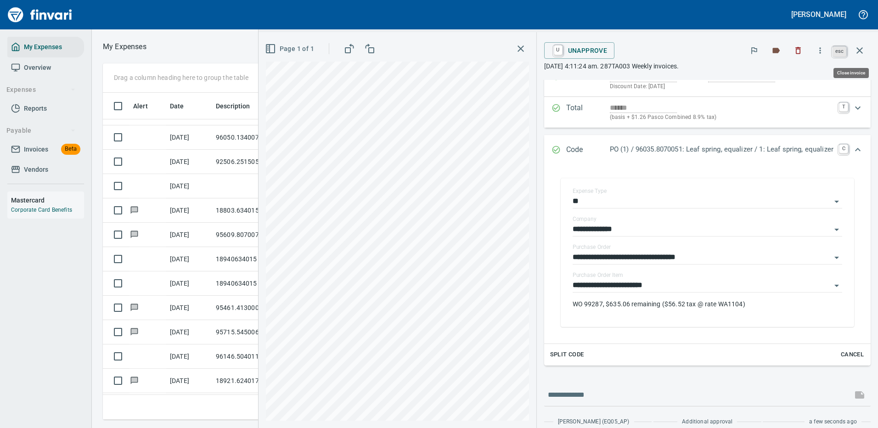
scroll to position [313, 520]
click at [860, 49] on icon "button" at bounding box center [859, 50] width 11 height 11
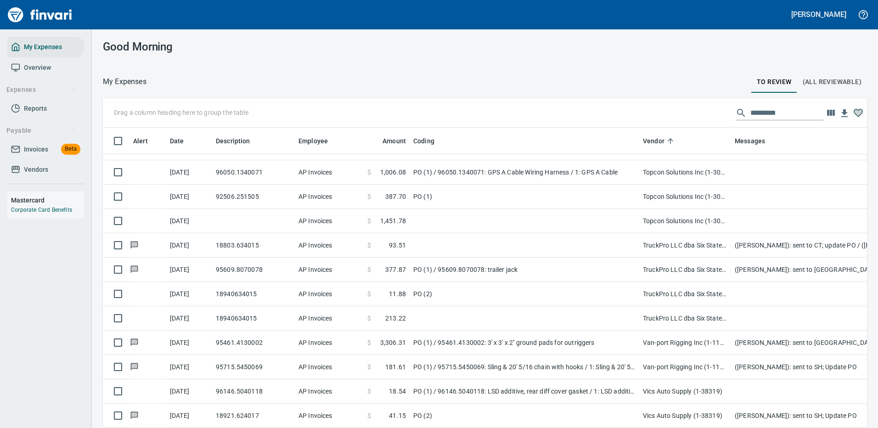
scroll to position [313, 743]
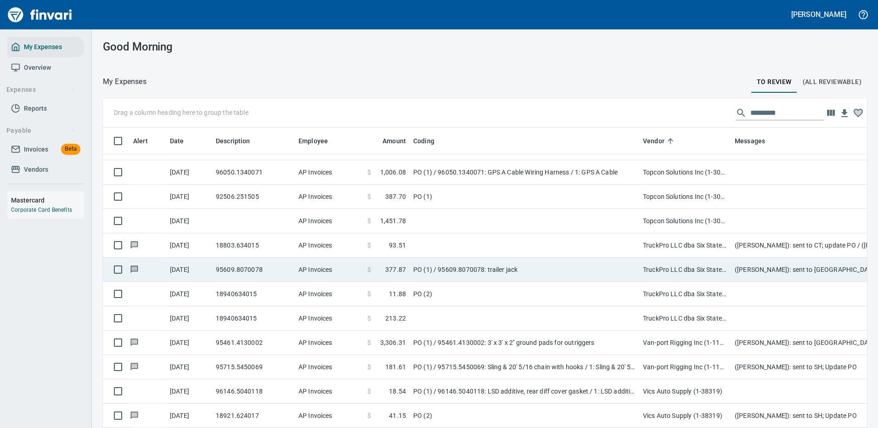
click at [536, 265] on td "PO (1) / 95609.8070078: trailer jack" at bounding box center [523, 269] width 229 height 24
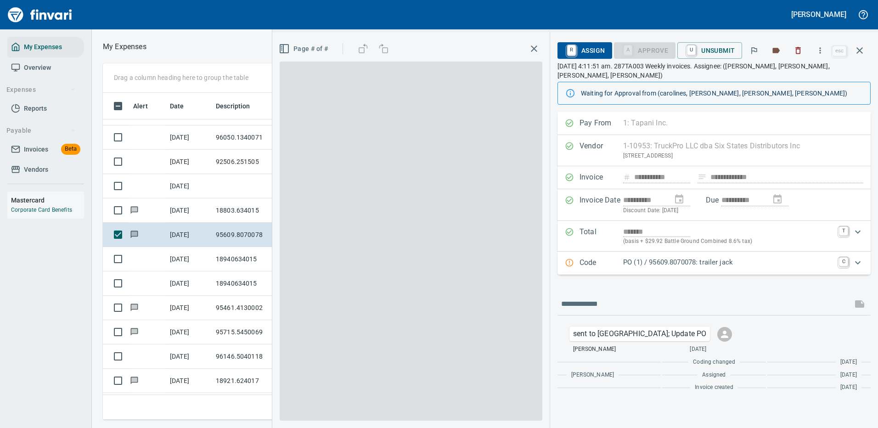
scroll to position [313, 520]
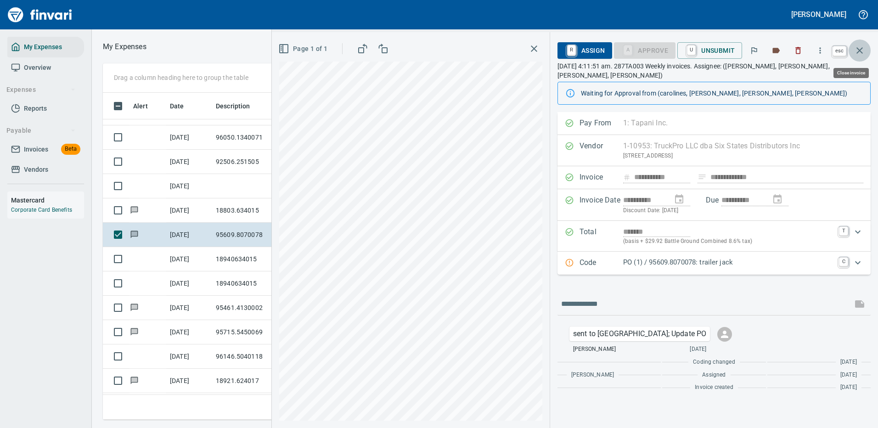
click at [860, 50] on icon "button" at bounding box center [859, 50] width 6 height 6
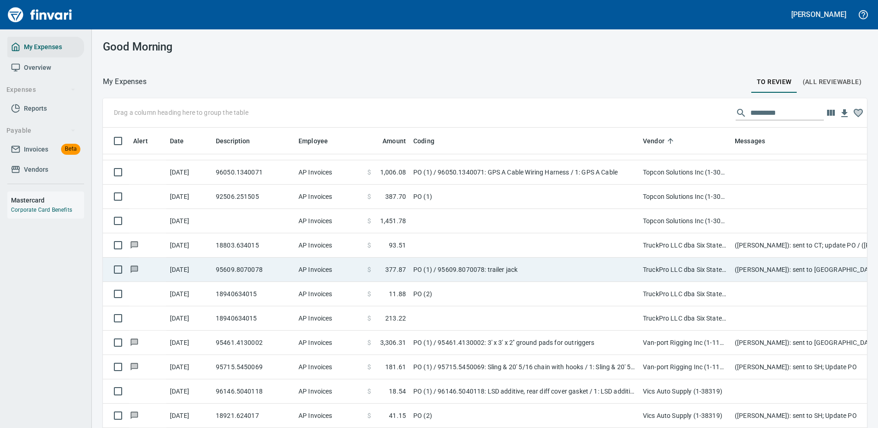
scroll to position [313, 743]
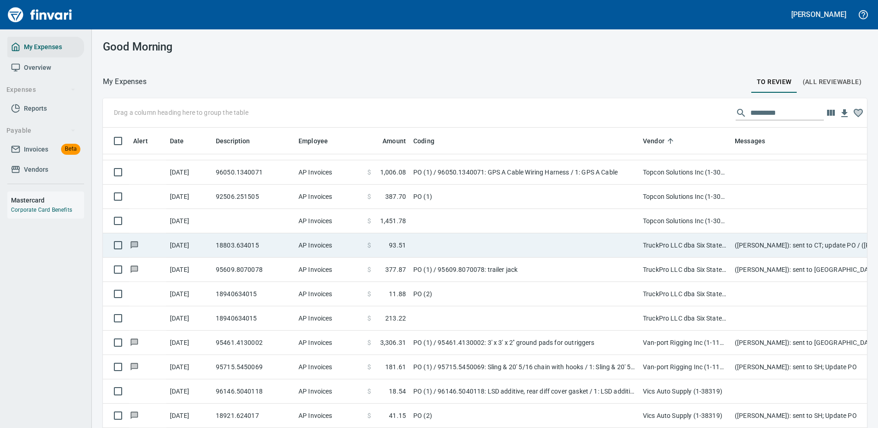
click at [563, 239] on td at bounding box center [523, 245] width 229 height 24
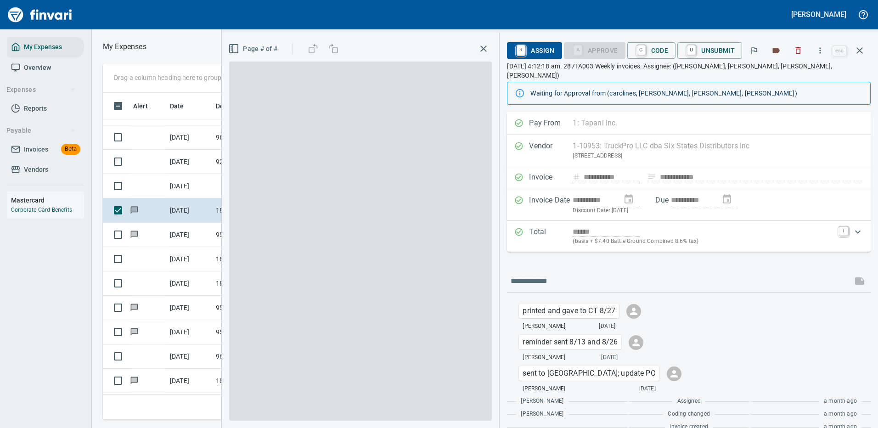
scroll to position [313, 520]
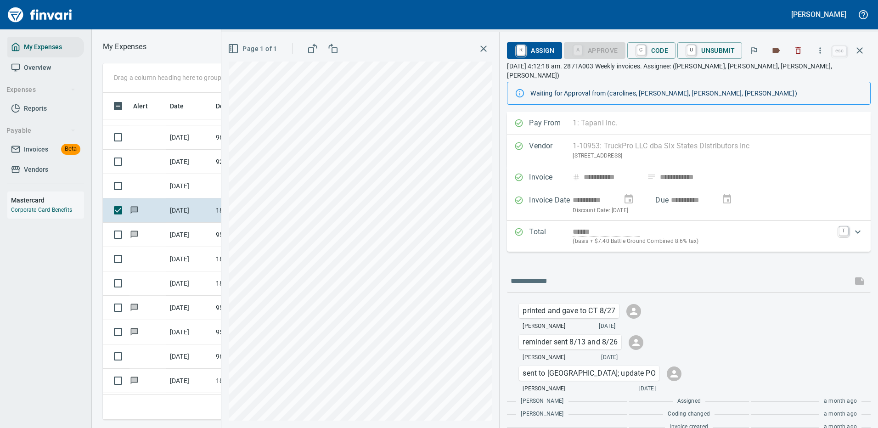
click at [811, 226] on div "******" at bounding box center [702, 231] width 261 height 11
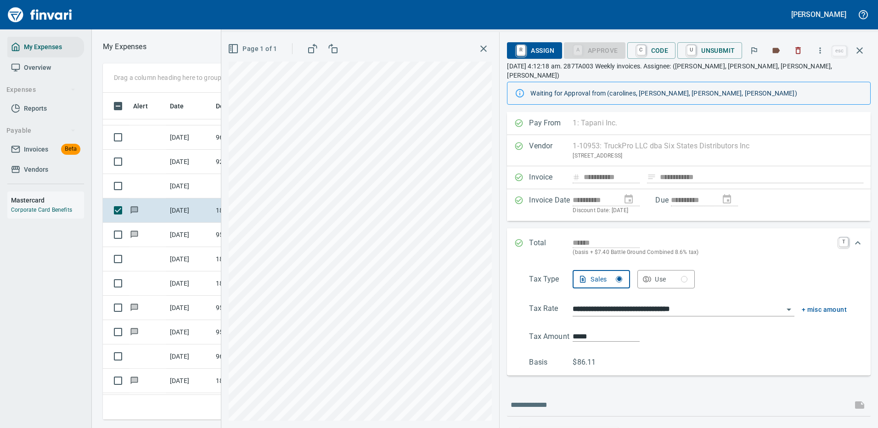
click at [852, 237] on icon "Expand" at bounding box center [857, 242] width 11 height 11
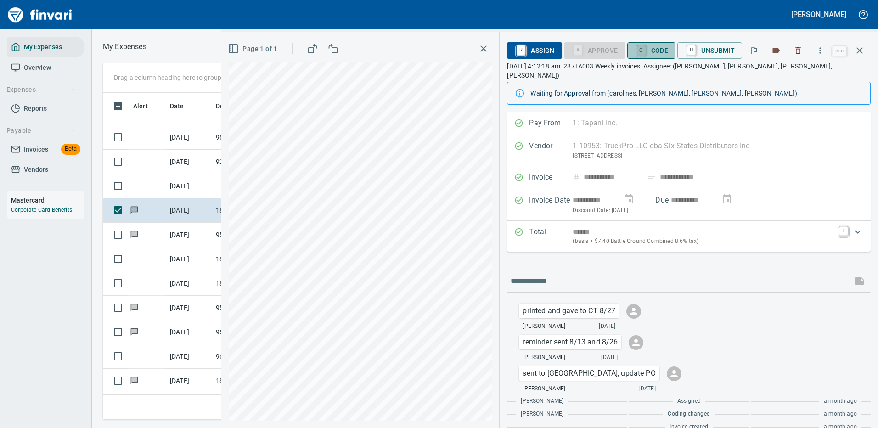
click at [645, 47] on link "C" at bounding box center [641, 50] width 9 height 10
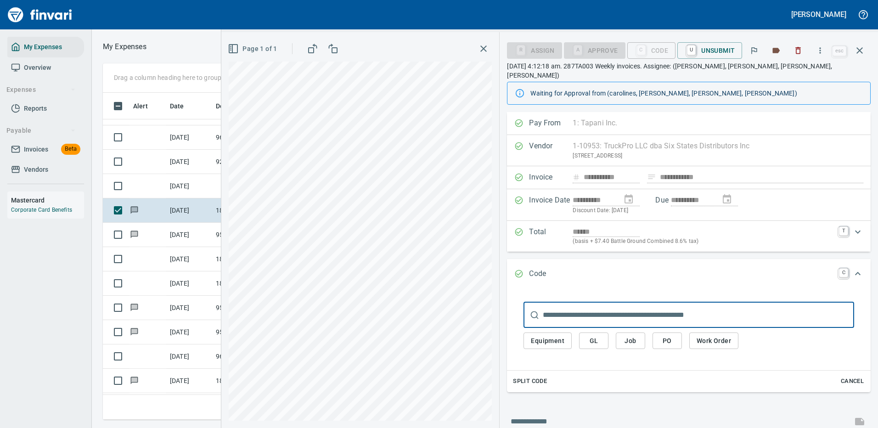
click at [668, 335] on span "PO" at bounding box center [667, 340] width 15 height 11
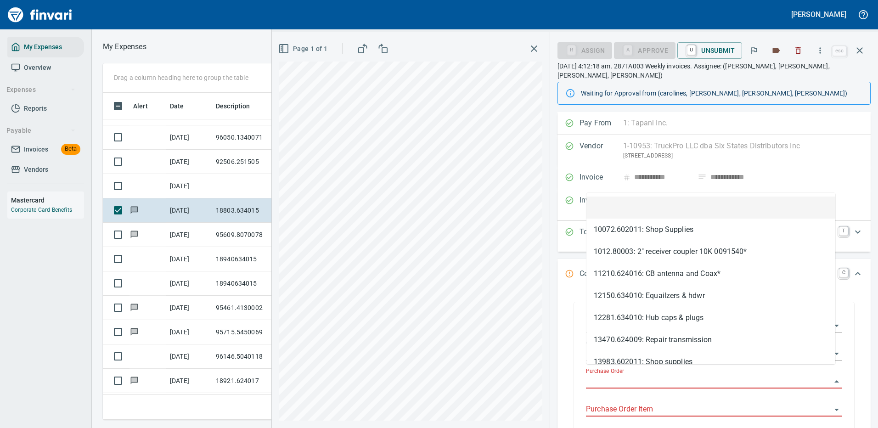
click at [616, 375] on input "Purchase Order" at bounding box center [708, 381] width 245 height 13
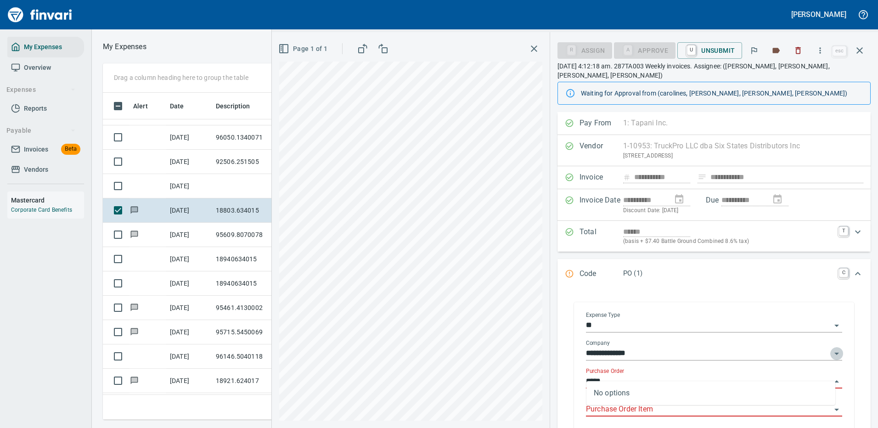
click at [831, 348] on icon "Open" at bounding box center [836, 353] width 11 height 11
type input "*****"
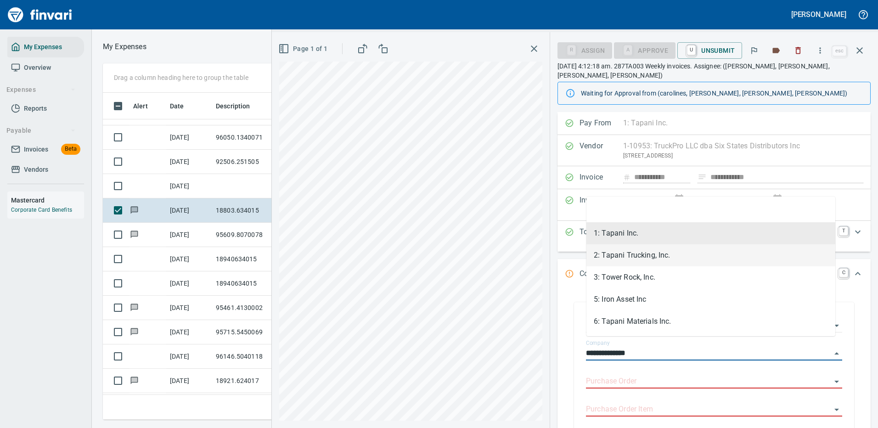
click at [613, 256] on li "2: Tapani Trucking, Inc." at bounding box center [710, 255] width 249 height 22
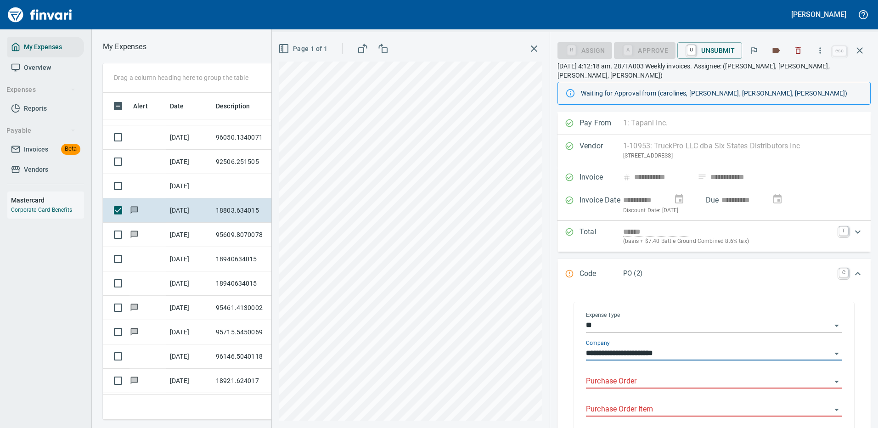
type input "**********"
click at [609, 375] on input "Purchase Order" at bounding box center [708, 381] width 245 height 13
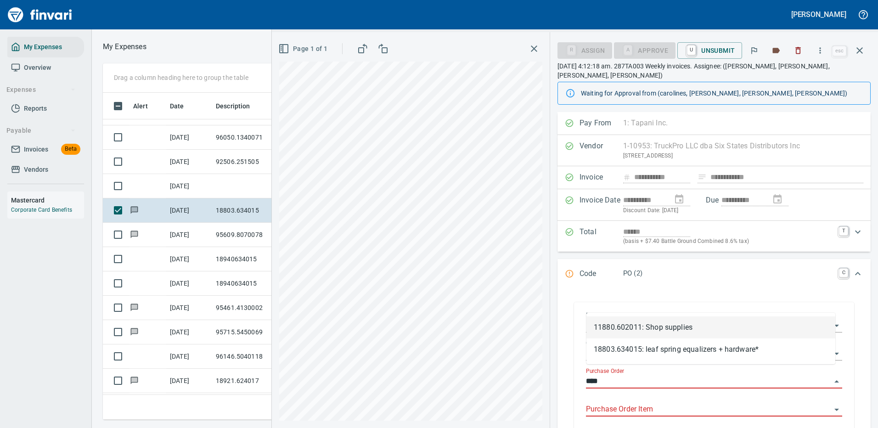
type input "*****"
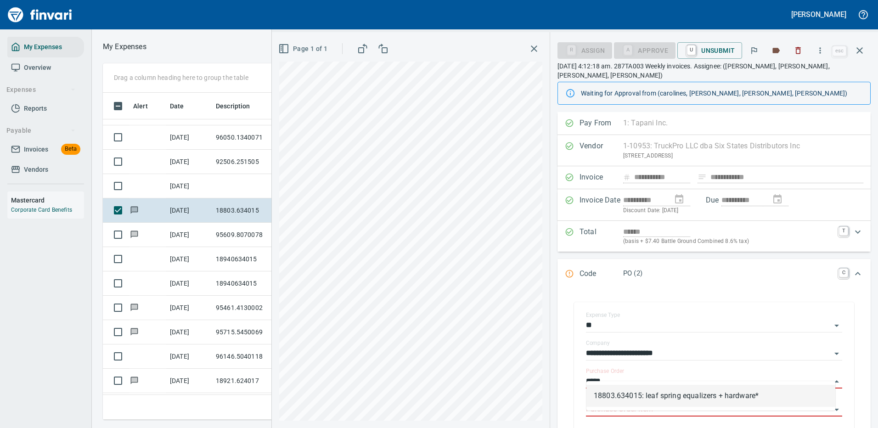
click at [662, 392] on li "18803.634015: leaf spring equalizers + hardware*" at bounding box center [710, 396] width 249 height 22
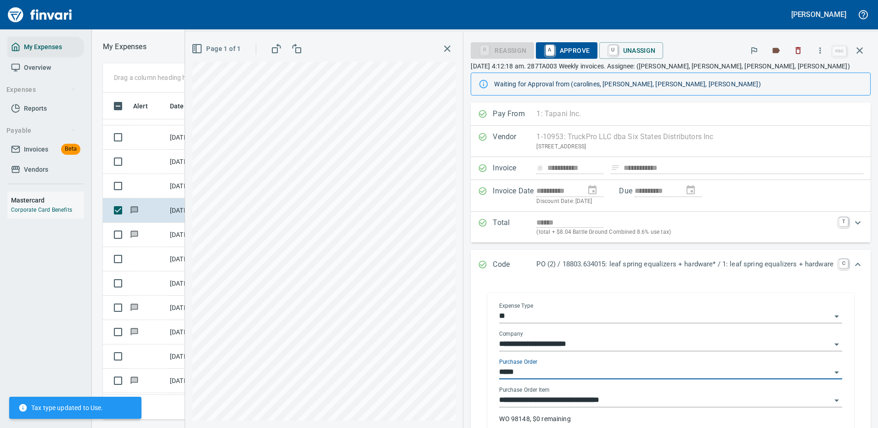
type input "*****"
type input "**********"
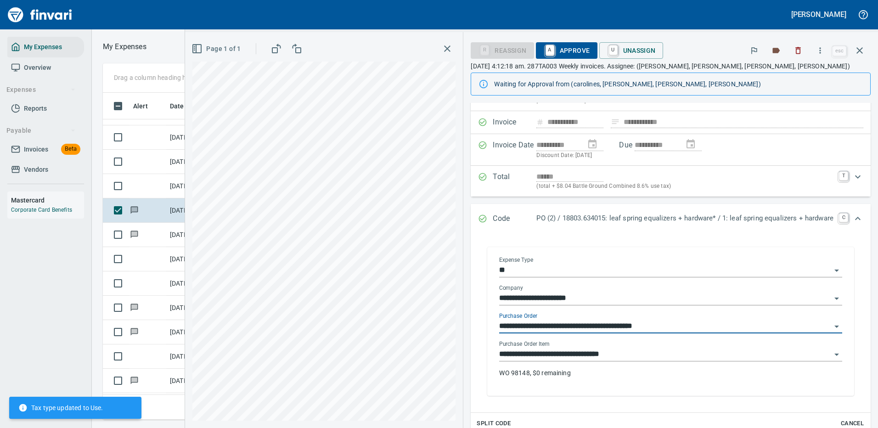
scroll to position [92, 0]
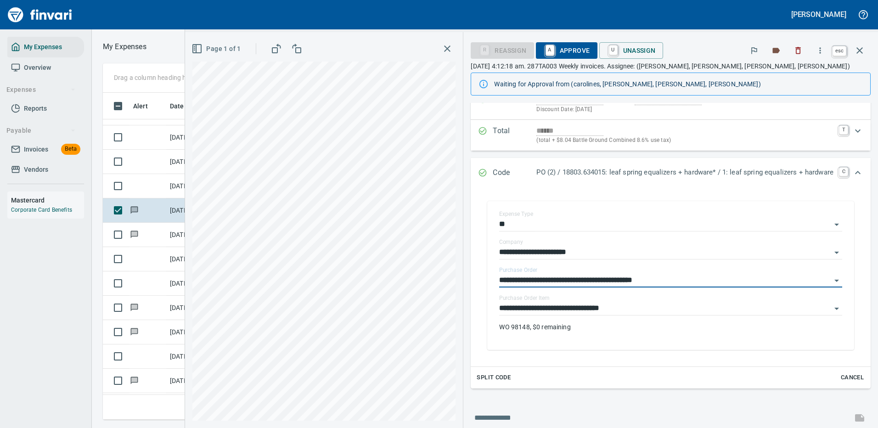
type input "**********"
click at [858, 48] on icon "button" at bounding box center [859, 50] width 11 height 11
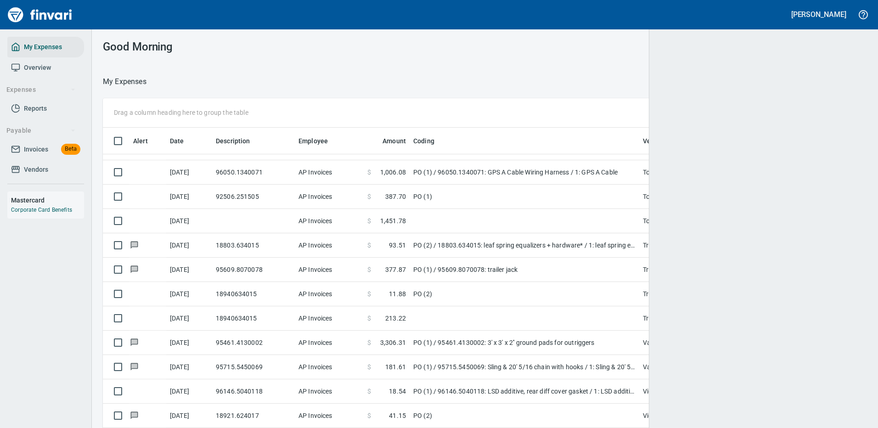
scroll to position [313, 737]
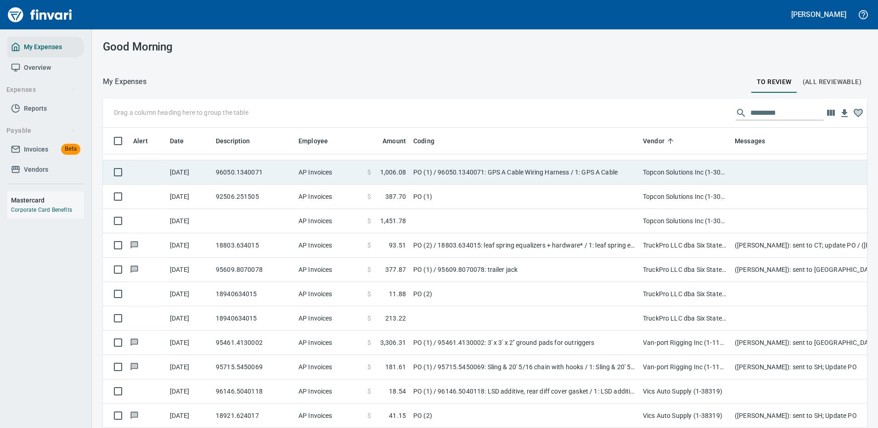
click at [594, 171] on td "PO (1) / 96050.1340071: GPS A Cable Wiring Harness / 1: GPS A Cable" at bounding box center [523, 172] width 229 height 24
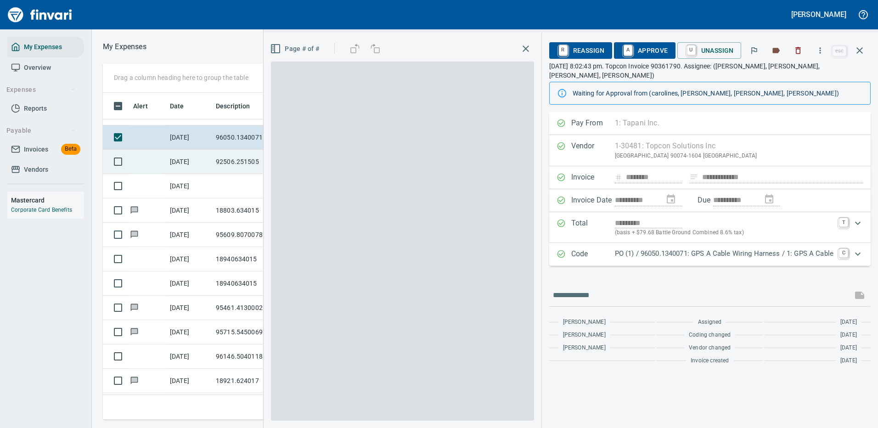
scroll to position [313, 520]
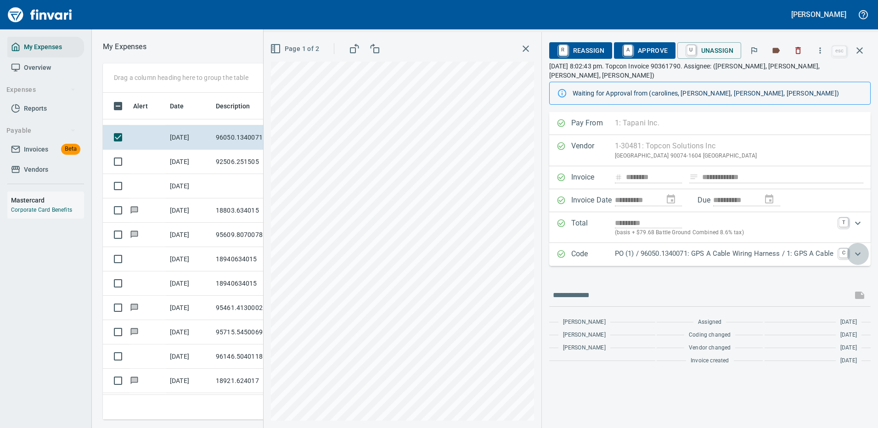
click at [860, 248] on icon "Expand" at bounding box center [857, 253] width 11 height 11
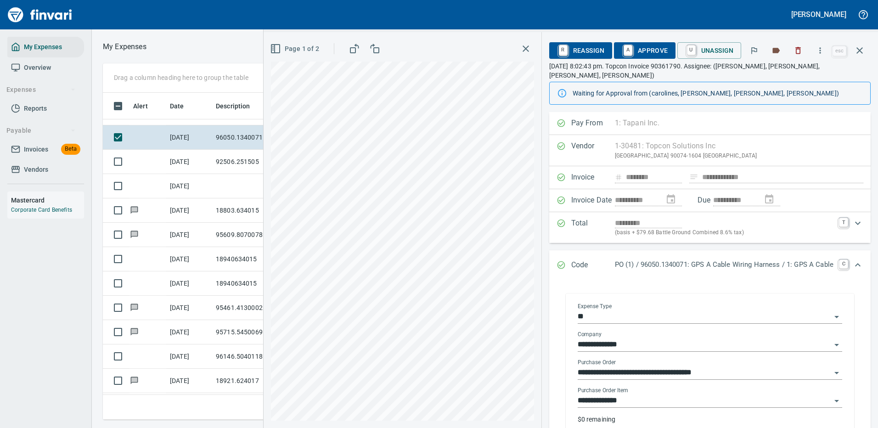
scroll to position [46, 0]
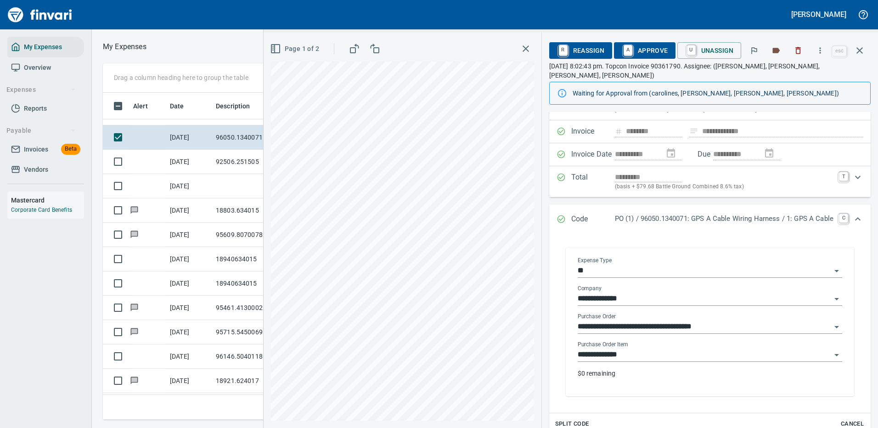
click at [599, 369] on p "$0 remaining" at bounding box center [709, 373] width 264 height 9
click at [604, 348] on input "**********" at bounding box center [703, 354] width 253 height 13
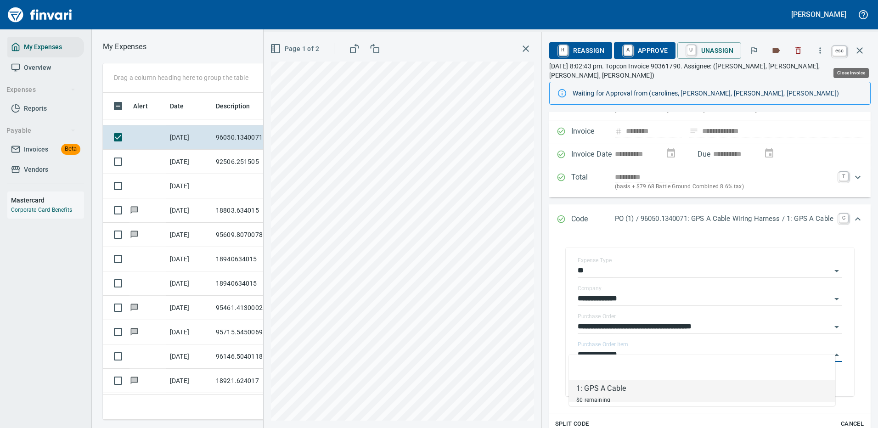
click at [862, 53] on icon "button" at bounding box center [859, 50] width 6 height 6
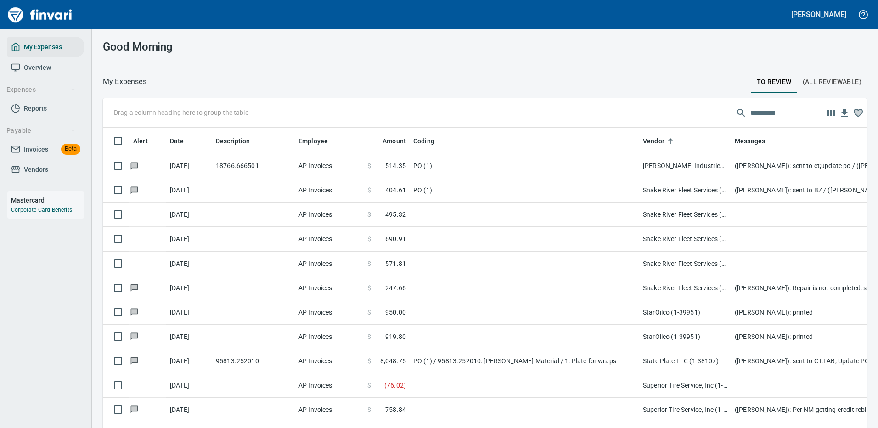
scroll to position [4846, 0]
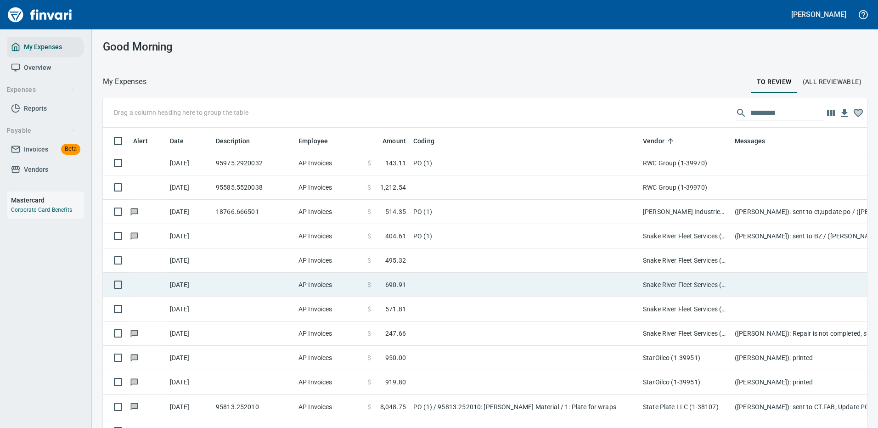
click at [508, 251] on td at bounding box center [523, 260] width 229 height 24
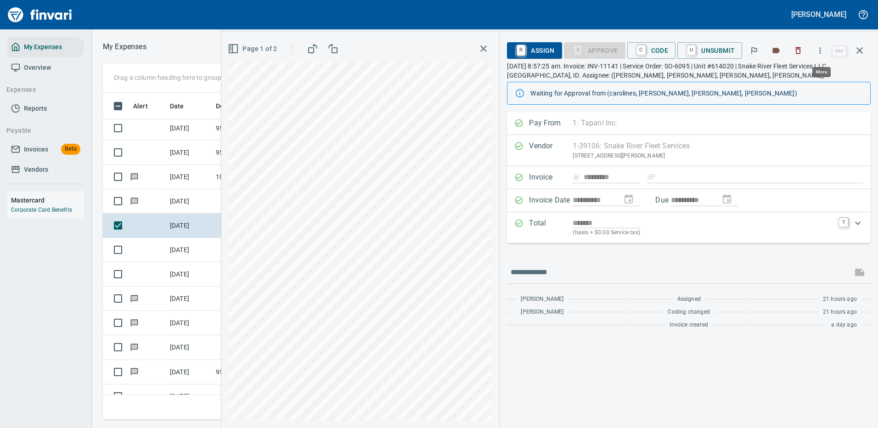
scroll to position [313, 520]
click at [819, 50] on icon "button" at bounding box center [819, 50] width 9 height 9
click at [793, 73] on span "Download" at bounding box center [818, 77] width 88 height 11
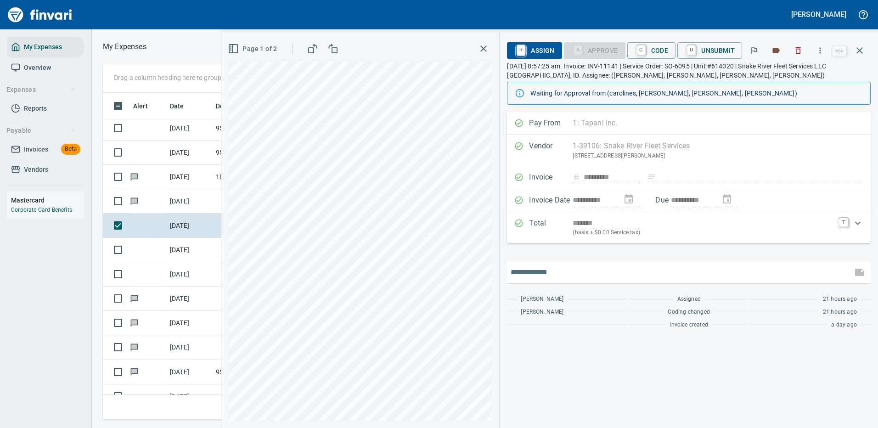
drag, startPoint x: 560, startPoint y: 275, endPoint x: 563, endPoint y: 237, distance: 38.7
click at [561, 274] on input "text" at bounding box center [679, 272] width 338 height 15
type input "**********"
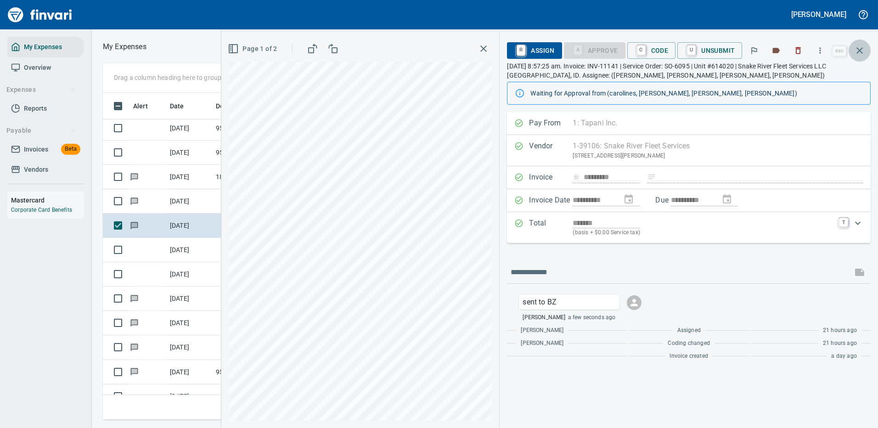
click at [862, 47] on icon "button" at bounding box center [859, 50] width 11 height 11
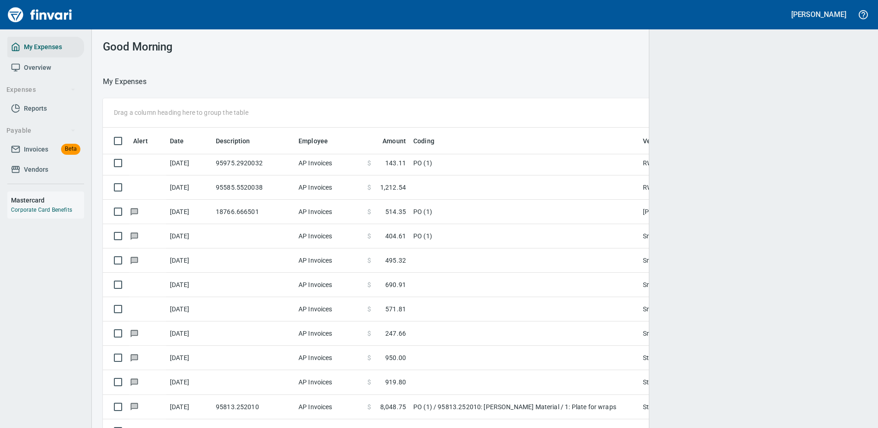
scroll to position [313, 737]
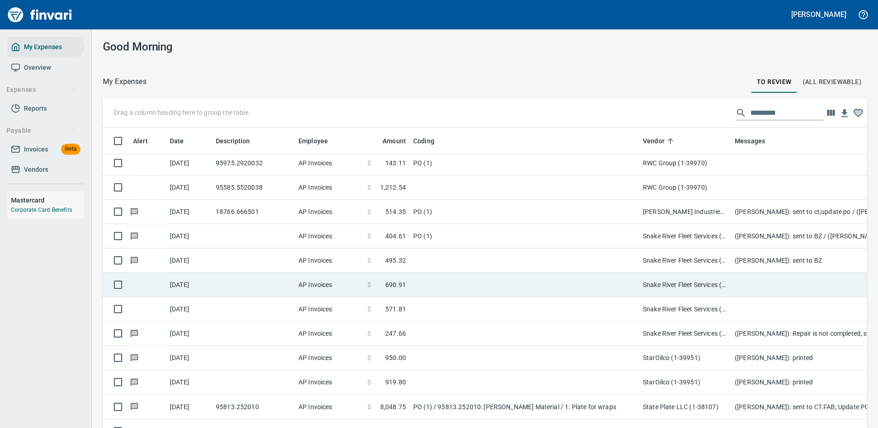
click at [487, 282] on td at bounding box center [523, 285] width 229 height 24
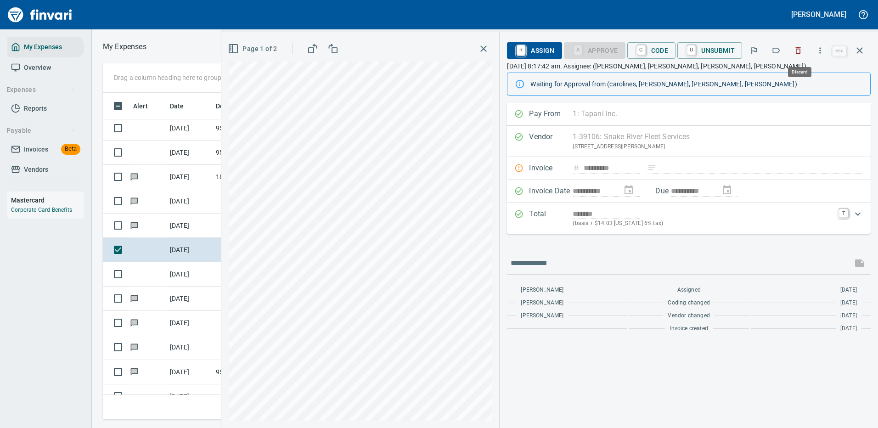
scroll to position [313, 520]
click at [820, 49] on icon "button" at bounding box center [819, 50] width 9 height 9
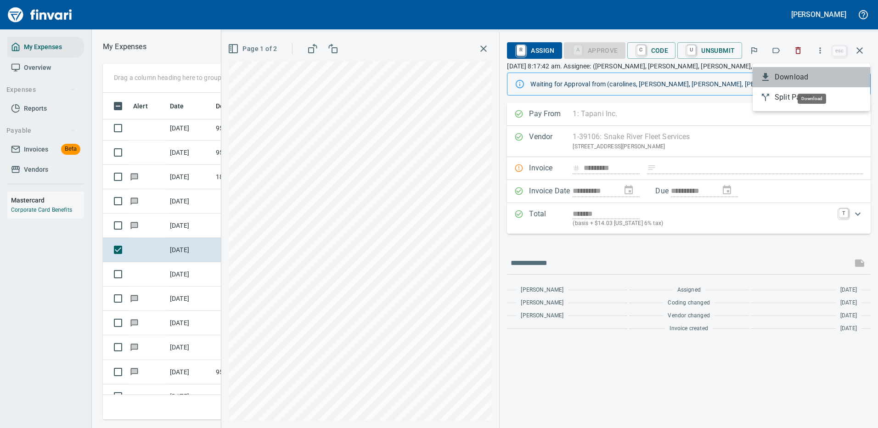
click at [796, 75] on span "Download" at bounding box center [818, 77] width 88 height 11
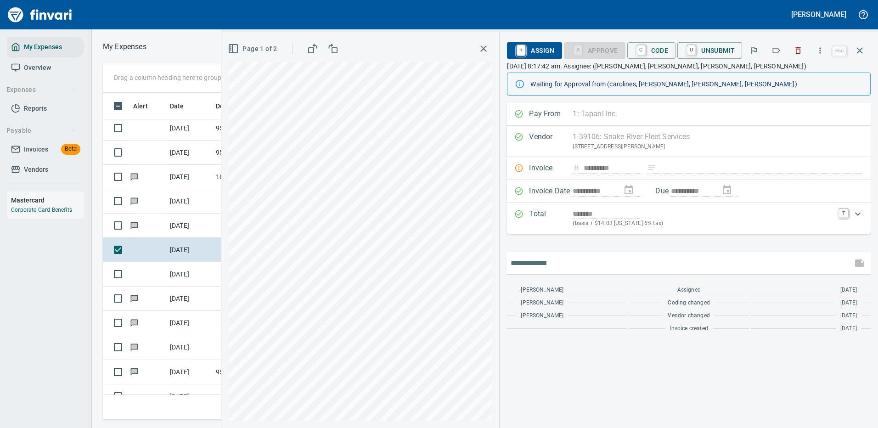
click at [547, 264] on input "text" at bounding box center [679, 263] width 338 height 15
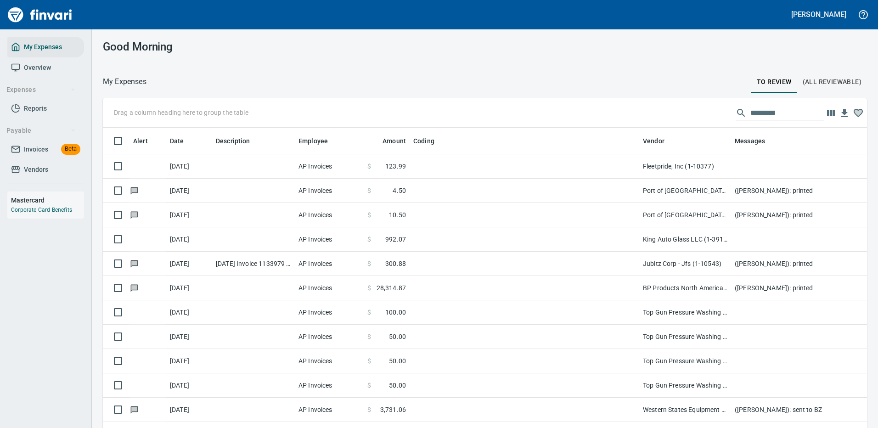
scroll to position [313, 743]
click at [757, 110] on input "text" at bounding box center [786, 113] width 73 height 15
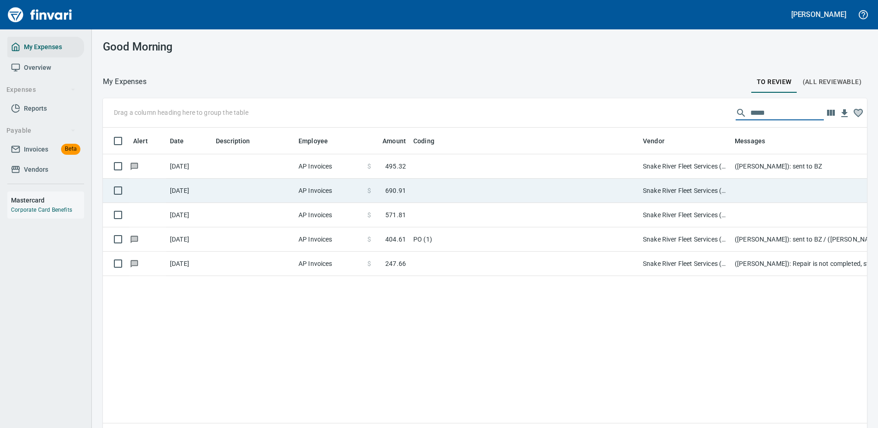
type input "*****"
click at [479, 183] on td at bounding box center [523, 191] width 229 height 24
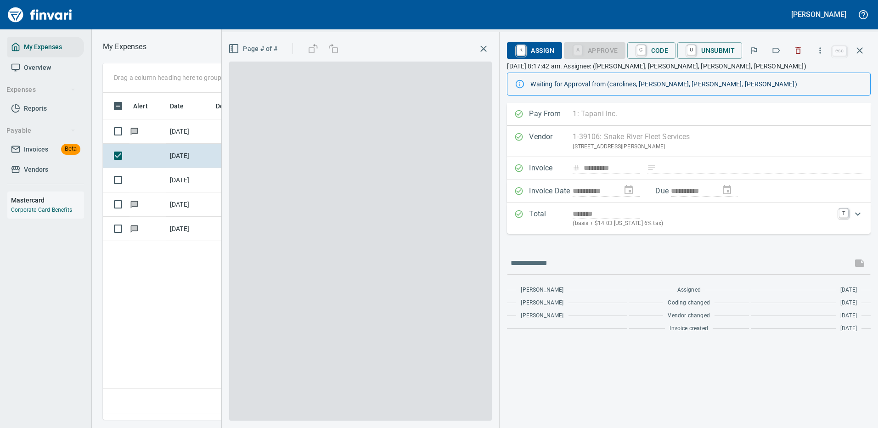
scroll to position [313, 527]
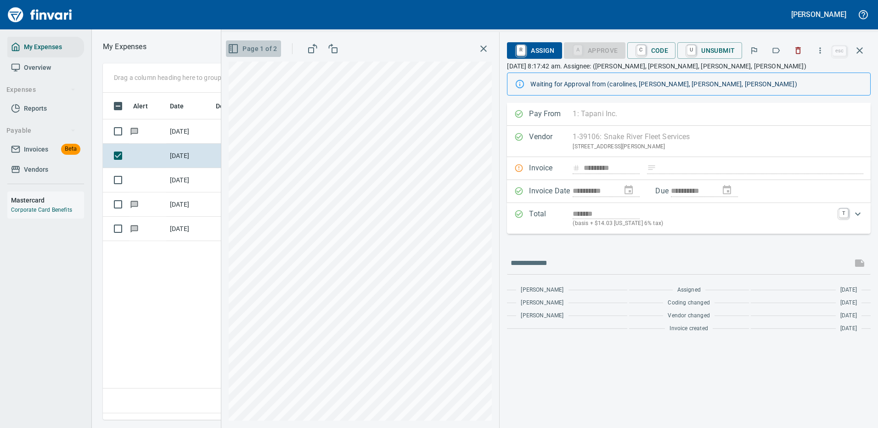
click at [233, 45] on rect "button" at bounding box center [233, 49] width 8 height 8
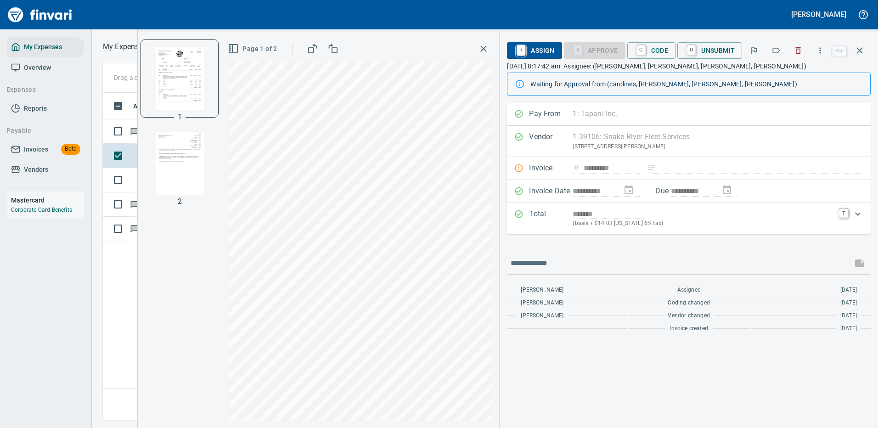
click at [174, 173] on img "button" at bounding box center [179, 163] width 62 height 62
type input "*******"
drag, startPoint x: 586, startPoint y: 212, endPoint x: 651, endPoint y: 398, distance: 197.4
click at [651, 398] on div "**********" at bounding box center [688, 265] width 378 height 325
click at [858, 51] on icon "button" at bounding box center [859, 50] width 6 height 6
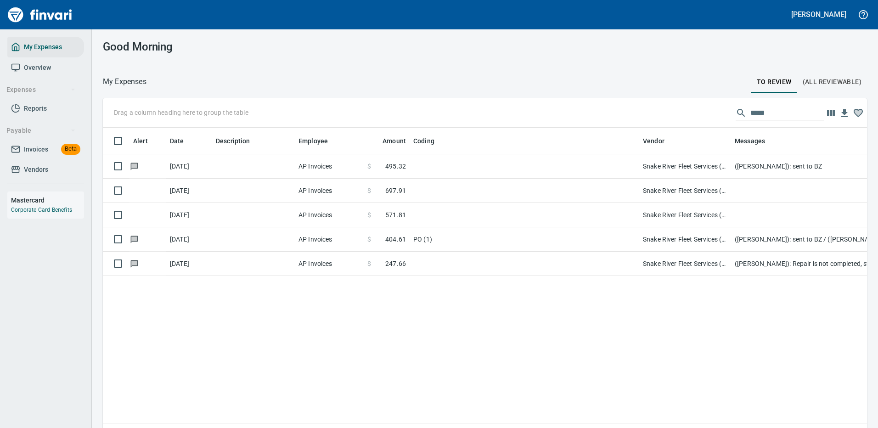
scroll to position [313, 750]
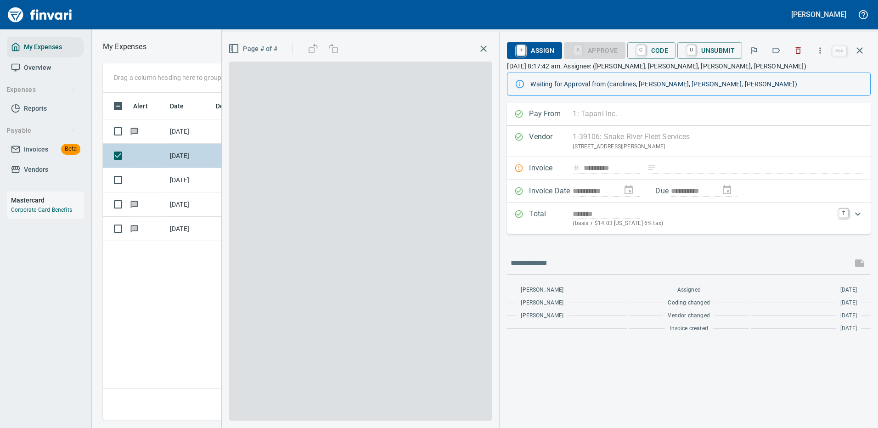
scroll to position [313, 527]
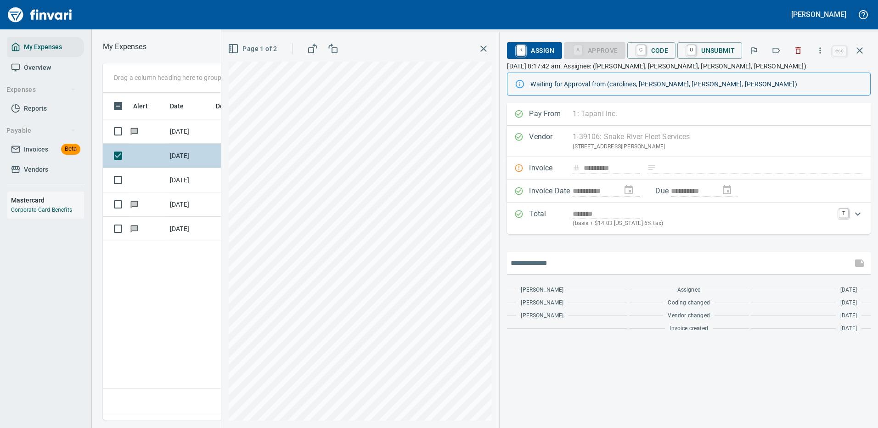
click at [609, 264] on input "text" at bounding box center [679, 263] width 338 height 15
type input "**********"
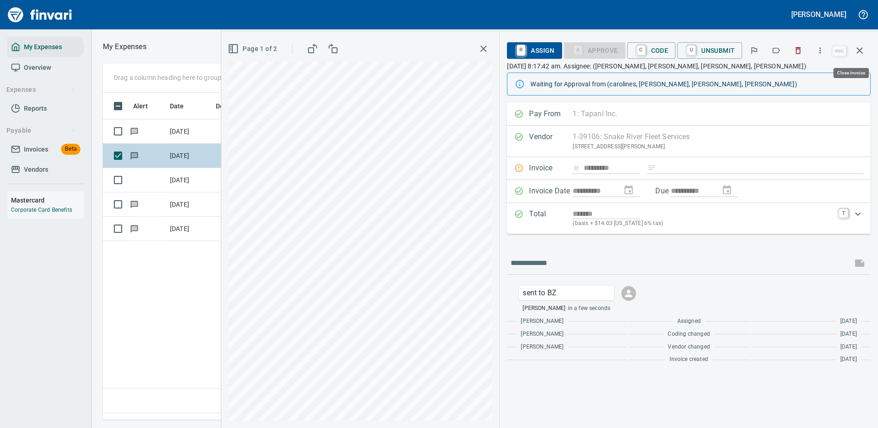
click at [860, 47] on icon "button" at bounding box center [859, 50] width 11 height 11
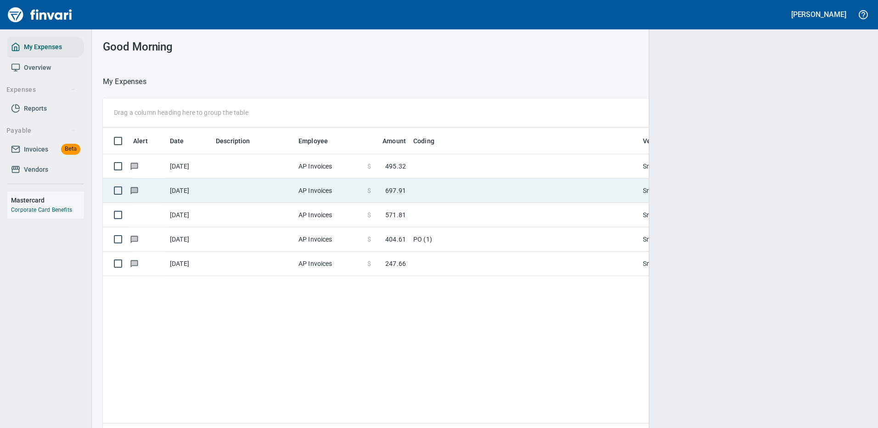
scroll to position [1, 1]
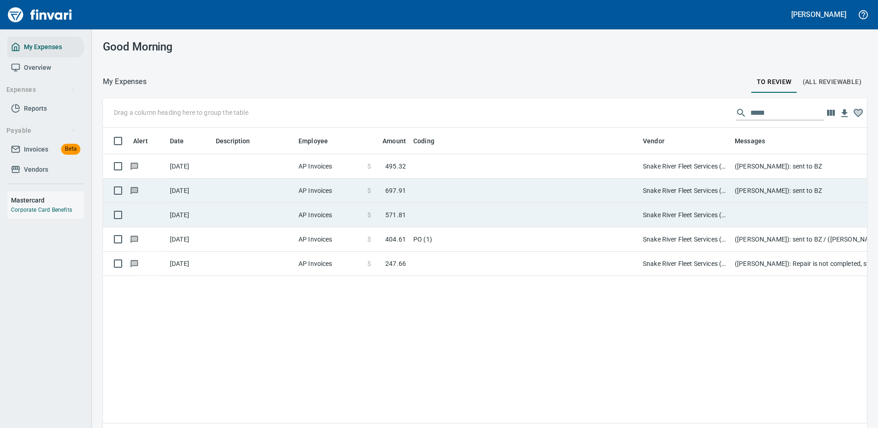
click at [565, 212] on td at bounding box center [523, 215] width 229 height 24
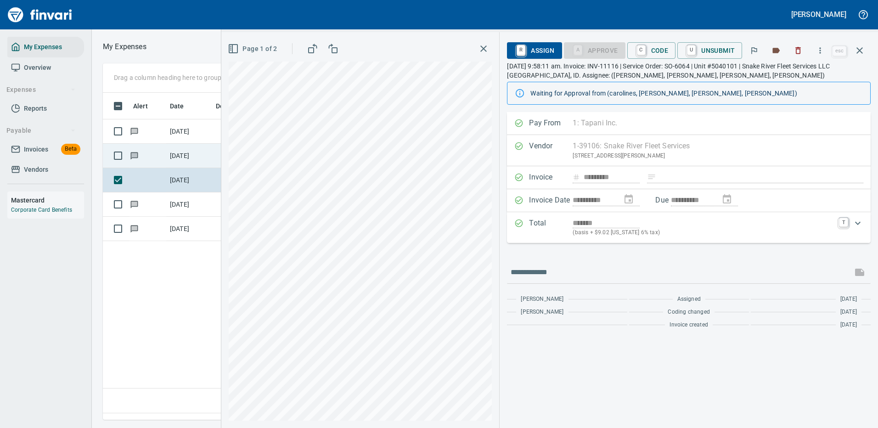
scroll to position [313, 527]
click at [822, 47] on icon "button" at bounding box center [819, 50] width 9 height 9
click at [798, 73] on span "Download" at bounding box center [818, 77] width 88 height 11
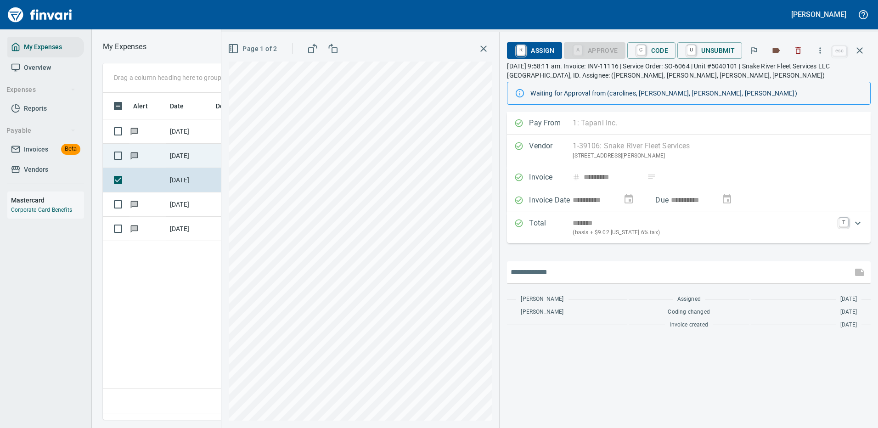
click at [553, 271] on input "text" at bounding box center [679, 272] width 338 height 15
type input "**********"
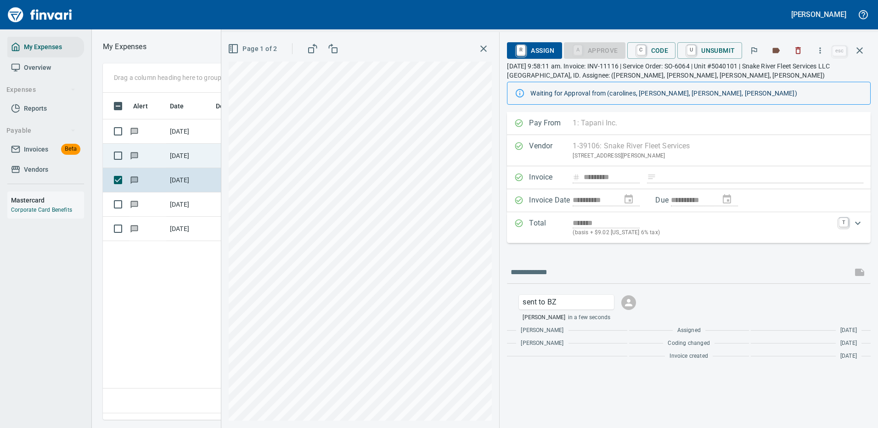
click at [861, 47] on icon "button" at bounding box center [859, 50] width 11 height 11
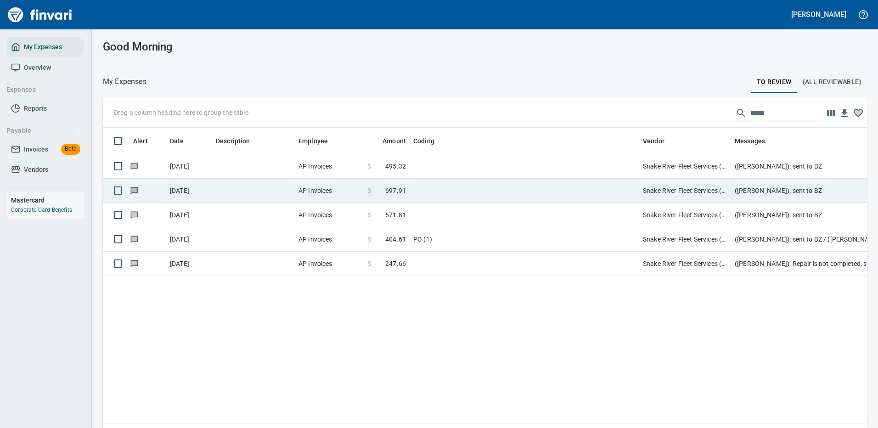
scroll to position [313, 750]
drag, startPoint x: 762, startPoint y: 108, endPoint x: 702, endPoint y: 110, distance: 60.2
click at [704, 112] on div "Drag a column heading here to group the table *****" at bounding box center [485, 112] width 764 height 29
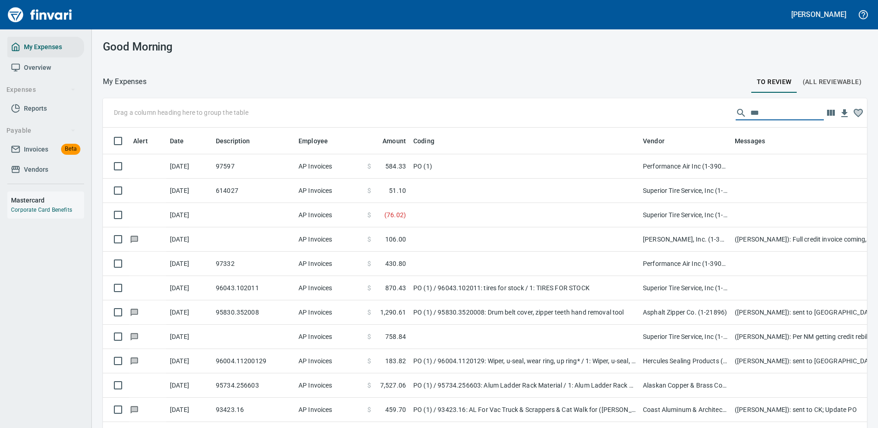
scroll to position [313, 743]
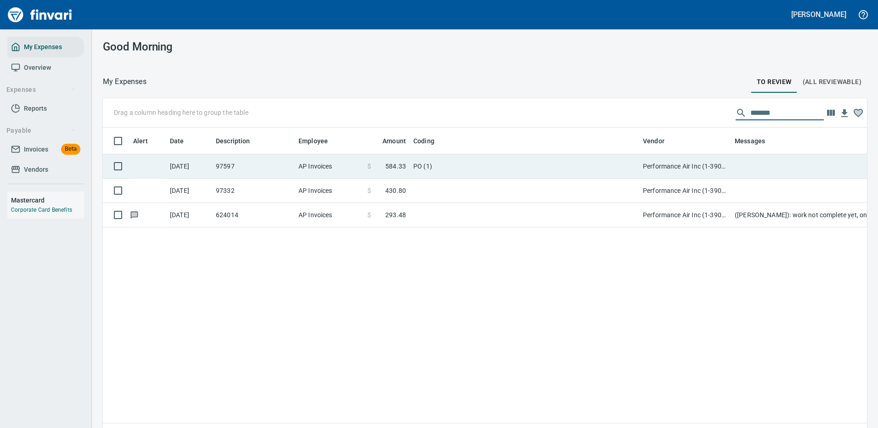
type input "*******"
click at [544, 161] on td "PO (1)" at bounding box center [523, 166] width 229 height 24
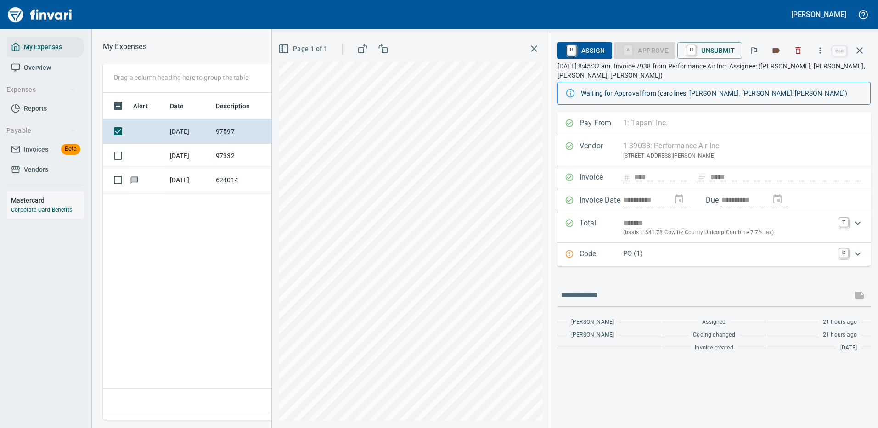
scroll to position [313, 527]
click at [822, 49] on icon "button" at bounding box center [819, 50] width 9 height 9
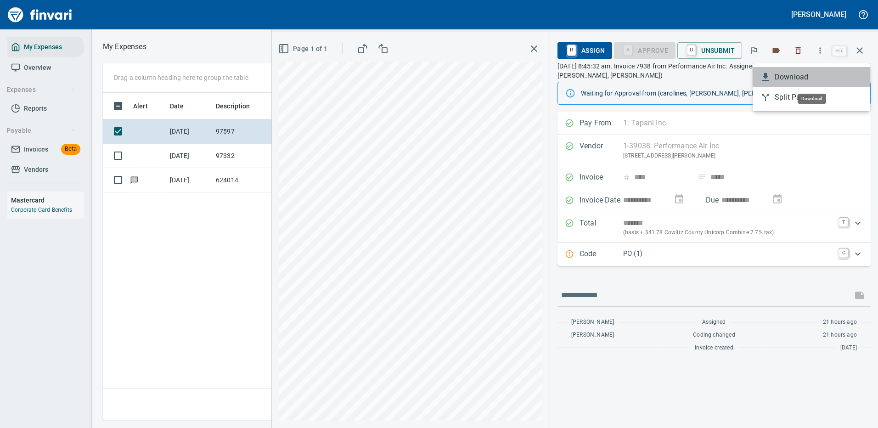
click at [799, 76] on span "Download" at bounding box center [818, 77] width 88 height 11
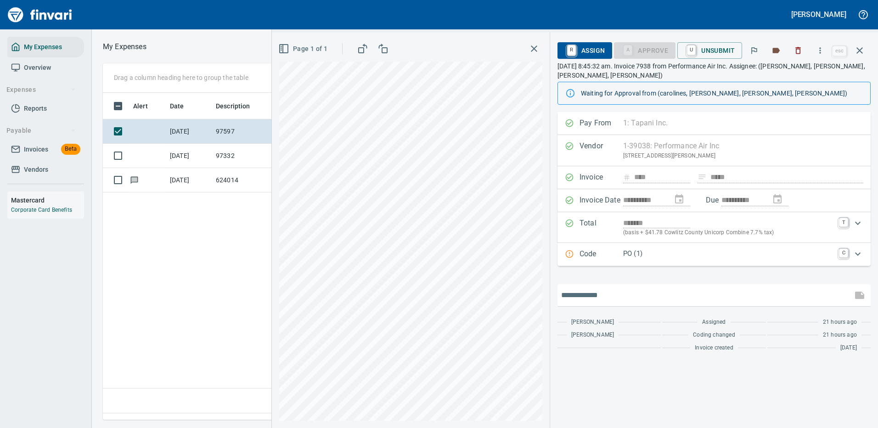
click at [599, 302] on input "text" at bounding box center [704, 295] width 287 height 15
type input "**********"
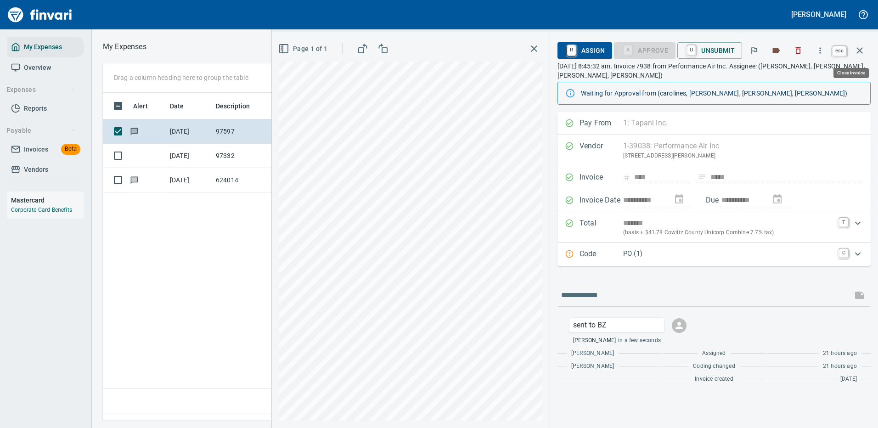
click at [858, 49] on icon "button" at bounding box center [859, 50] width 6 height 6
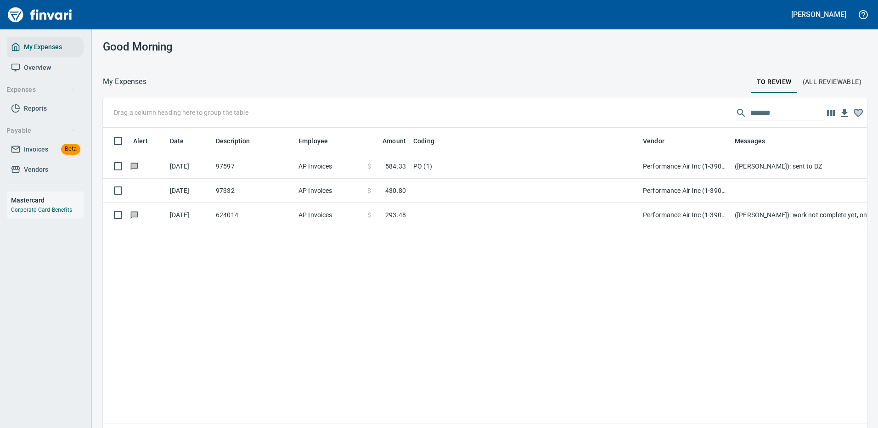
scroll to position [313, 750]
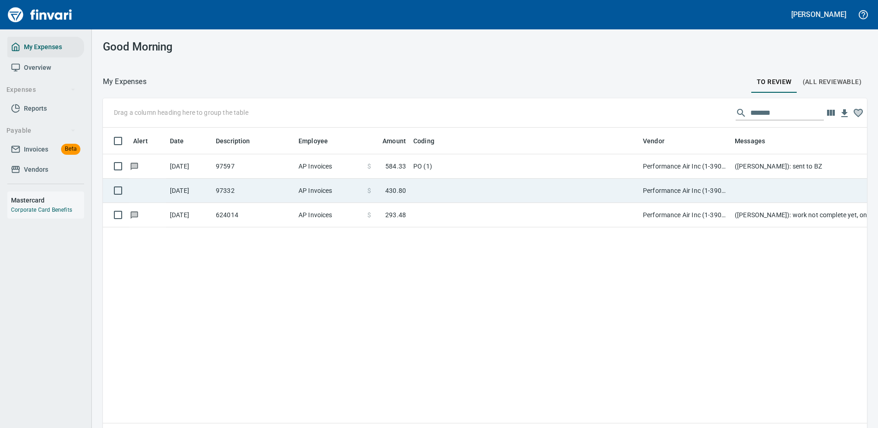
click at [548, 186] on td at bounding box center [523, 191] width 229 height 24
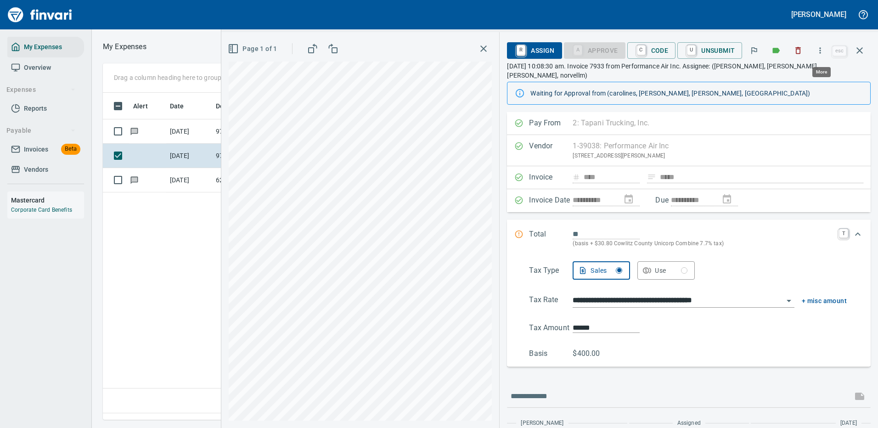
scroll to position [313, 527]
click at [819, 51] on icon "button" at bounding box center [819, 50] width 9 height 9
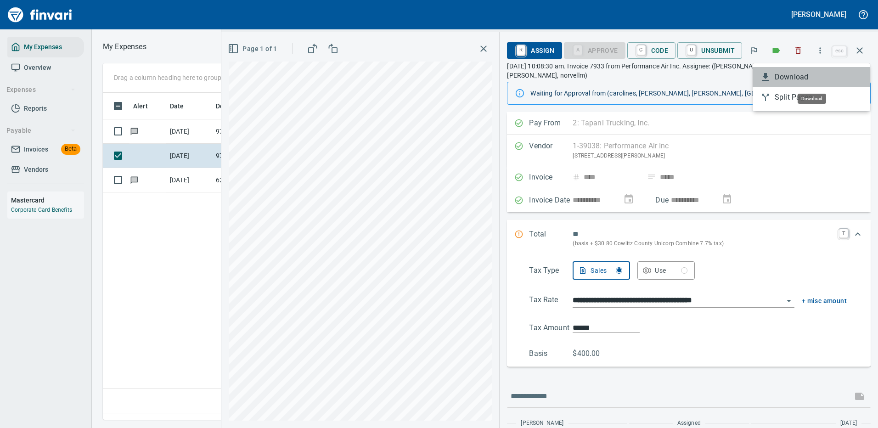
click at [785, 78] on span "Download" at bounding box center [818, 77] width 88 height 11
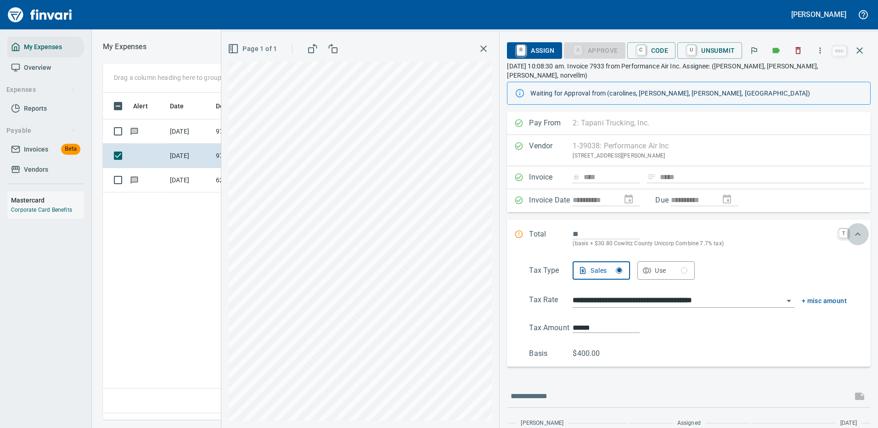
click at [852, 229] on icon "Expand" at bounding box center [857, 234] width 11 height 11
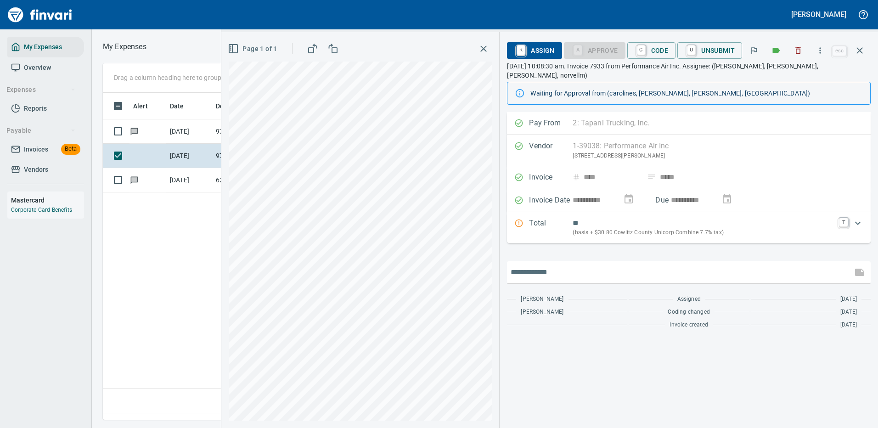
click at [566, 265] on input "text" at bounding box center [679, 272] width 338 height 15
type input "**********"
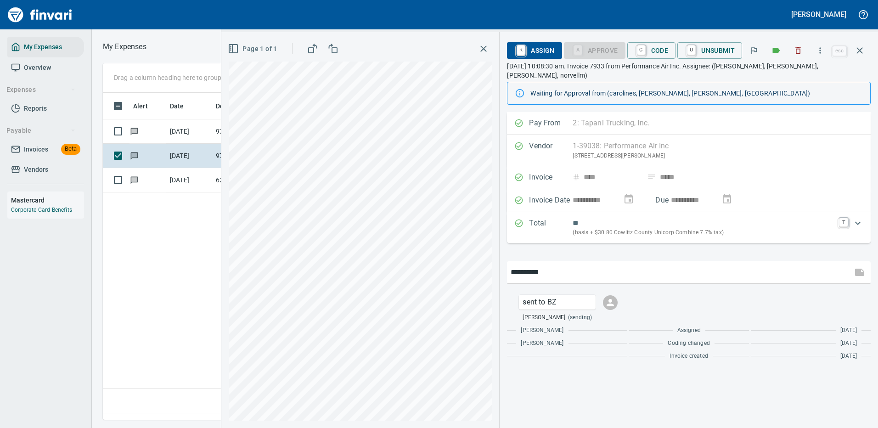
type input "*******"
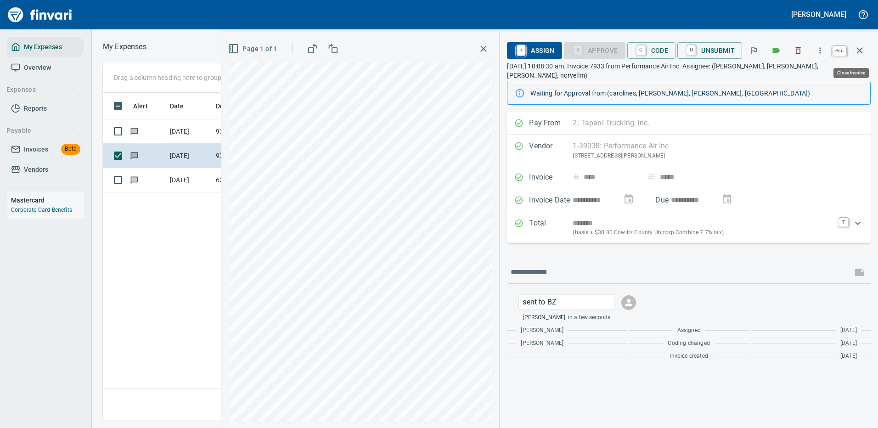
click at [858, 48] on icon "button" at bounding box center [859, 50] width 11 height 11
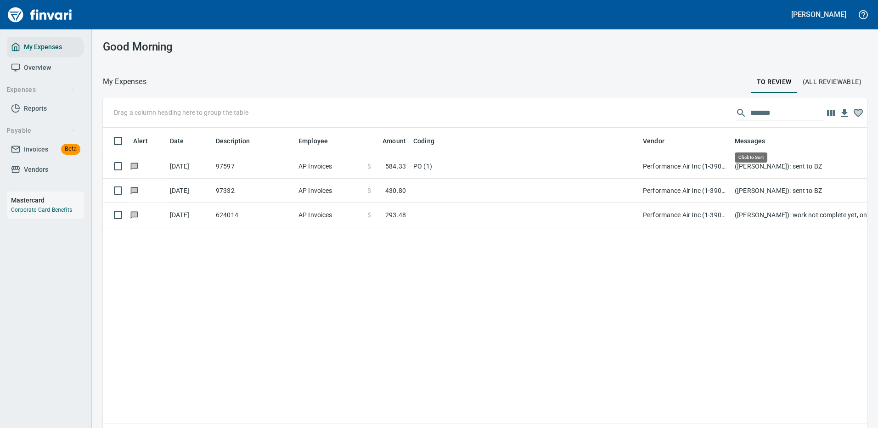
scroll to position [313, 750]
drag, startPoint x: 770, startPoint y: 112, endPoint x: 704, endPoint y: 113, distance: 66.6
click at [704, 114] on div "Drag a column heading here to group the table *******" at bounding box center [485, 112] width 764 height 29
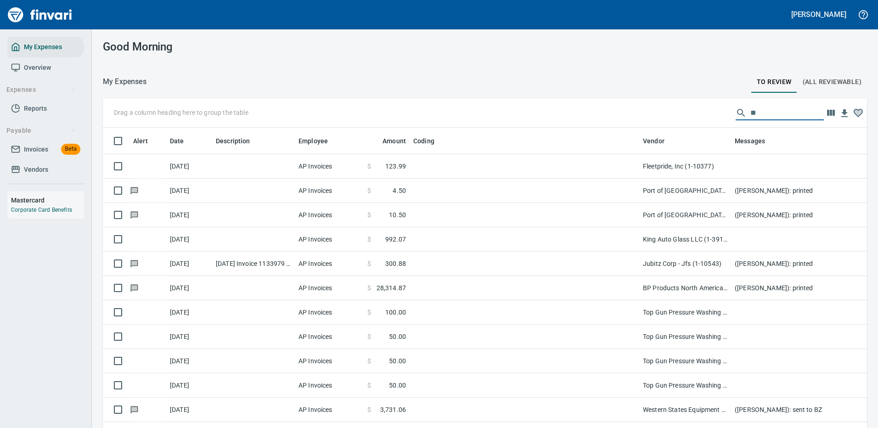
scroll to position [313, 743]
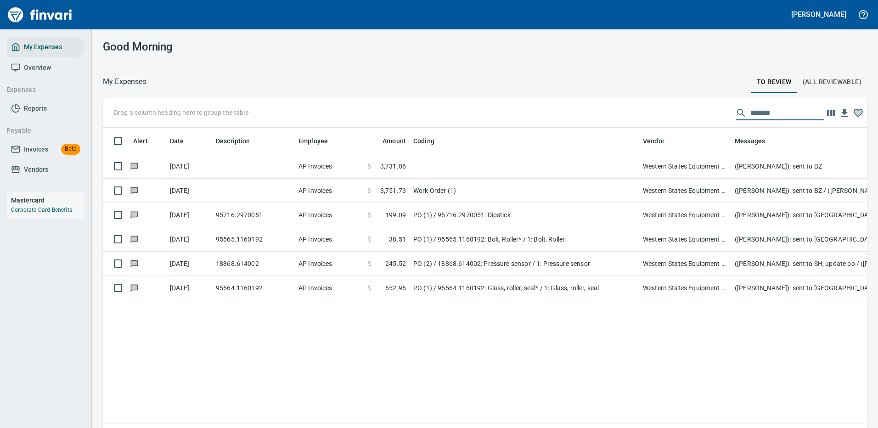
drag, startPoint x: 770, startPoint y: 111, endPoint x: 701, endPoint y: 112, distance: 68.4
click at [701, 112] on div "Drag a column heading here to group the table *******" at bounding box center [485, 112] width 764 height 29
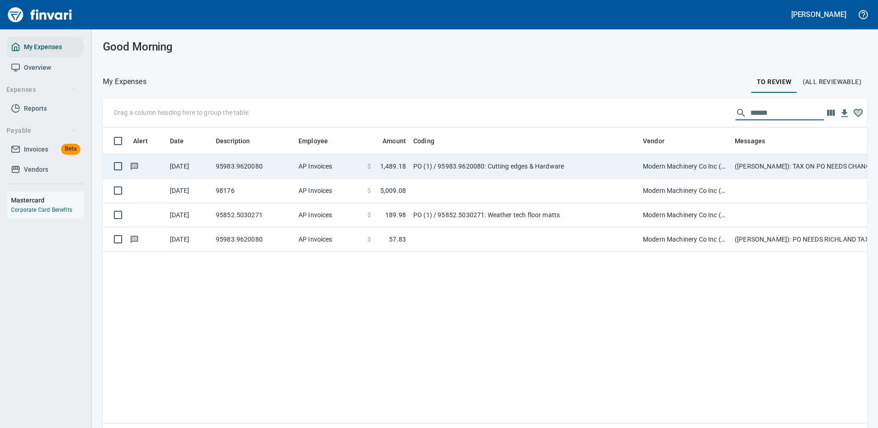
type input "******"
click at [685, 165] on td "Modern Machinery Co Inc (1-10672)" at bounding box center [685, 166] width 92 height 24
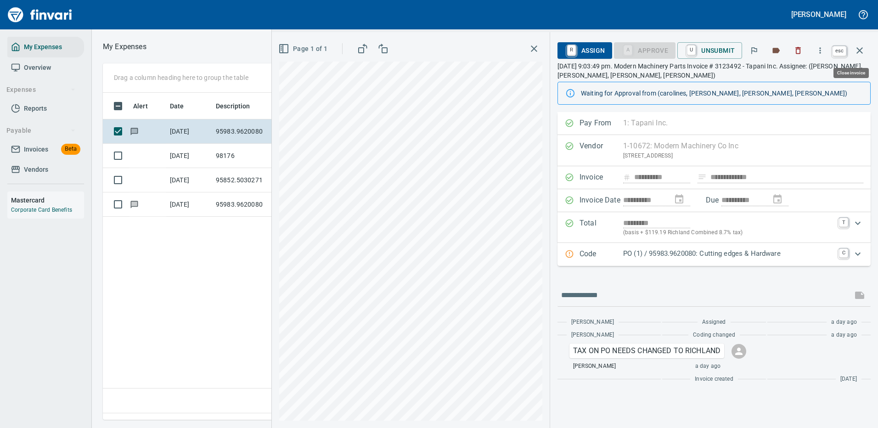
scroll to position [313, 527]
click at [857, 50] on icon "button" at bounding box center [859, 50] width 11 height 11
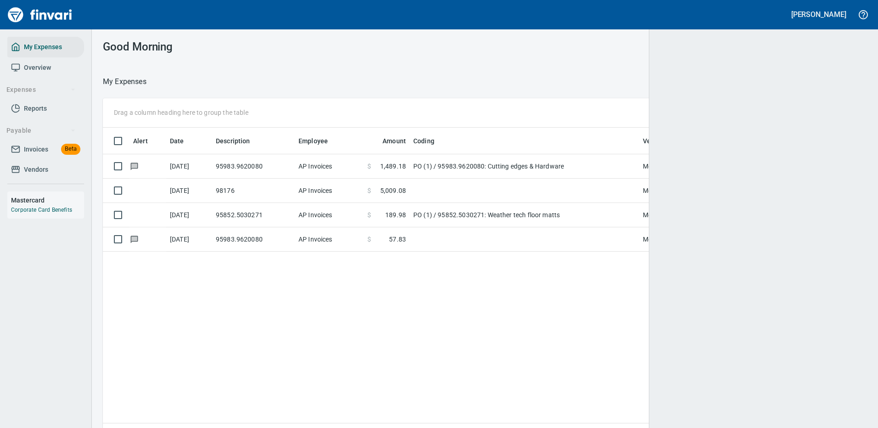
scroll to position [313, 750]
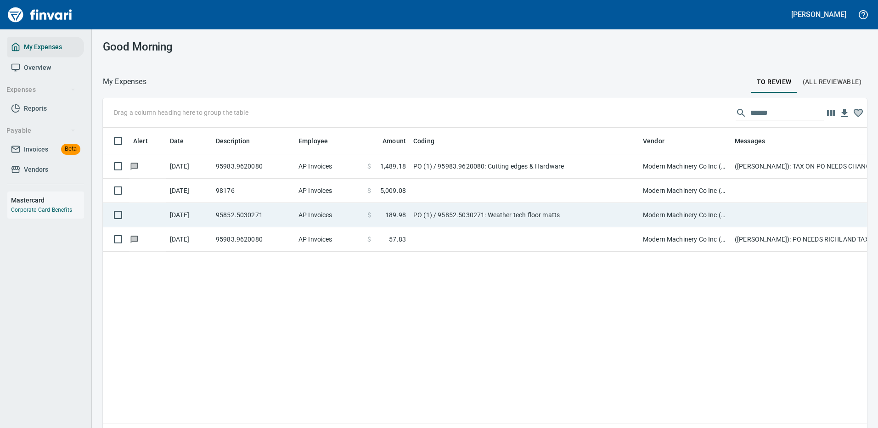
click at [452, 189] on td at bounding box center [523, 191] width 229 height 24
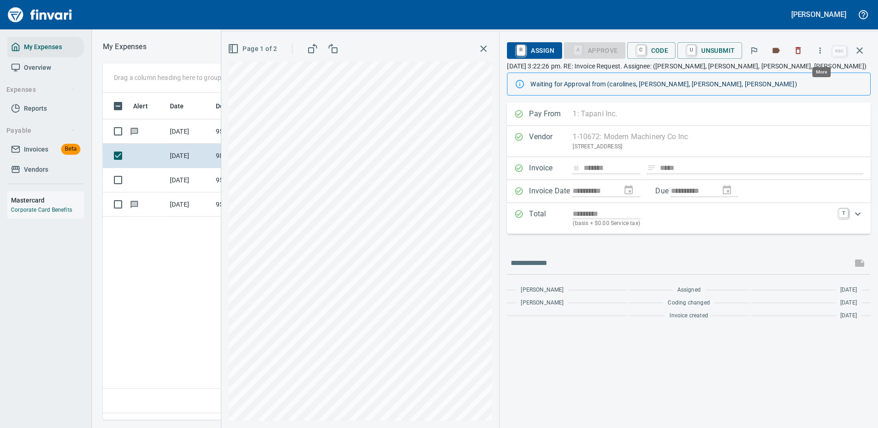
scroll to position [313, 527]
click at [820, 49] on icon "button" at bounding box center [819, 50] width 9 height 9
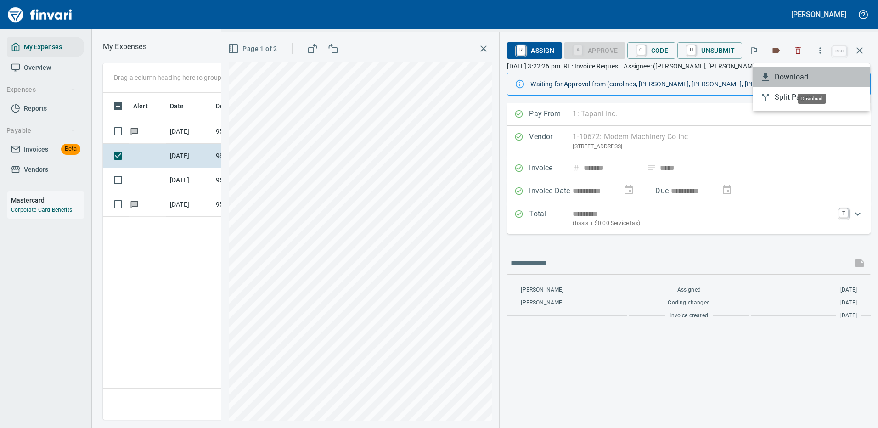
click at [787, 74] on span "Download" at bounding box center [818, 77] width 88 height 11
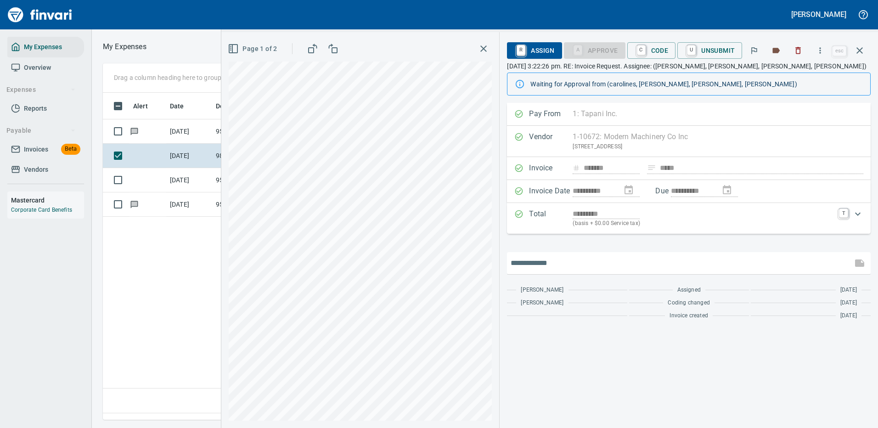
click at [564, 265] on input "text" at bounding box center [679, 263] width 338 height 15
type input "*"
type input "**********"
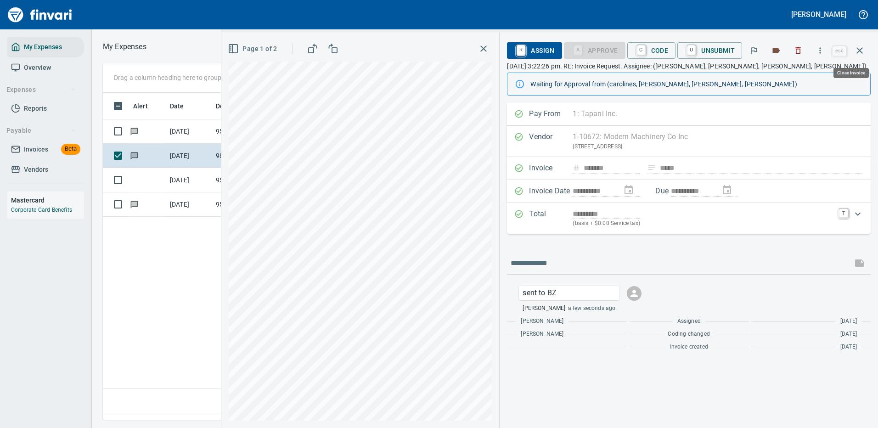
click at [861, 47] on icon "button" at bounding box center [859, 50] width 11 height 11
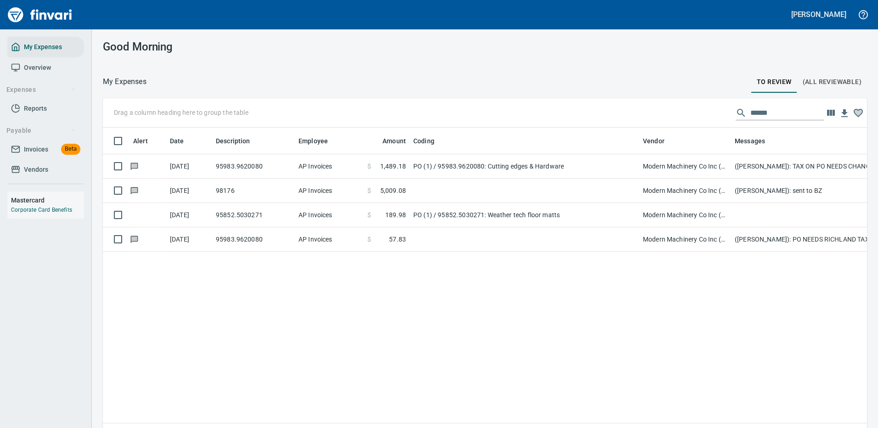
scroll to position [1, 1]
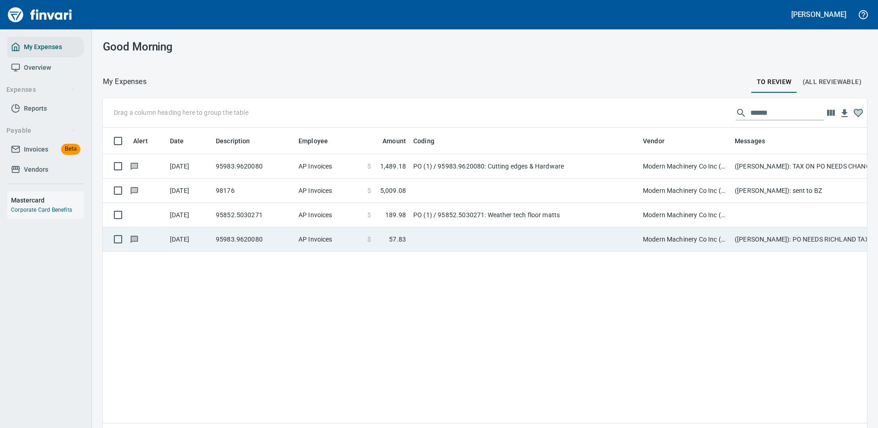
click at [519, 213] on td "PO (1) / 95852.5030271: Weather tech floor matts" at bounding box center [523, 215] width 229 height 24
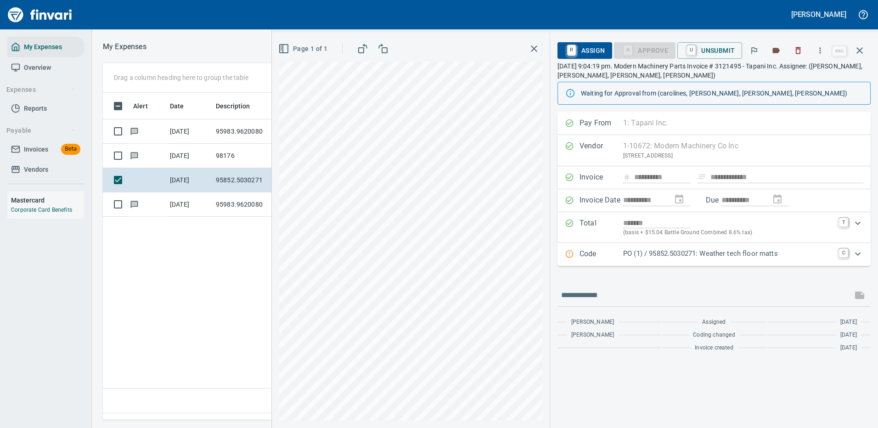
scroll to position [313, 527]
click at [820, 49] on icon "button" at bounding box center [819, 50] width 9 height 9
click at [826, 254] on div at bounding box center [439, 214] width 878 height 428
click at [858, 254] on icon "Expand" at bounding box center [857, 253] width 11 height 11
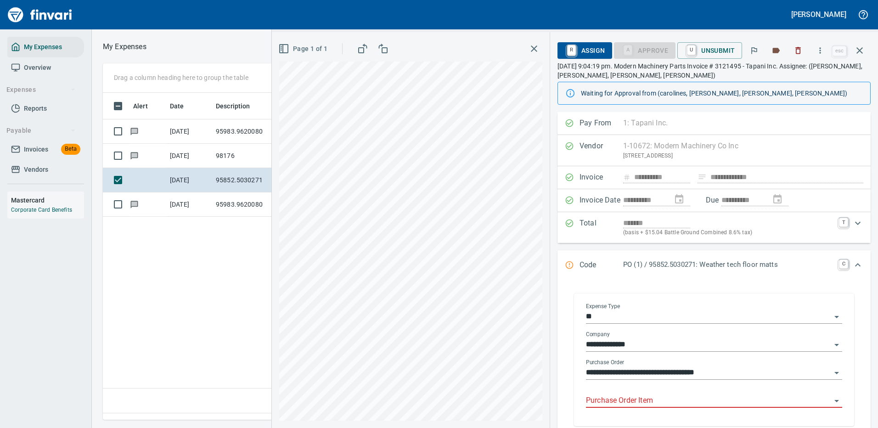
click at [636, 398] on input "Purchase Order Item" at bounding box center [708, 400] width 245 height 13
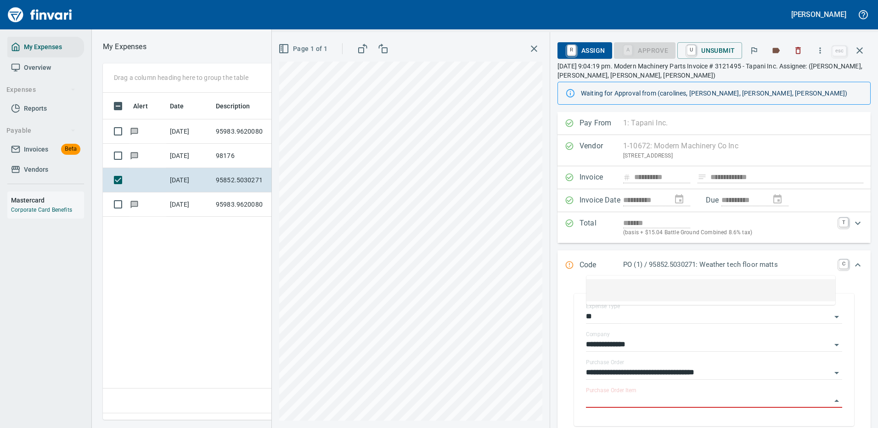
scroll to position [134, 0]
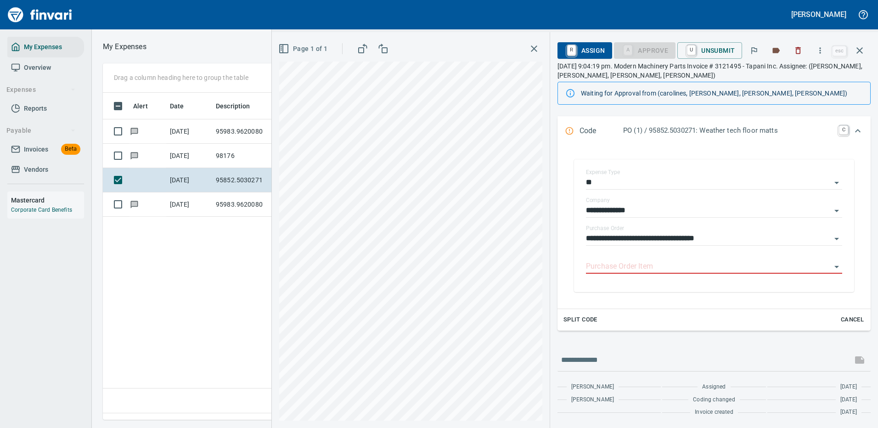
click at [676, 310] on div "Split Code Cancel" at bounding box center [713, 320] width 313 height 22
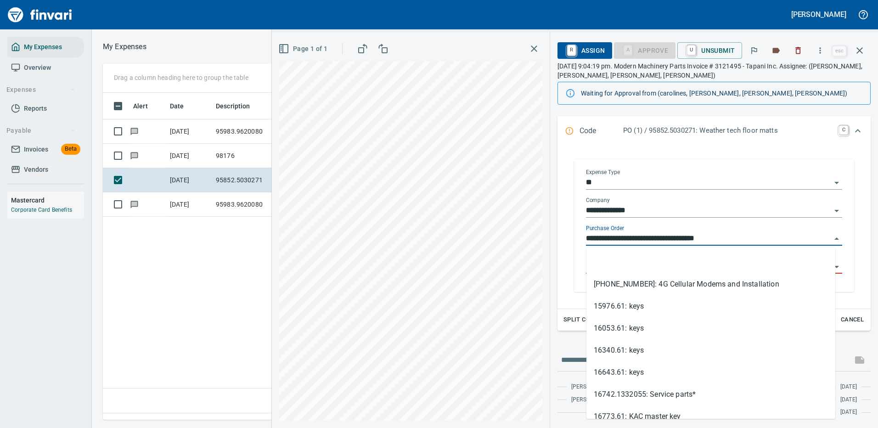
scroll to position [313, 527]
drag, startPoint x: 639, startPoint y: 236, endPoint x: 580, endPoint y: 235, distance: 58.8
click at [580, 235] on div "**********" at bounding box center [713, 227] width 271 height 130
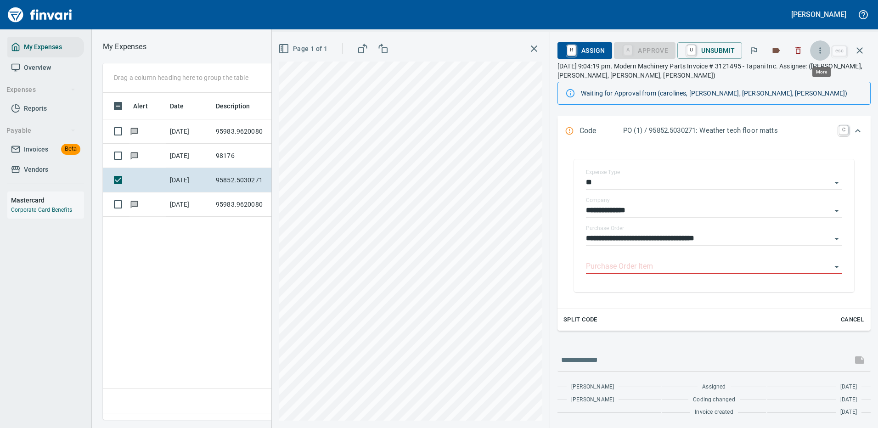
click at [823, 50] on icon "button" at bounding box center [819, 50] width 9 height 9
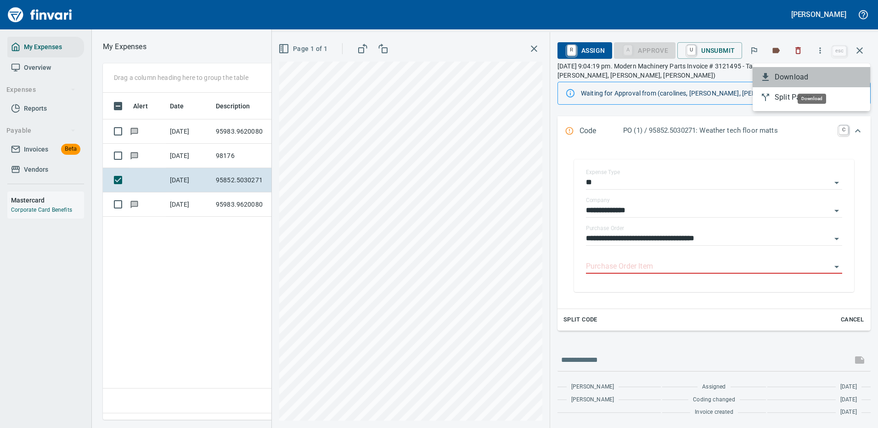
click at [797, 73] on span "Download" at bounding box center [818, 77] width 88 height 11
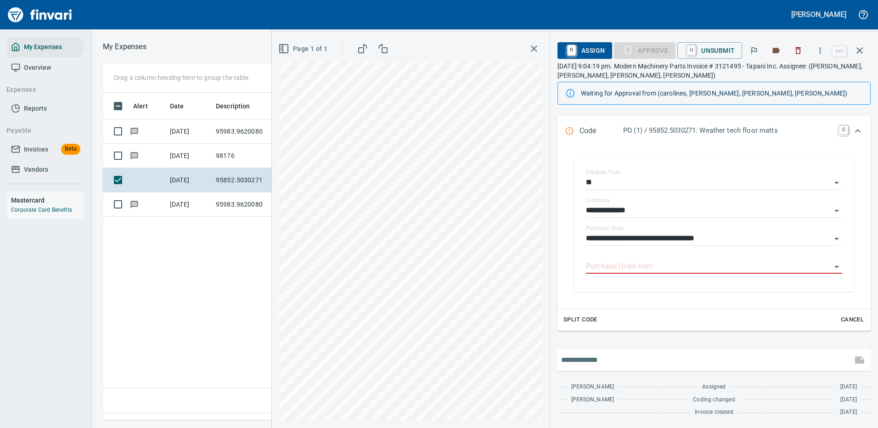
click at [604, 360] on input "text" at bounding box center [704, 360] width 287 height 15
type input "**********"
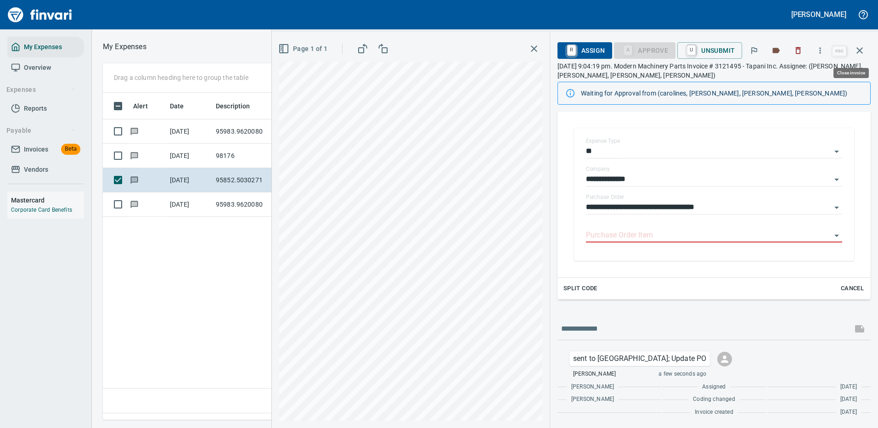
click at [859, 50] on icon "button" at bounding box center [859, 50] width 6 height 6
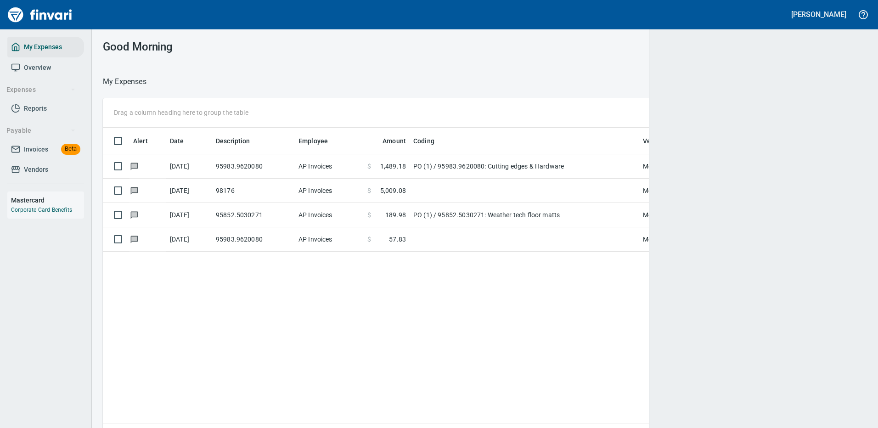
scroll to position [313, 750]
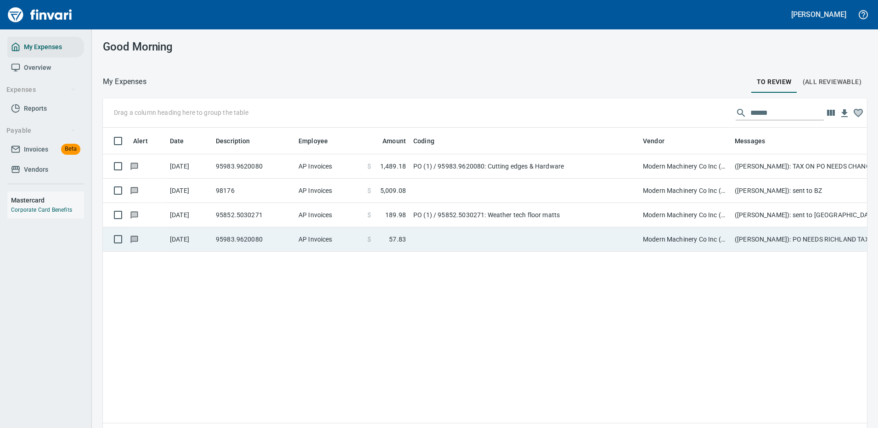
click at [538, 236] on td at bounding box center [523, 239] width 229 height 24
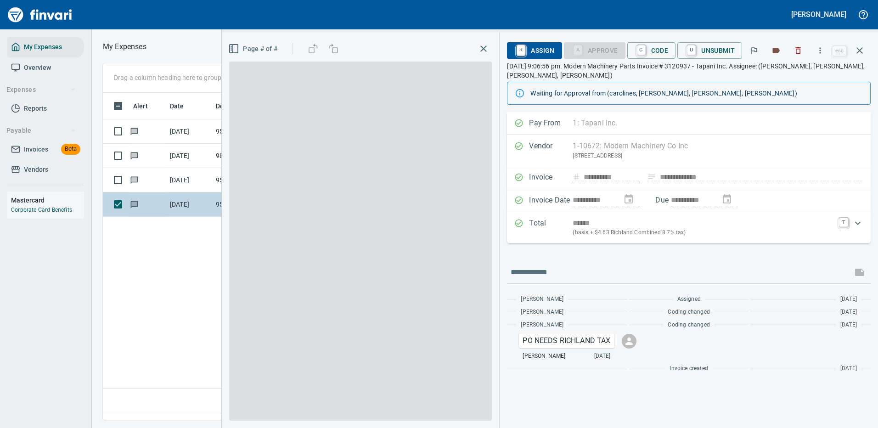
scroll to position [313, 527]
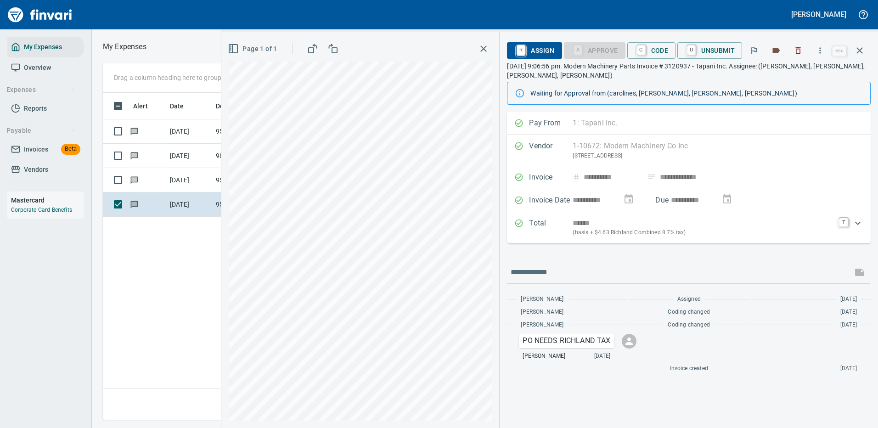
click at [705, 224] on div "******" at bounding box center [702, 223] width 261 height 11
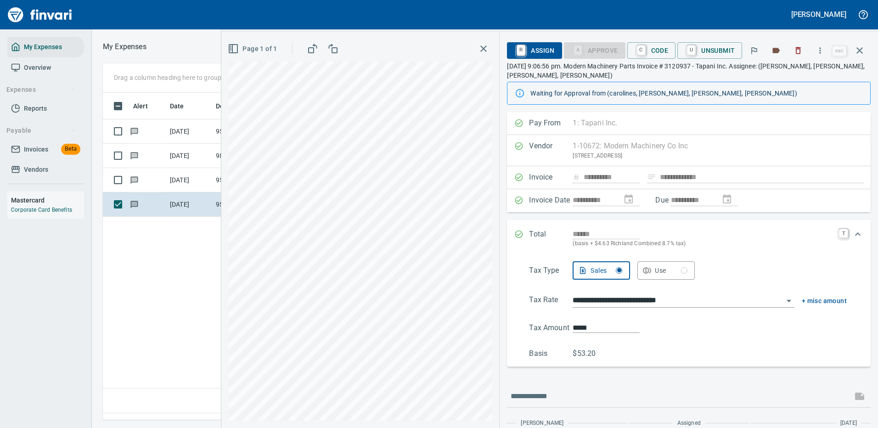
click at [852, 235] on icon "Expand" at bounding box center [857, 234] width 11 height 11
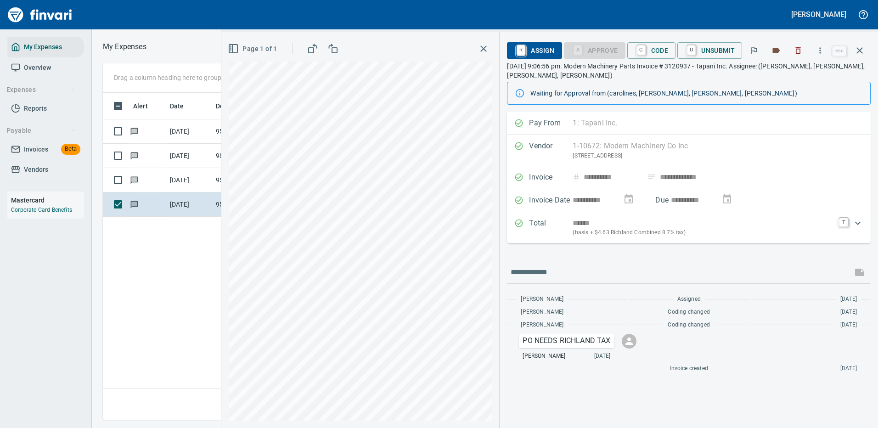
click at [705, 175] on div "**********" at bounding box center [689, 177] width 364 height 23
click at [821, 48] on icon "button" at bounding box center [819, 50] width 1 height 6
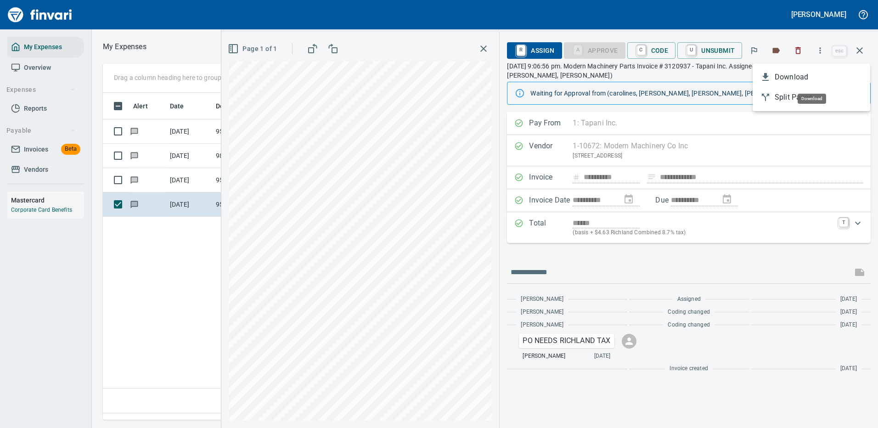
click at [790, 75] on span "Download" at bounding box center [818, 77] width 88 height 11
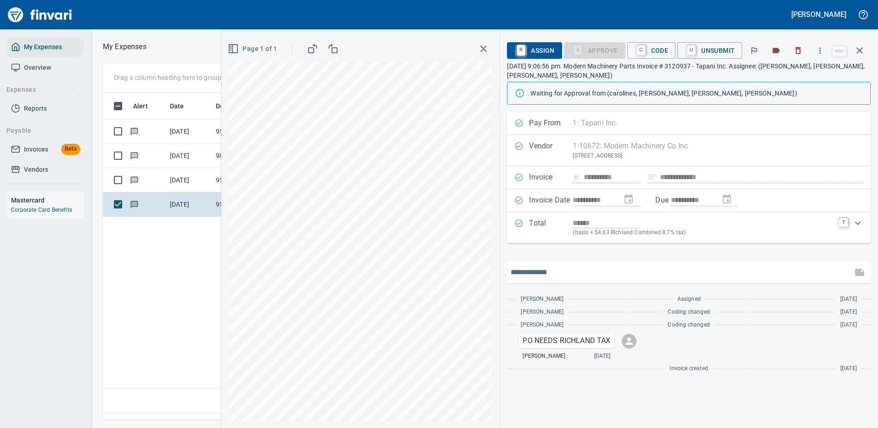
click at [559, 269] on input "text" at bounding box center [679, 272] width 338 height 15
type input "**********"
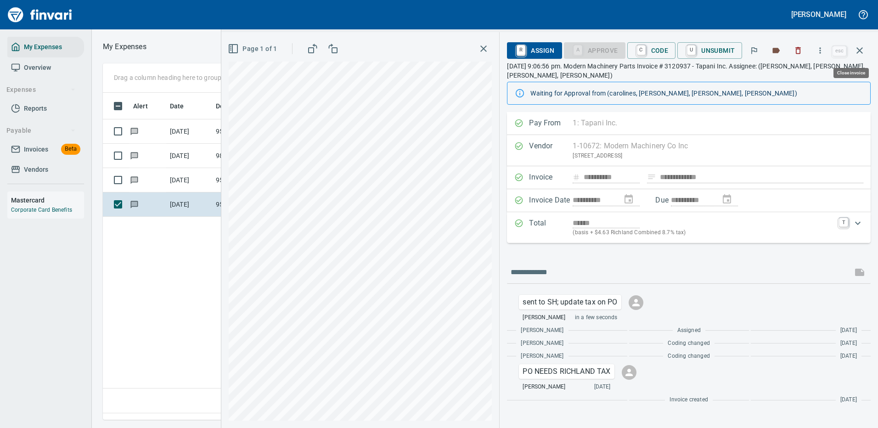
click at [858, 49] on icon "button" at bounding box center [859, 50] width 6 height 6
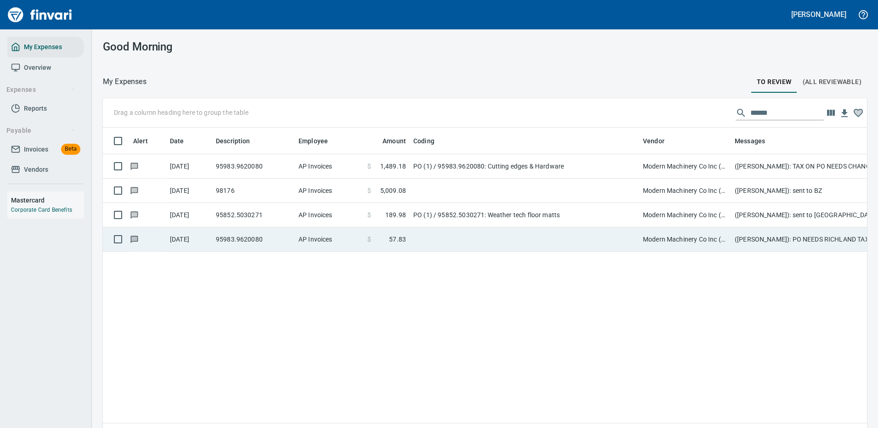
scroll to position [313, 750]
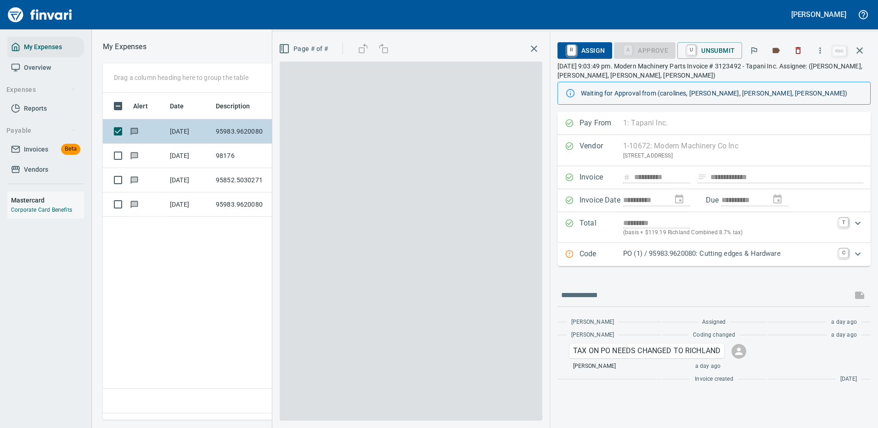
scroll to position [313, 527]
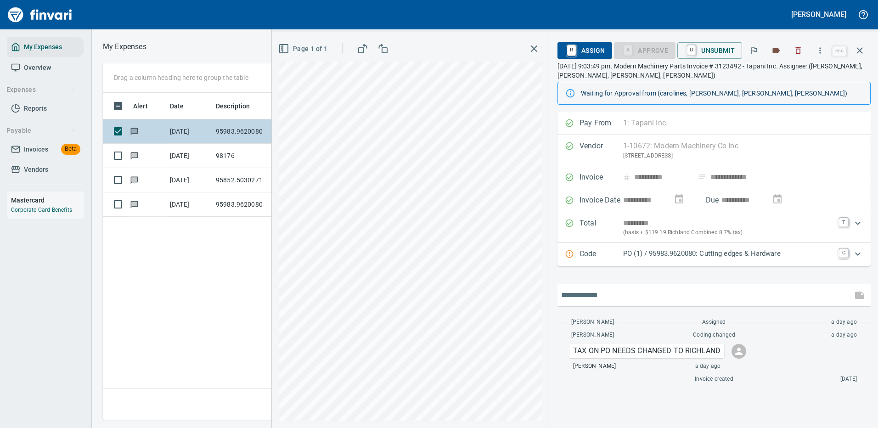
click at [593, 295] on input "text" at bounding box center [704, 295] width 287 height 15
type input "**********"
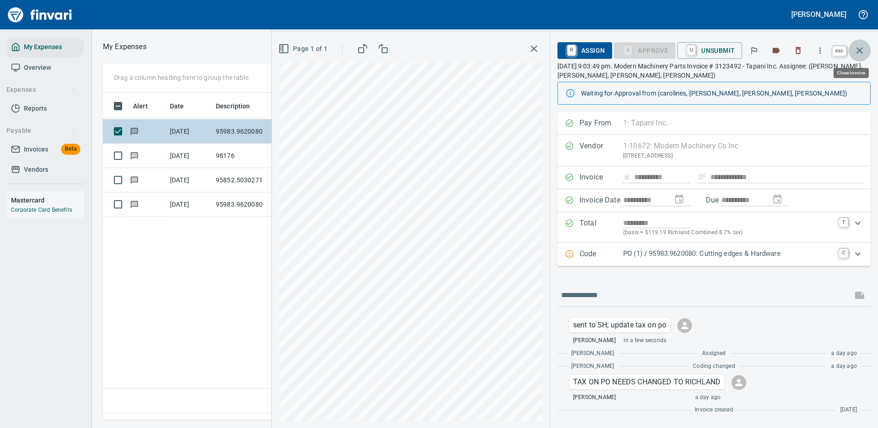
click at [858, 50] on icon "button" at bounding box center [859, 50] width 6 height 6
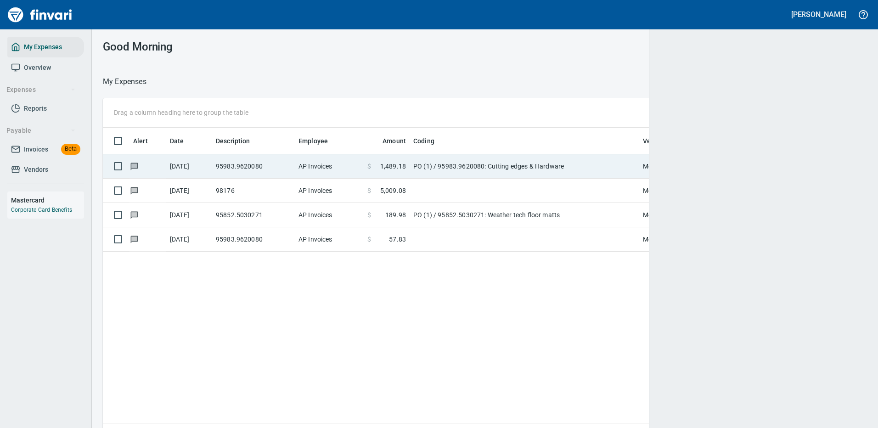
scroll to position [313, 744]
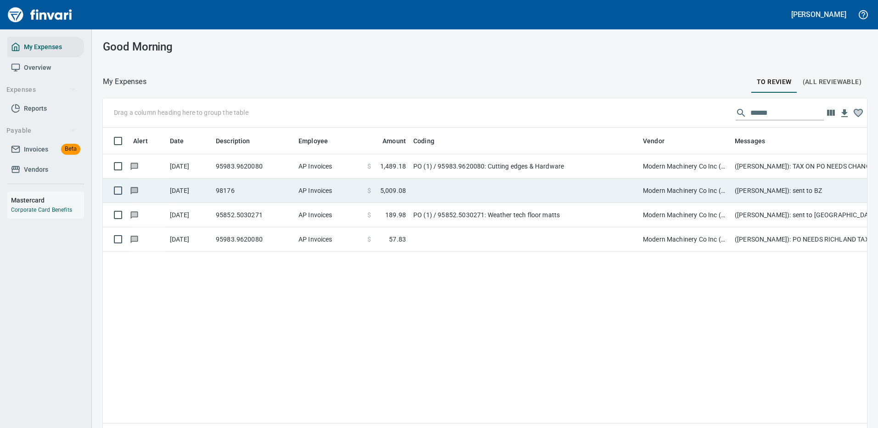
click at [576, 162] on td "PO (1) / 95983.9620080: Cutting edges & Hardware" at bounding box center [523, 166] width 229 height 24
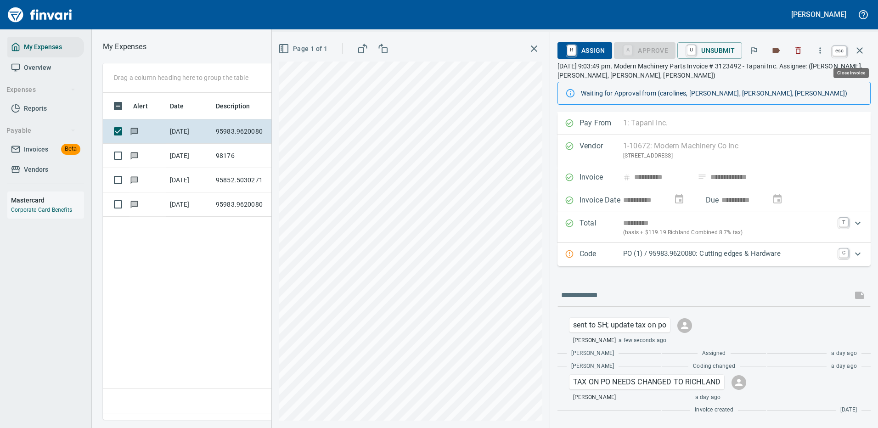
scroll to position [313, 527]
click at [858, 49] on icon "button" at bounding box center [859, 50] width 6 height 6
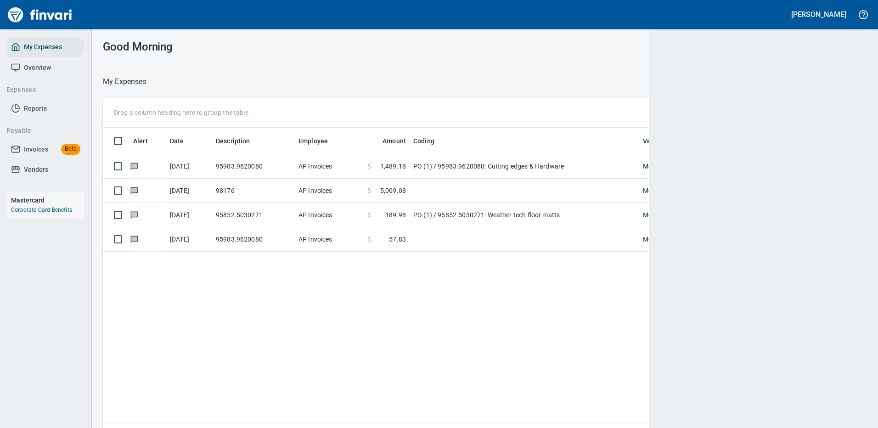
scroll to position [1, 1]
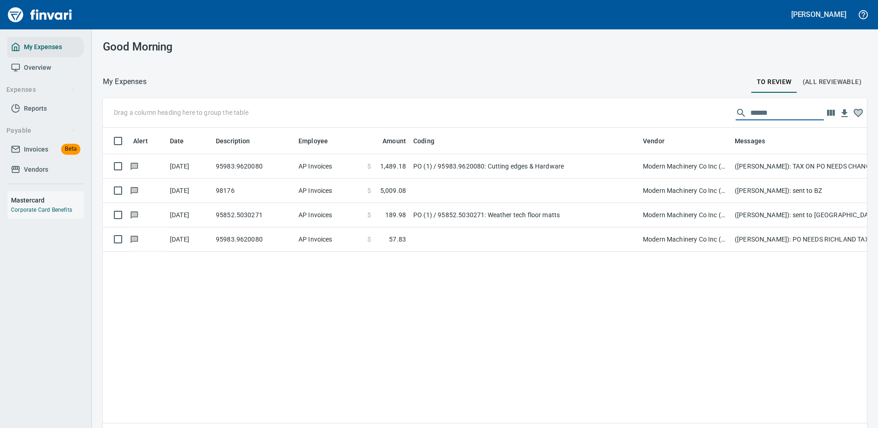
drag, startPoint x: 773, startPoint y: 114, endPoint x: 696, endPoint y: 108, distance: 77.8
click at [699, 112] on div "Drag a column heading here to group the table ******" at bounding box center [485, 112] width 764 height 29
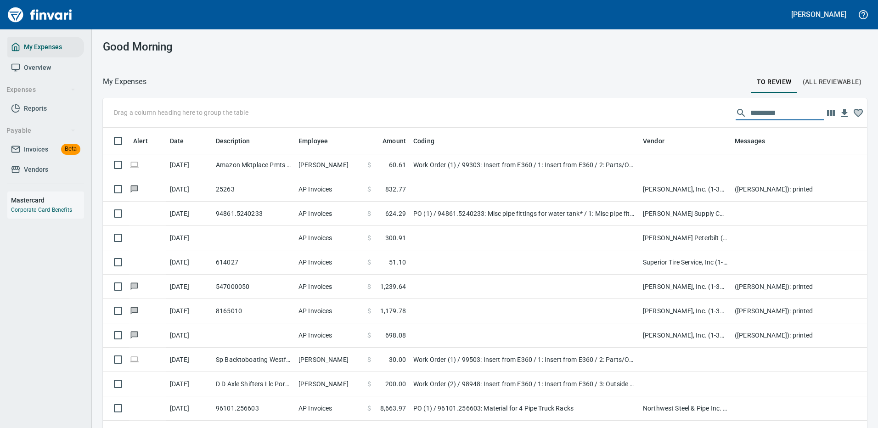
scroll to position [826, 0]
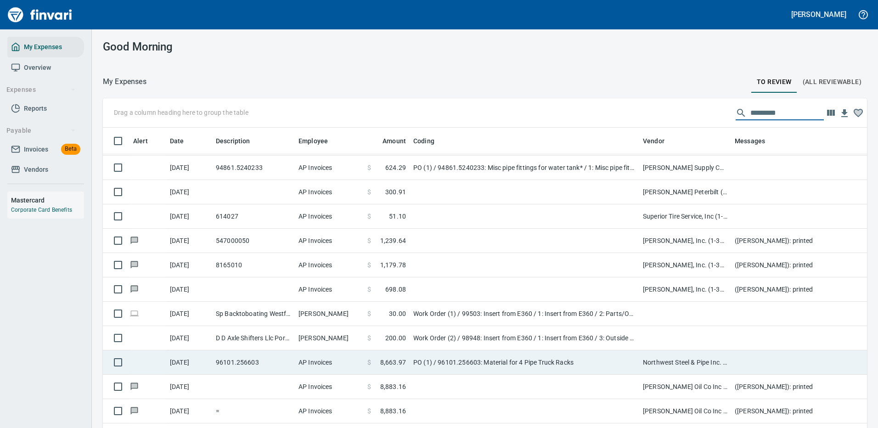
click at [589, 355] on td "PO (1) / 96101.256603: Material for 4 Pipe Truck Racks" at bounding box center [523, 362] width 229 height 24
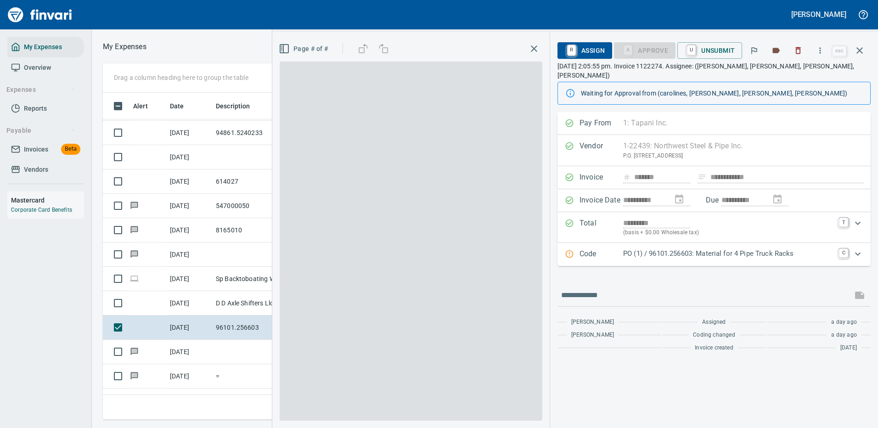
scroll to position [313, 520]
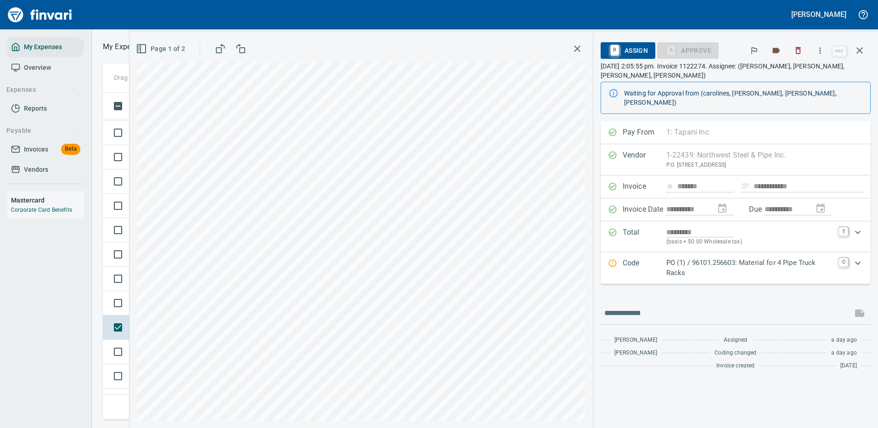
click at [856, 257] on icon "Expand" at bounding box center [857, 262] width 11 height 11
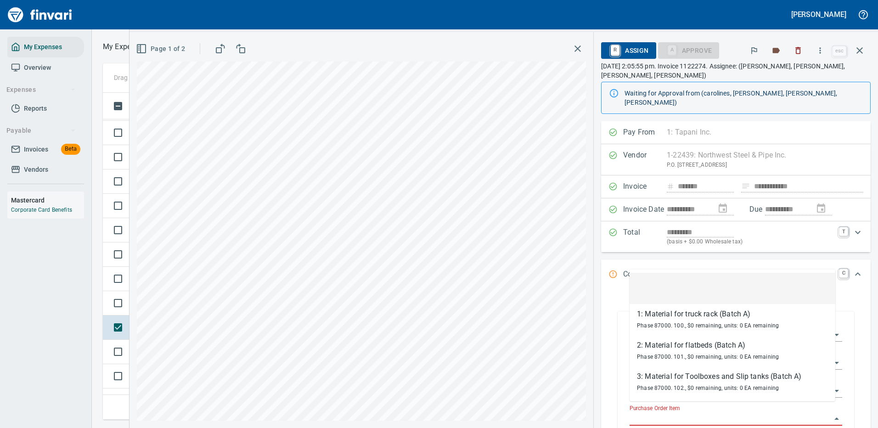
click at [683, 412] on input "Purchase Order Item" at bounding box center [729, 418] width 201 height 13
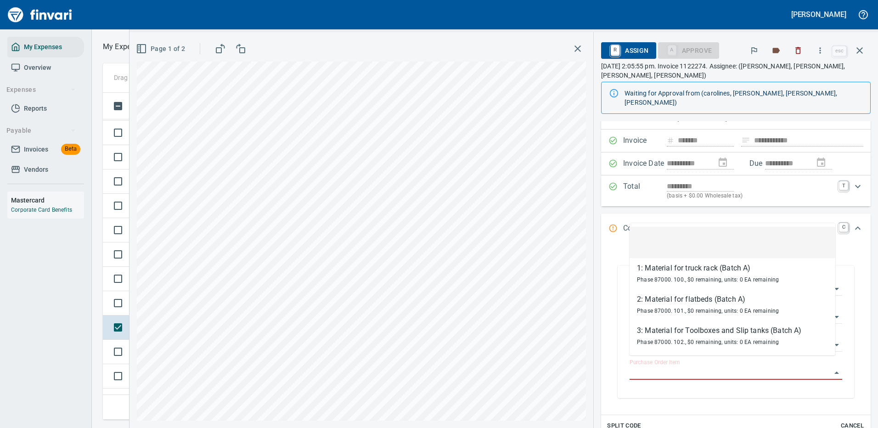
click at [139, 45] on rect "button" at bounding box center [141, 49] width 8 height 8
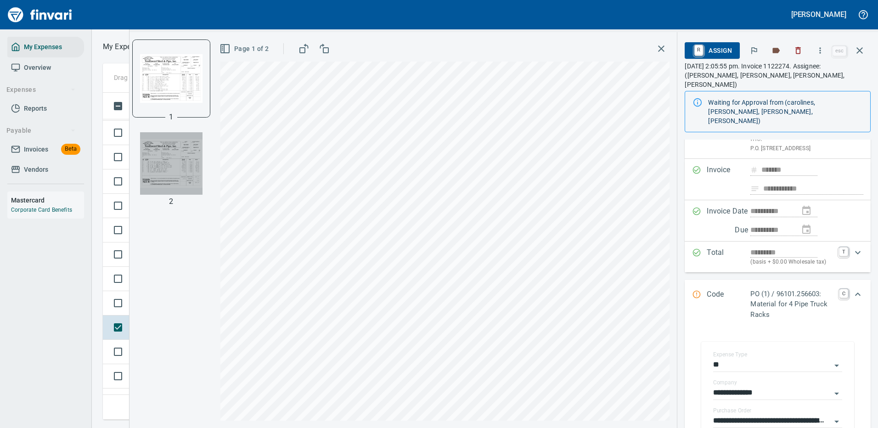
click at [167, 172] on img "button" at bounding box center [171, 163] width 62 height 62
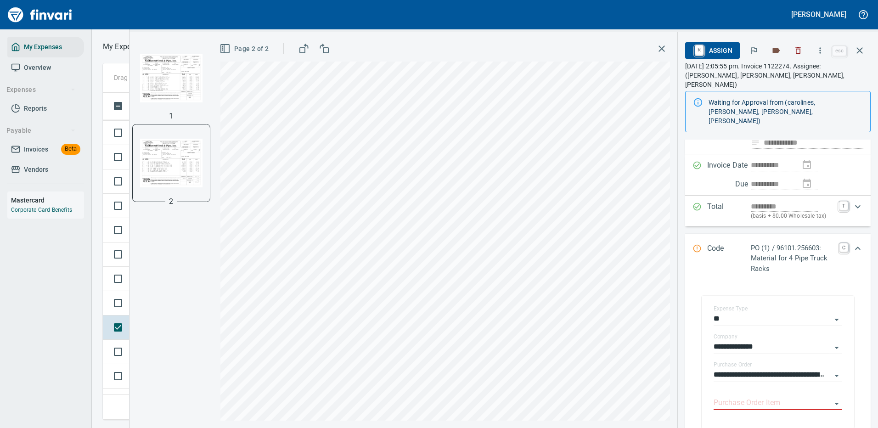
scroll to position [138, 0]
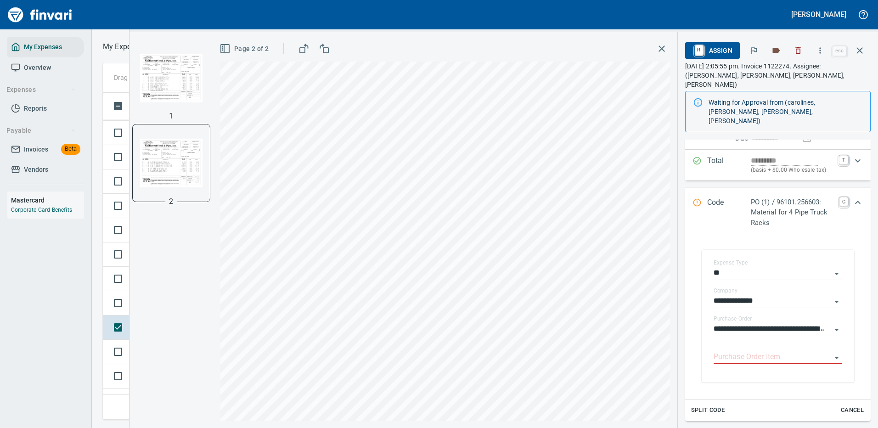
click at [663, 45] on icon "button" at bounding box center [661, 48] width 11 height 11
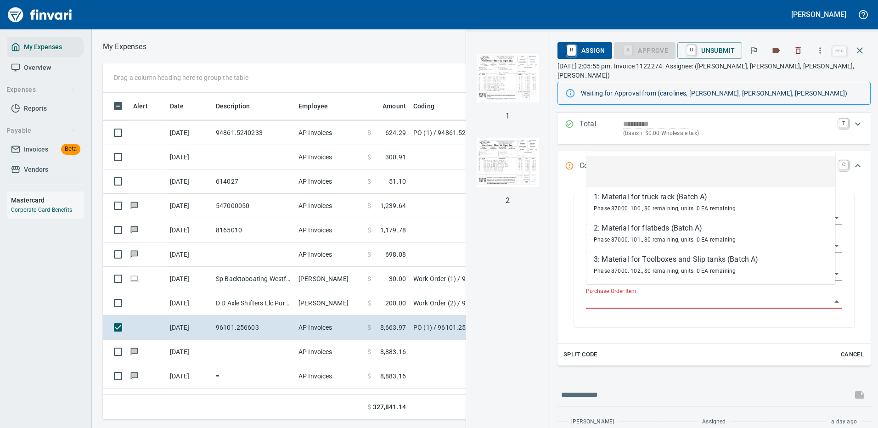
scroll to position [313, 520]
click at [628, 295] on input "Purchase Order Item" at bounding box center [708, 301] width 245 height 13
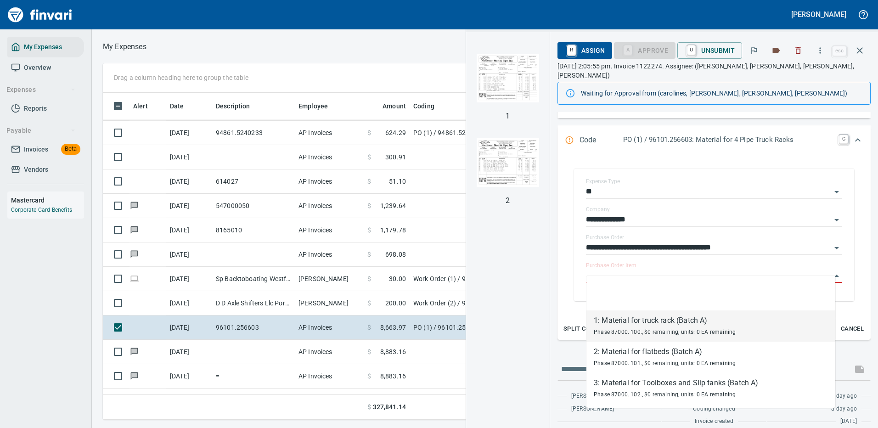
click at [511, 263] on div "1 2" at bounding box center [508, 230] width 84 height 396
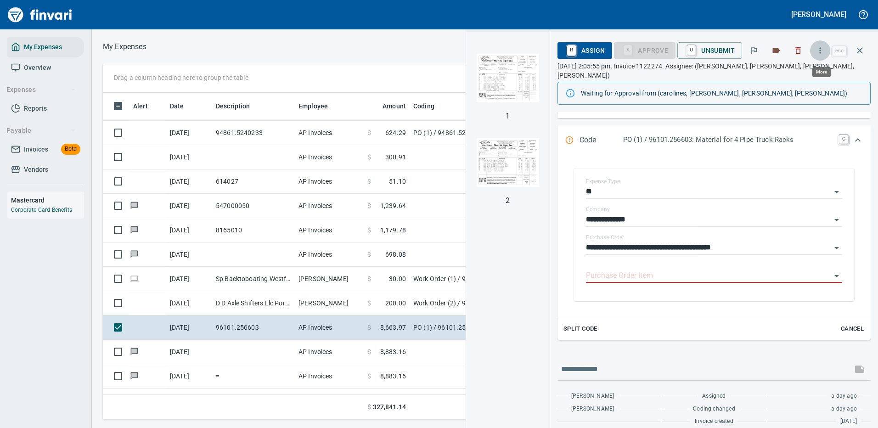
click at [821, 49] on icon "button" at bounding box center [819, 50] width 9 height 9
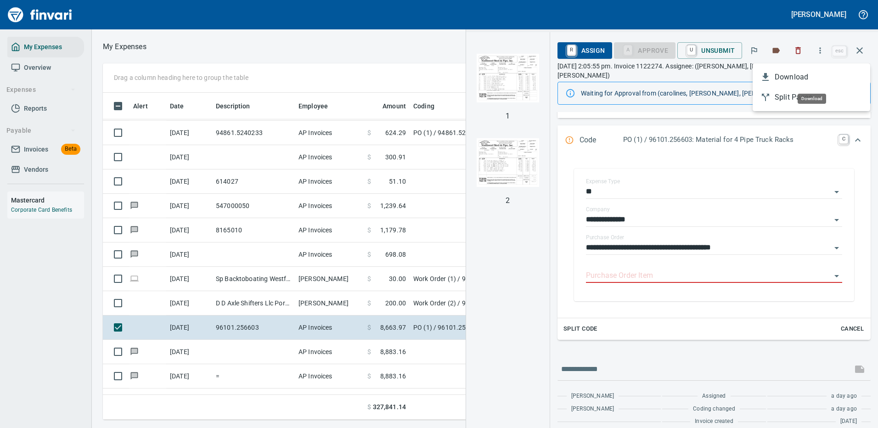
click at [797, 74] on span "Download" at bounding box center [818, 77] width 88 height 11
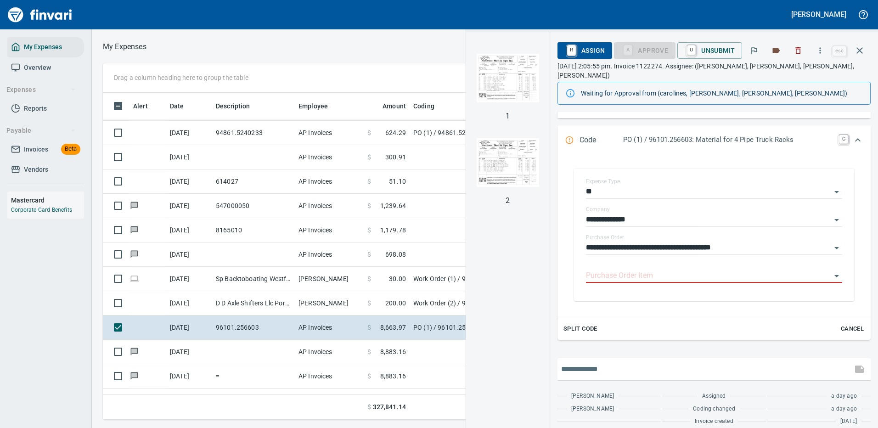
click at [620, 362] on input "text" at bounding box center [704, 369] width 287 height 15
type input "**********"
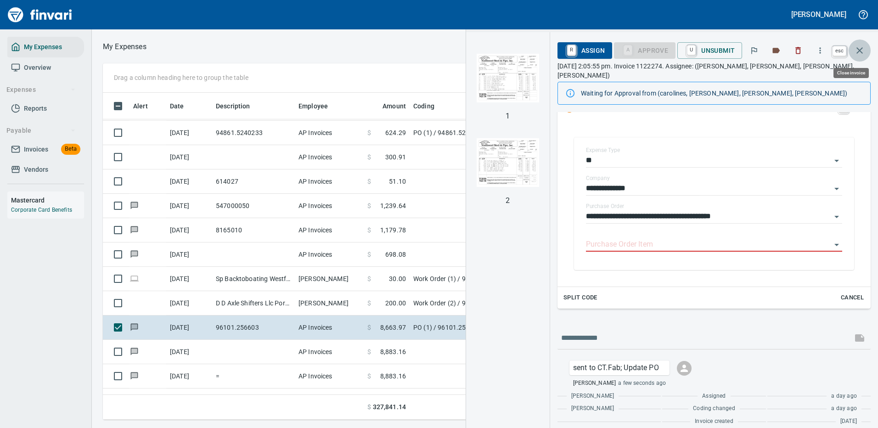
click at [861, 49] on icon "button" at bounding box center [859, 50] width 6 height 6
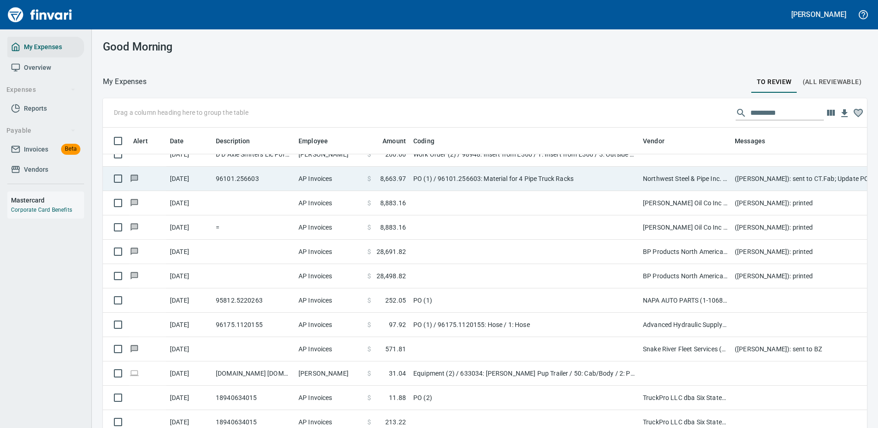
scroll to position [1056, 0]
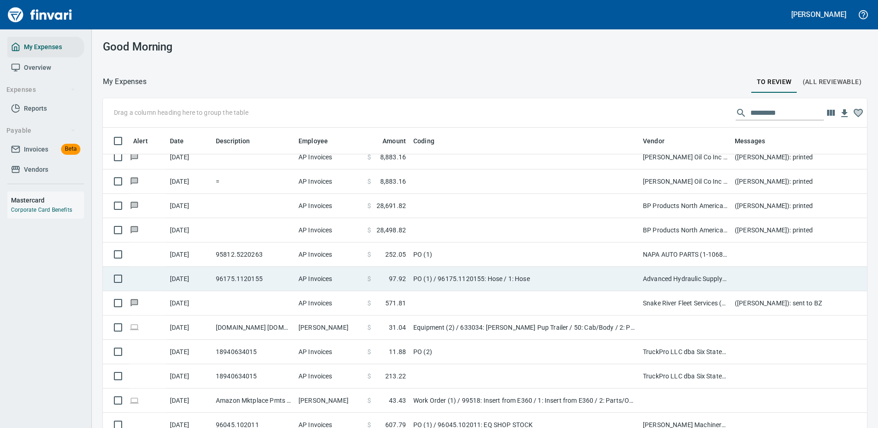
click at [538, 278] on td "PO (1) / 96175.1120155: Hose / 1: Hose" at bounding box center [523, 279] width 229 height 24
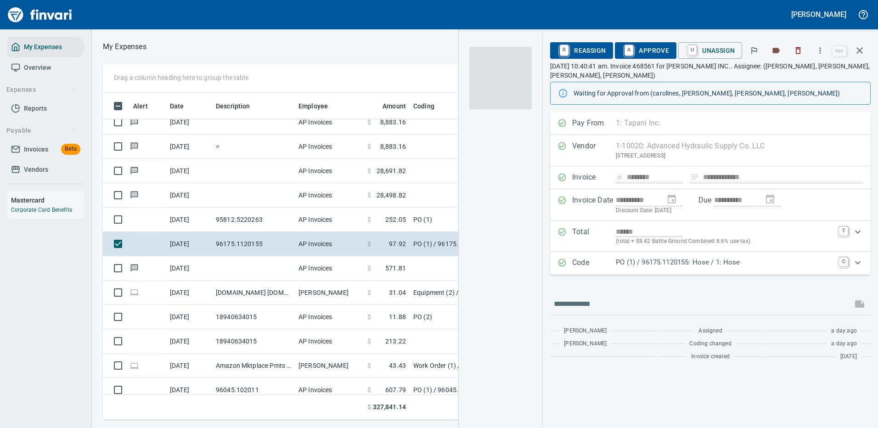
scroll to position [313, 520]
click at [856, 260] on icon "Expand" at bounding box center [857, 262] width 11 height 11
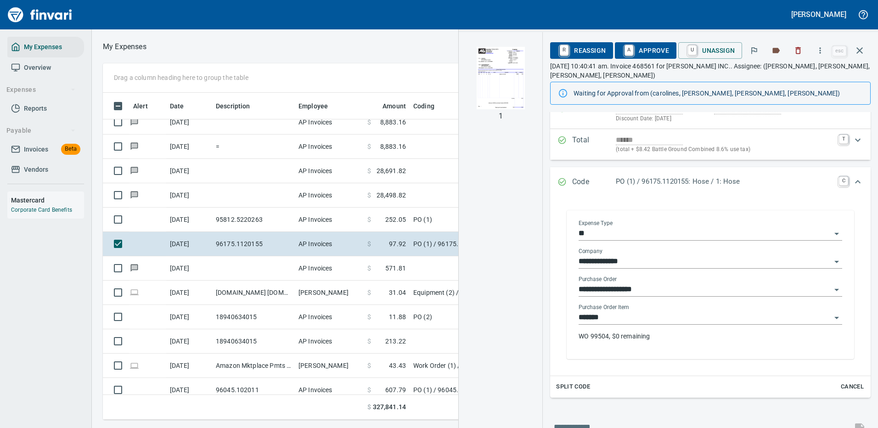
scroll to position [138, 0]
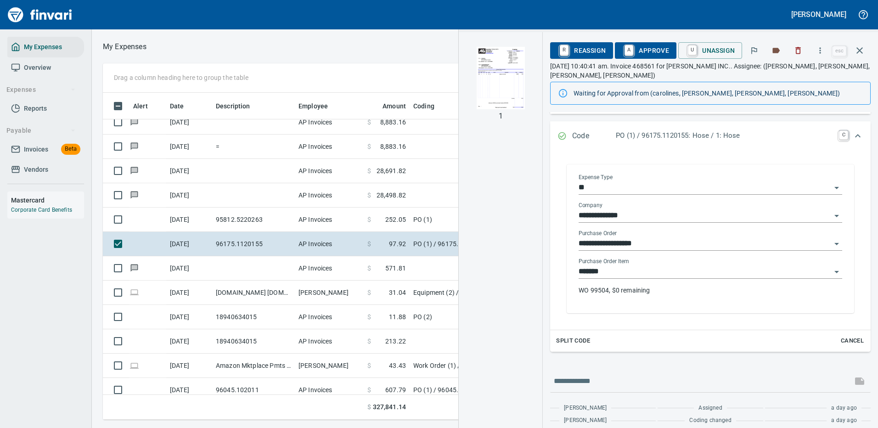
click at [641, 291] on p "WO 99504, $0 remaining" at bounding box center [709, 289] width 263 height 9
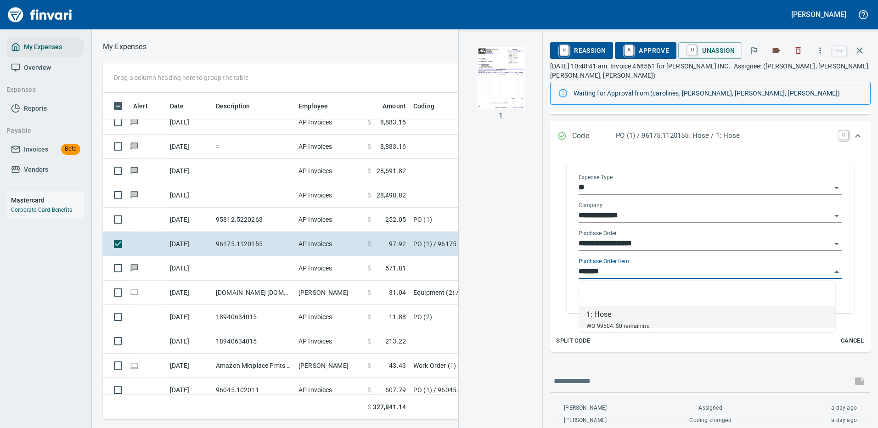
click at [639, 276] on input "*******" at bounding box center [704, 271] width 252 height 13
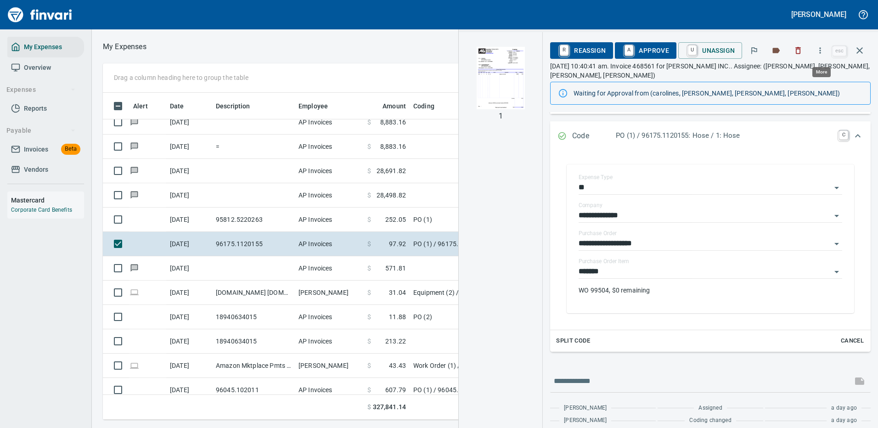
scroll to position [313, 520]
click at [820, 50] on icon "button" at bounding box center [819, 50] width 9 height 9
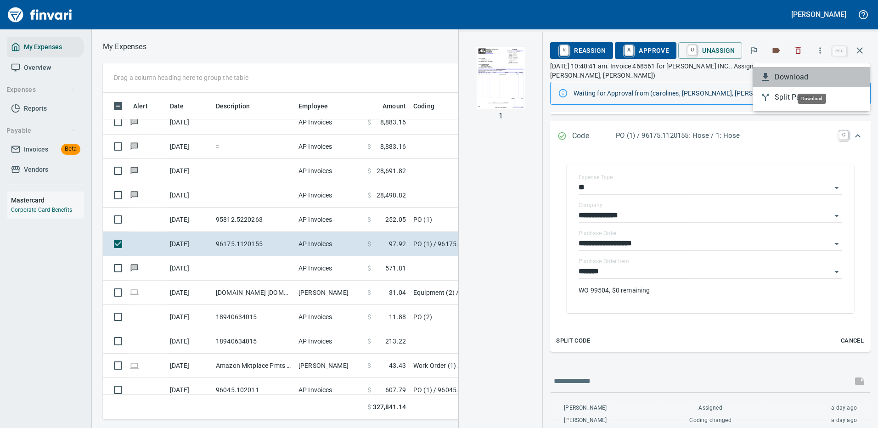
click at [795, 75] on span "Download" at bounding box center [818, 77] width 88 height 11
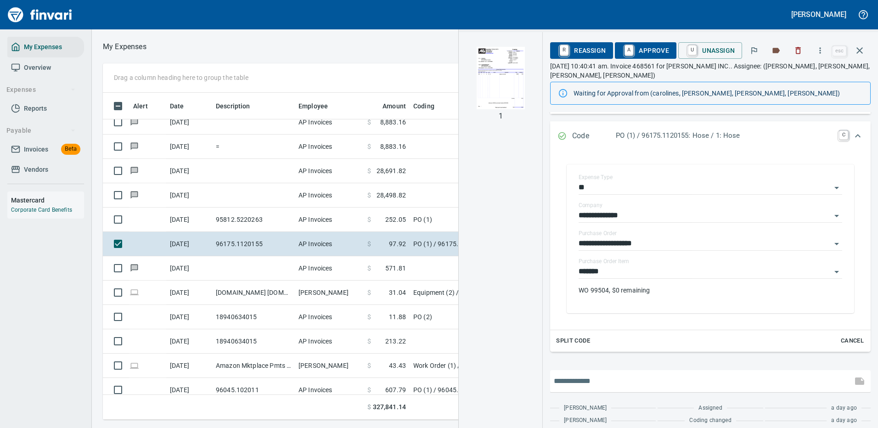
click at [583, 382] on input "text" at bounding box center [701, 381] width 295 height 15
type input "**********"
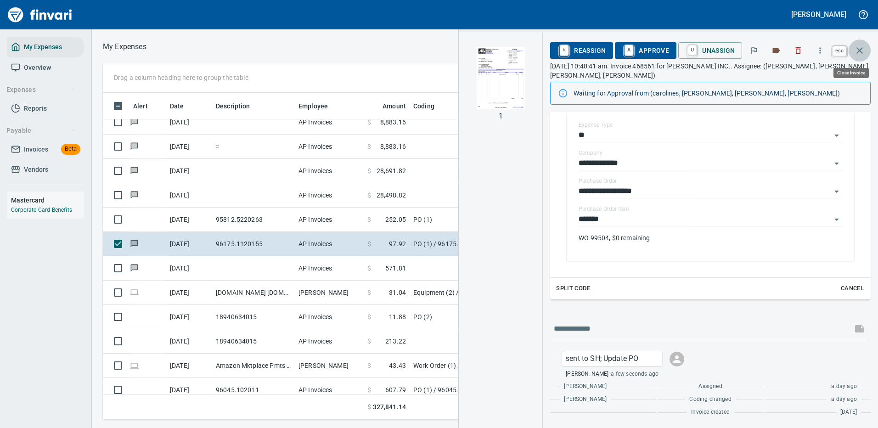
click at [859, 48] on icon "button" at bounding box center [859, 50] width 11 height 11
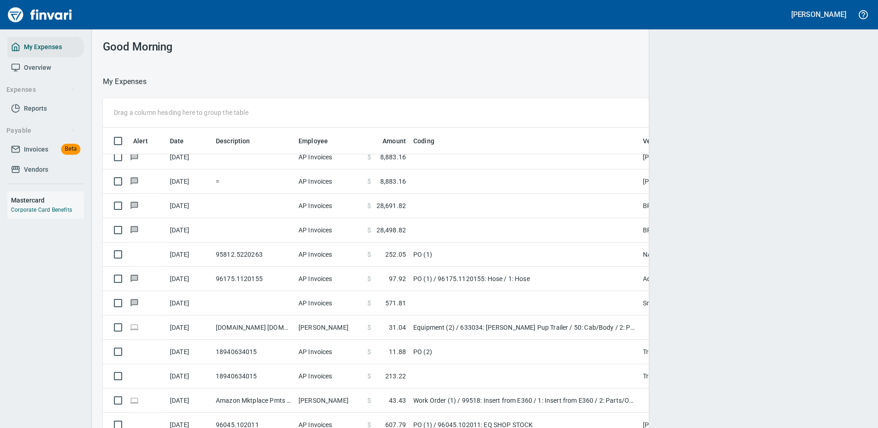
scroll to position [313, 739]
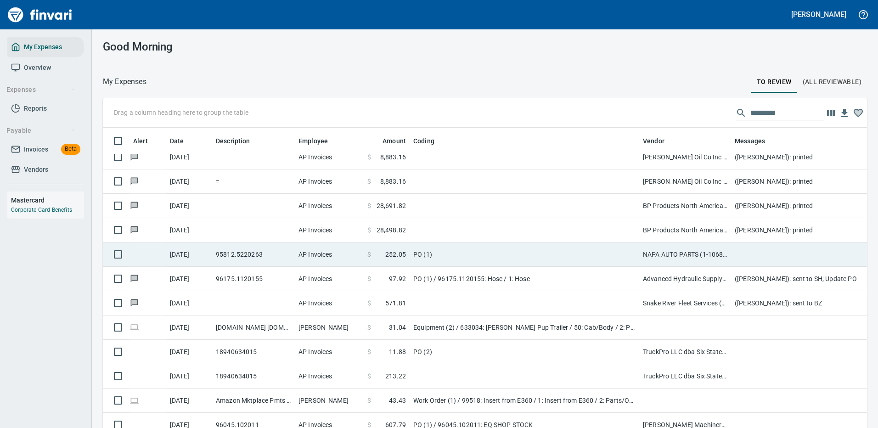
click at [528, 252] on td "PO (1)" at bounding box center [523, 254] width 229 height 24
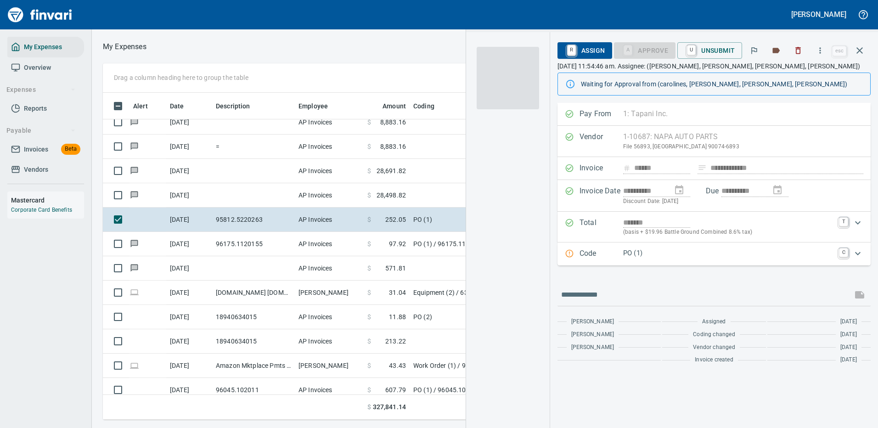
scroll to position [313, 520]
click at [857, 251] on icon "Expand" at bounding box center [857, 253] width 11 height 11
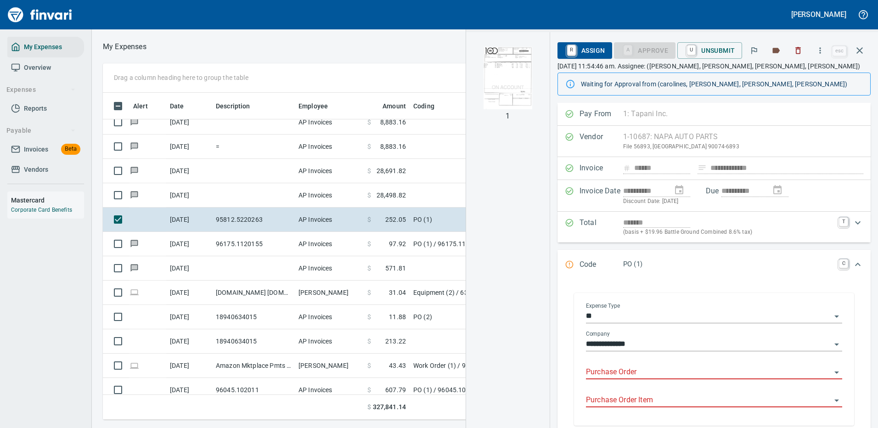
click at [644, 367] on input "Purchase Order" at bounding box center [708, 372] width 245 height 13
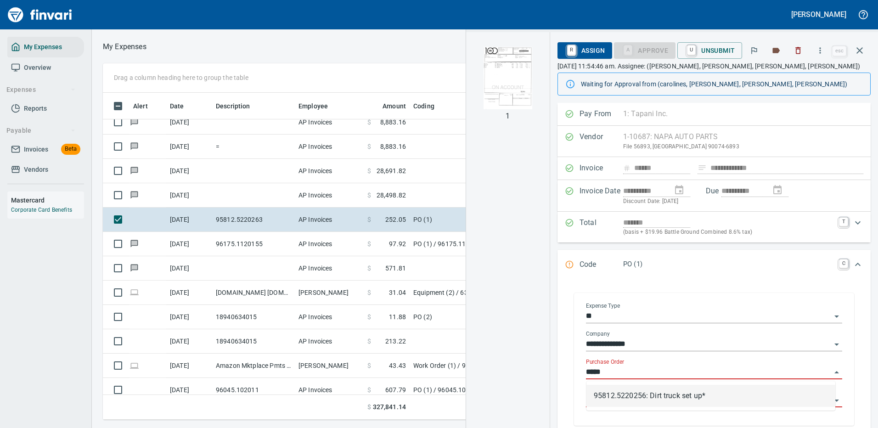
drag, startPoint x: 634, startPoint y: 394, endPoint x: 648, endPoint y: 393, distance: 13.3
click at [635, 394] on li "95812.5220256: Dirt truck set up*" at bounding box center [710, 396] width 249 height 22
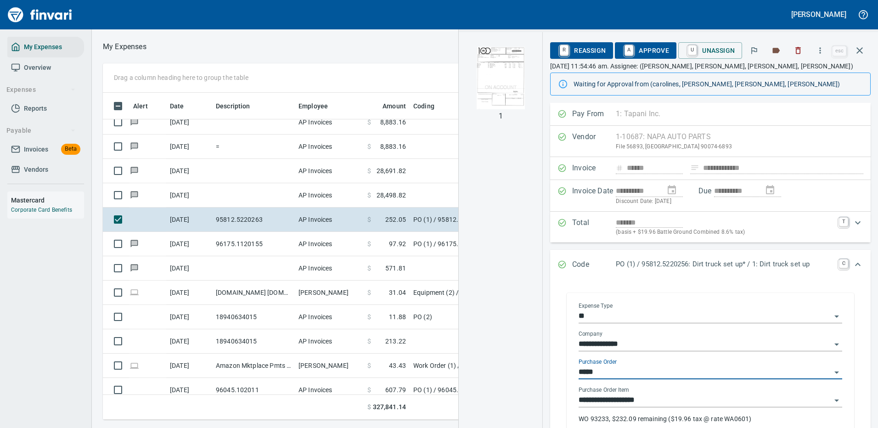
type input "**********"
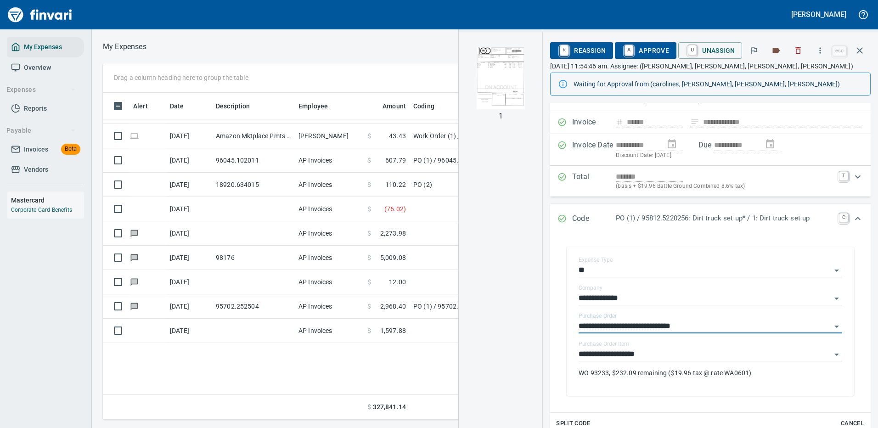
scroll to position [1010, 0]
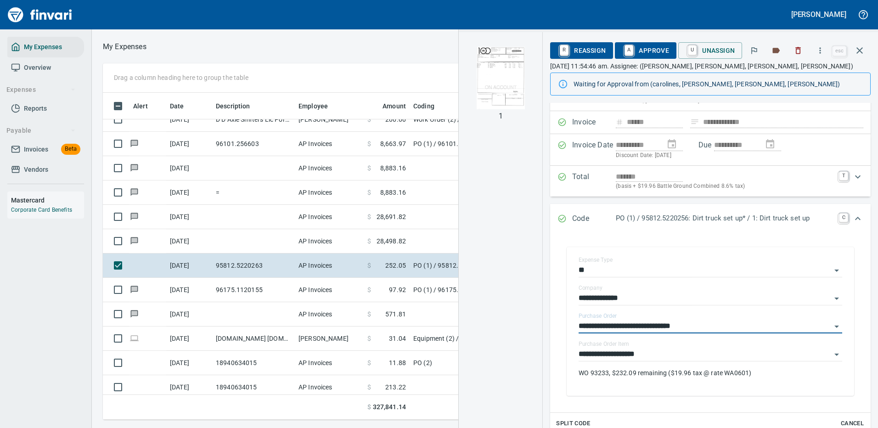
type input "**********"
click at [503, 82] on img "button" at bounding box center [500, 78] width 62 height 62
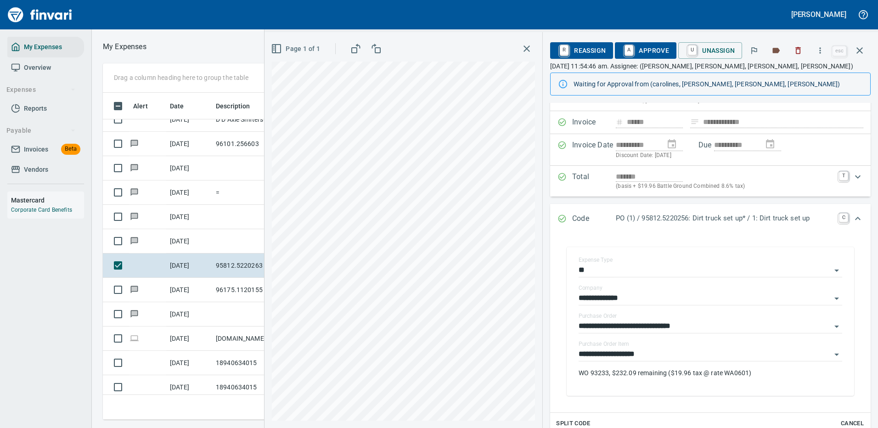
click at [654, 48] on span "A Approve" at bounding box center [645, 51] width 47 height 16
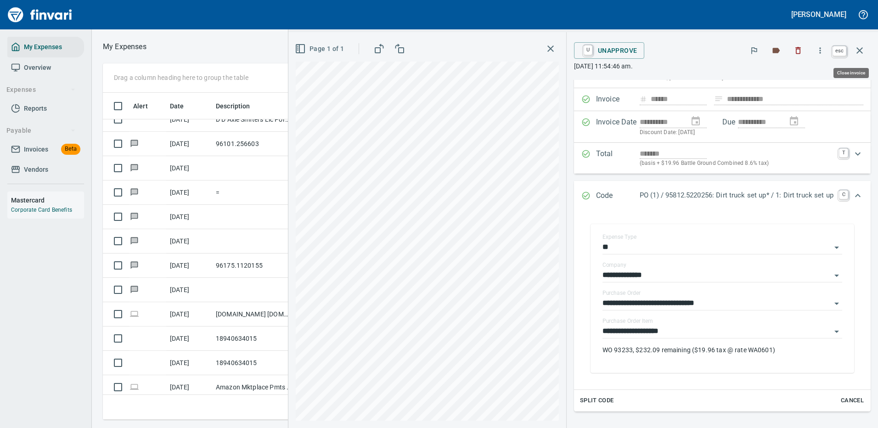
click at [856, 46] on icon "button" at bounding box center [859, 50] width 11 height 11
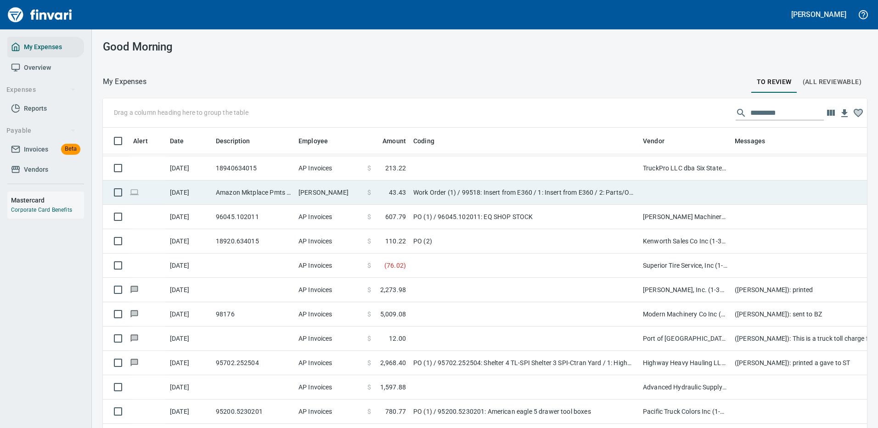
scroll to position [1331, 0]
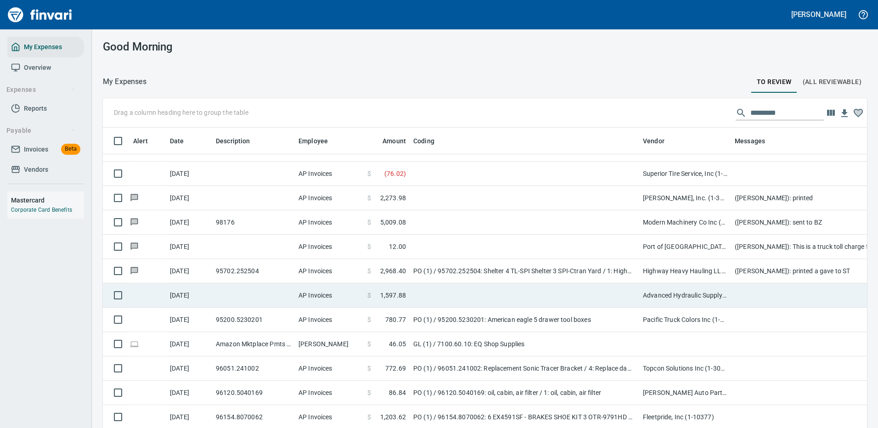
click at [544, 290] on td at bounding box center [523, 295] width 229 height 24
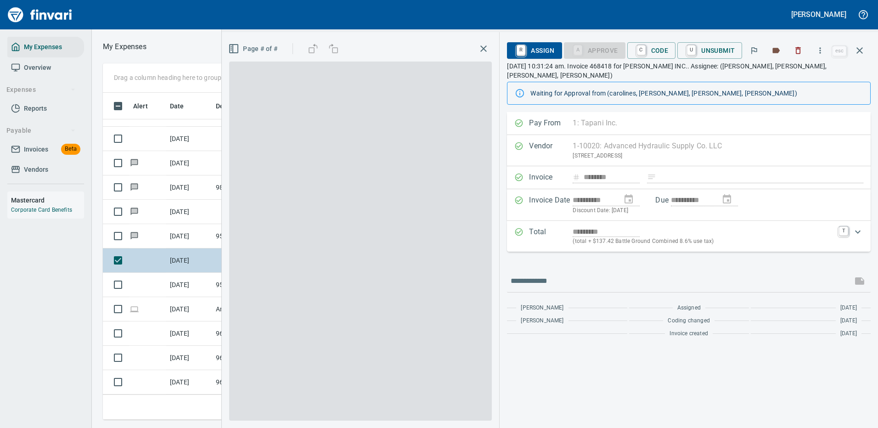
scroll to position [313, 520]
